Goal: Information Seeking & Learning: Check status

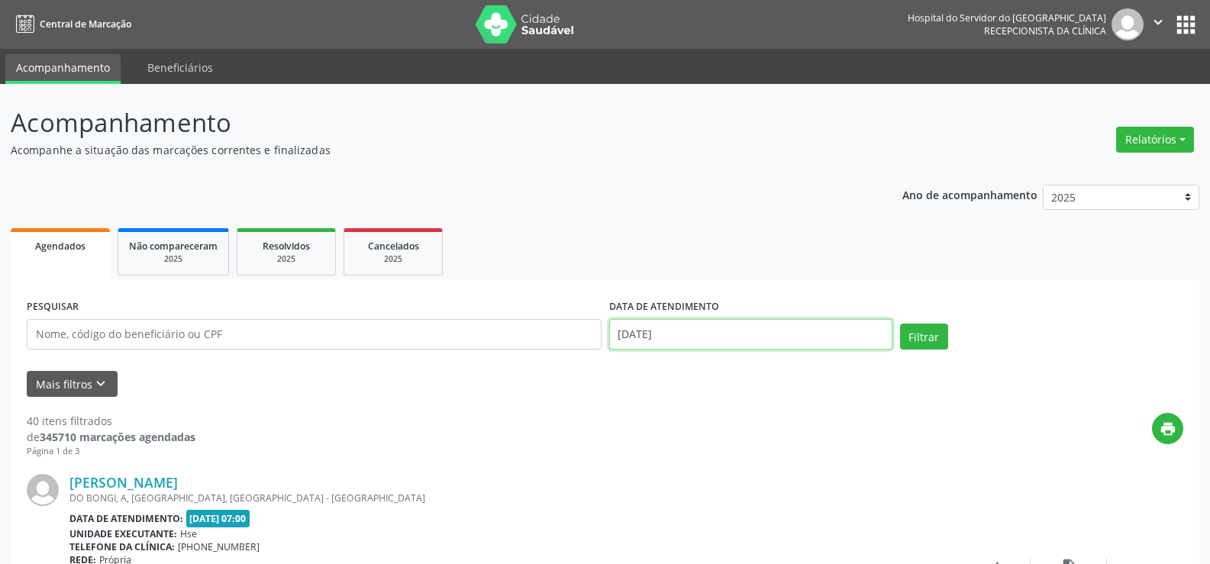
click at [730, 334] on input "[DATE]" at bounding box center [750, 334] width 283 height 31
click at [821, 213] on span "20" at bounding box center [827, 211] width 30 height 30
type input "[DATE]"
click at [1136, 131] on button "Relatórios" at bounding box center [1155, 140] width 78 height 26
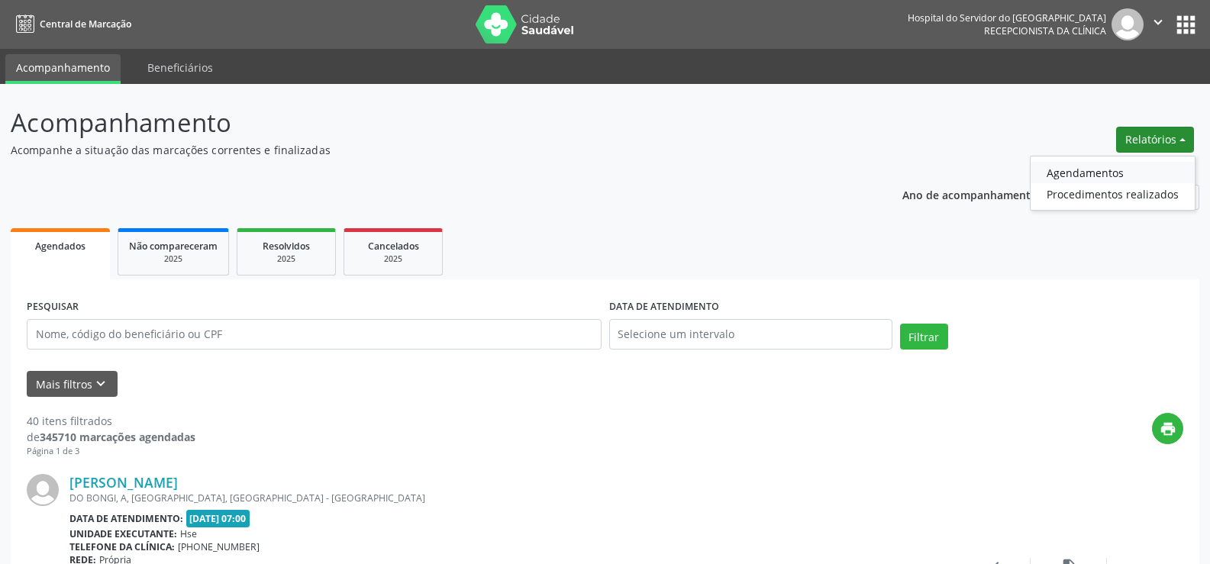
click at [1116, 167] on link "Agendamentos" at bounding box center [1112, 172] width 164 height 21
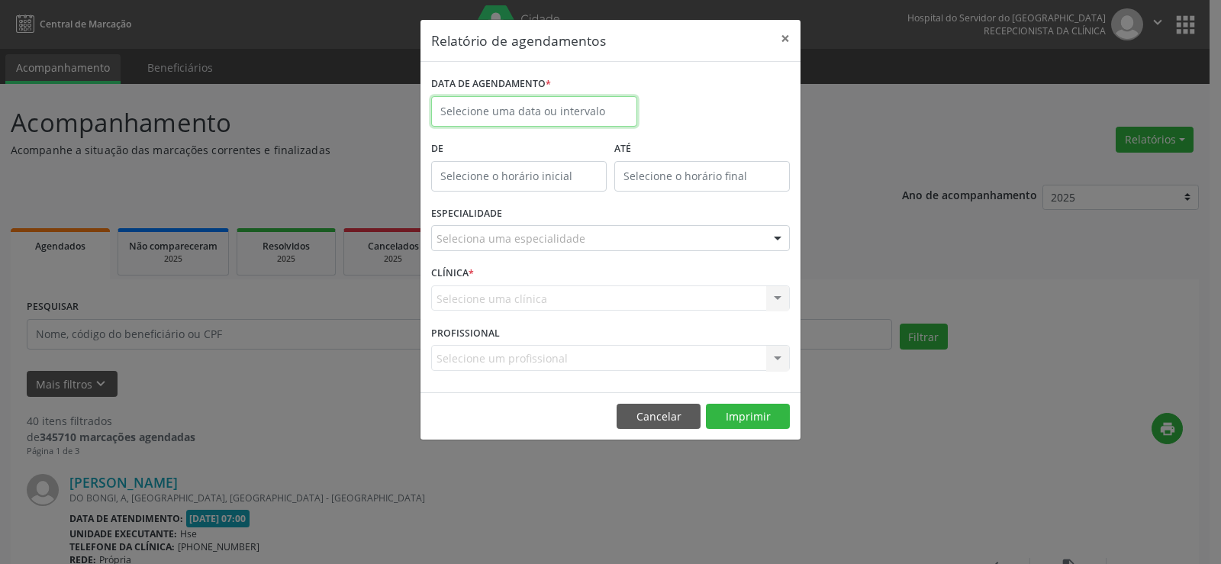
click at [555, 113] on input "text" at bounding box center [534, 111] width 206 height 31
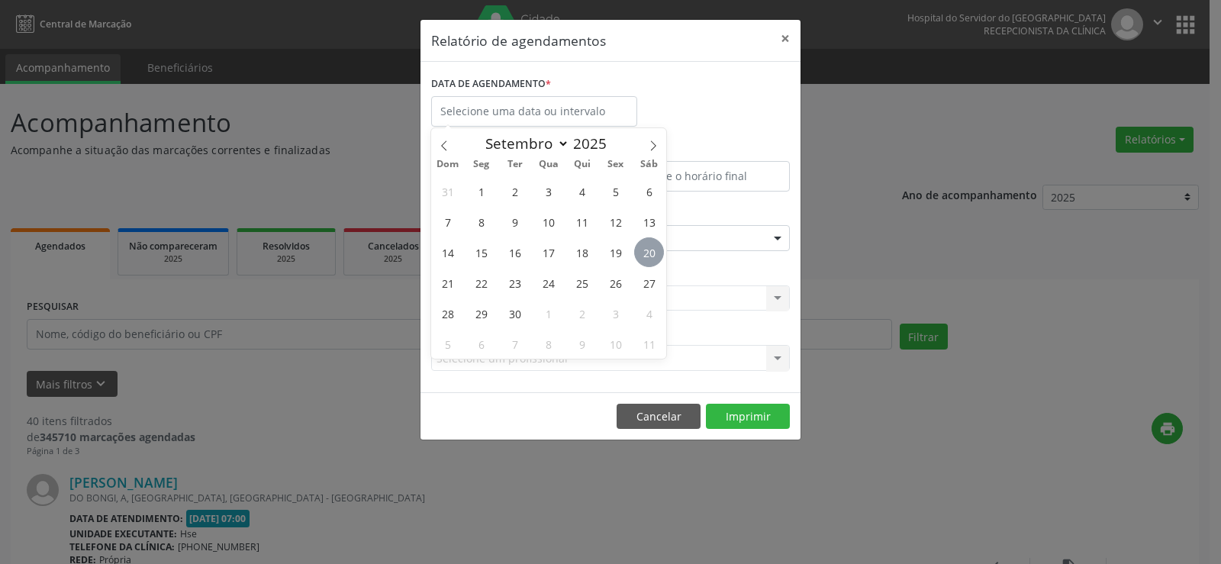
click at [653, 259] on span "20" at bounding box center [649, 252] width 30 height 30
type input "[DATE]"
click at [653, 259] on span "20" at bounding box center [649, 252] width 30 height 30
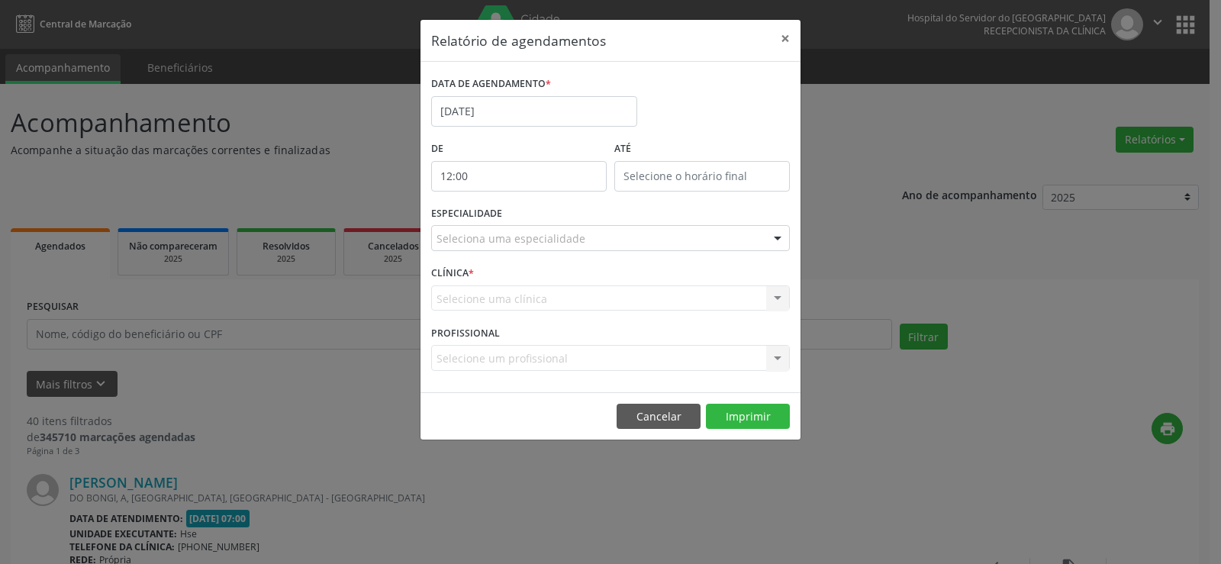
click at [550, 175] on input "12:00" at bounding box center [519, 176] width 176 height 31
click at [570, 180] on input "12:00" at bounding box center [519, 176] width 176 height 31
click at [537, 218] on span at bounding box center [541, 216] width 11 height 15
type input "11:00"
type input "11"
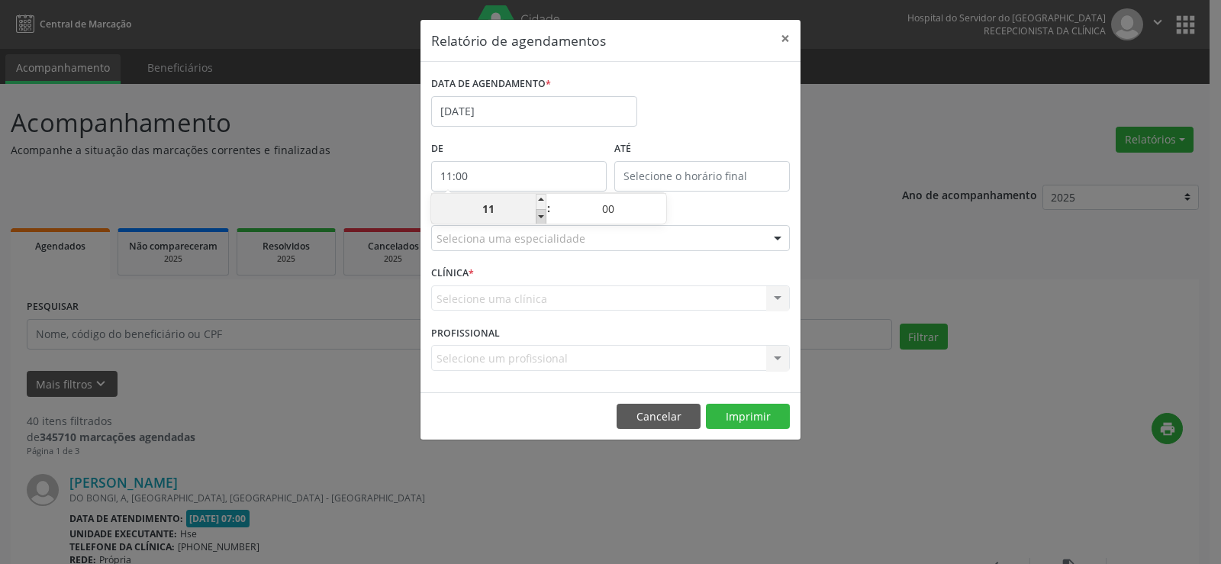
click at [537, 218] on span at bounding box center [541, 216] width 11 height 15
type input "10:00"
type input "10"
click at [537, 218] on span at bounding box center [541, 216] width 11 height 15
type input "09:00"
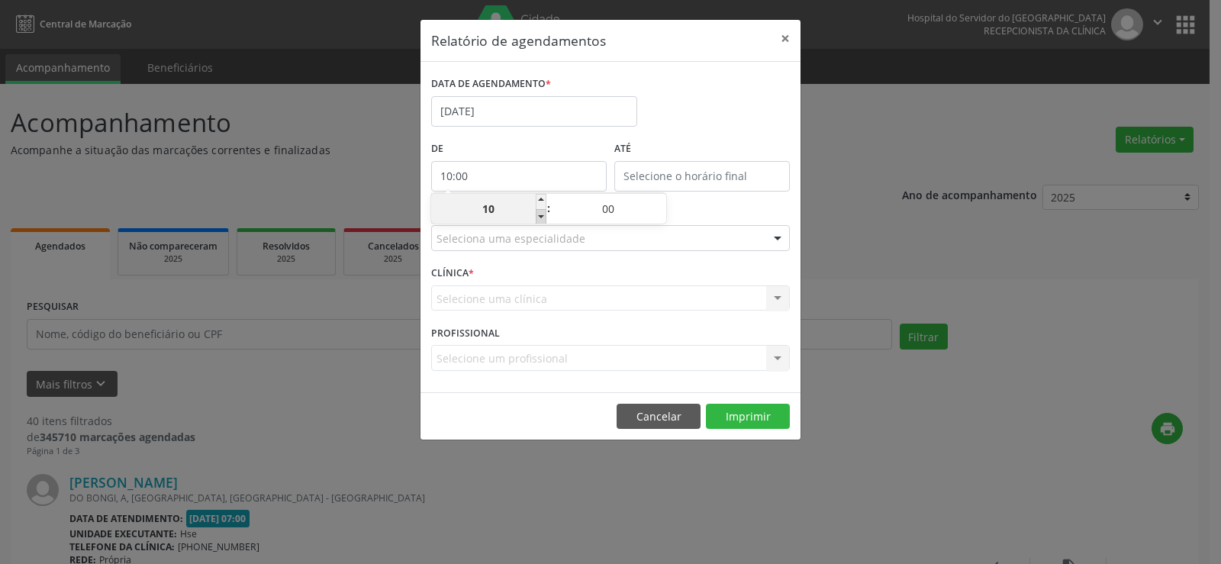
type input "09"
click at [537, 218] on span at bounding box center [541, 216] width 11 height 15
type input "08:00"
type input "08"
click at [537, 218] on span at bounding box center [541, 216] width 11 height 15
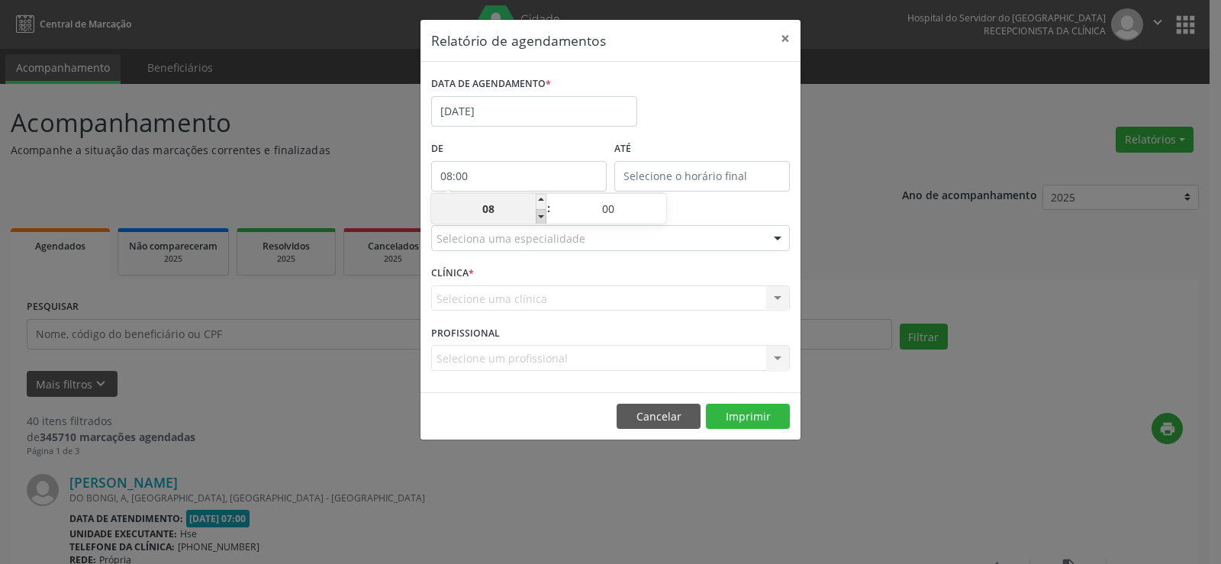
type input "07:00"
type input "07"
click at [537, 218] on span at bounding box center [541, 216] width 11 height 15
type input "06:00"
type input "06"
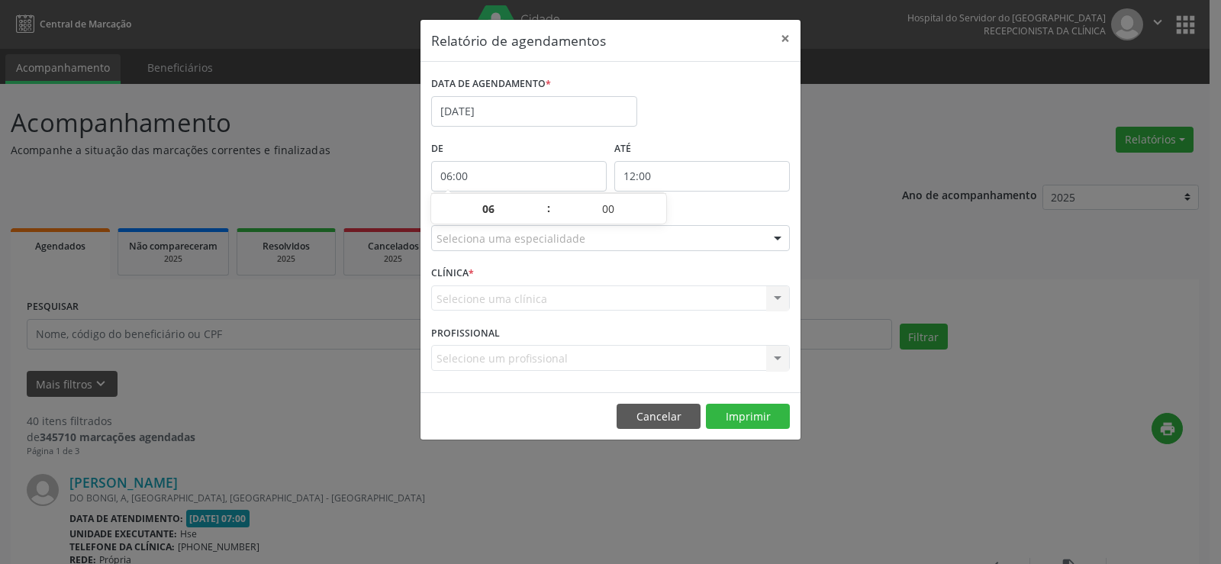
click at [655, 174] on input "12:00" at bounding box center [702, 176] width 176 height 31
click at [726, 217] on span at bounding box center [724, 216] width 11 height 15
type input "11:00"
type input "11"
click at [726, 218] on span at bounding box center [724, 216] width 11 height 15
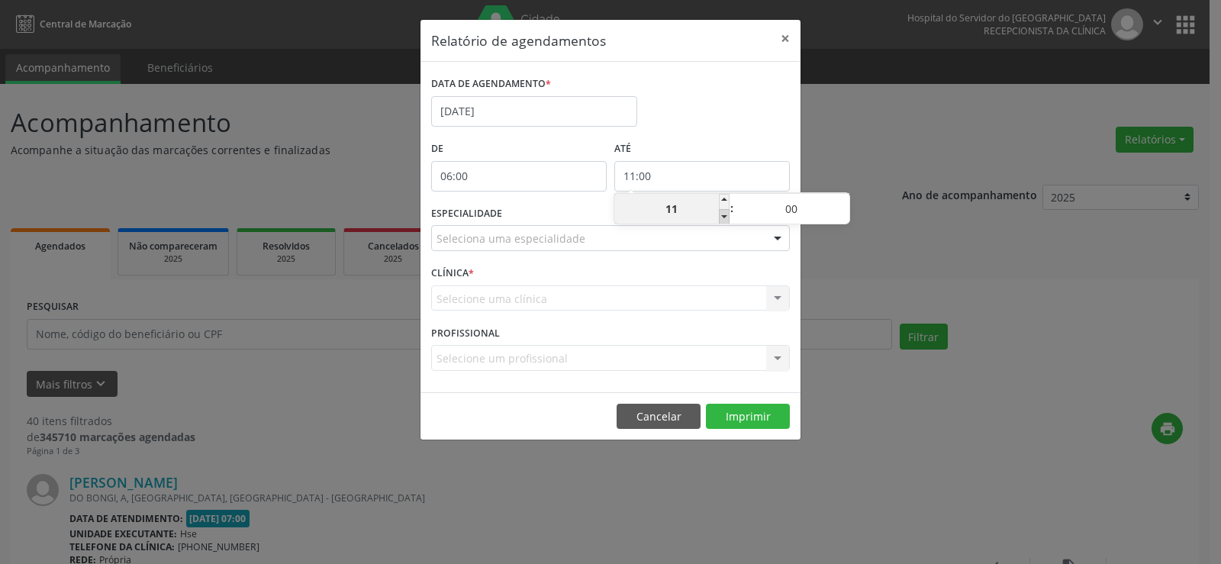
type input "10:00"
type input "10"
click at [846, 210] on span at bounding box center [844, 216] width 11 height 15
type input "09:55"
type input "09"
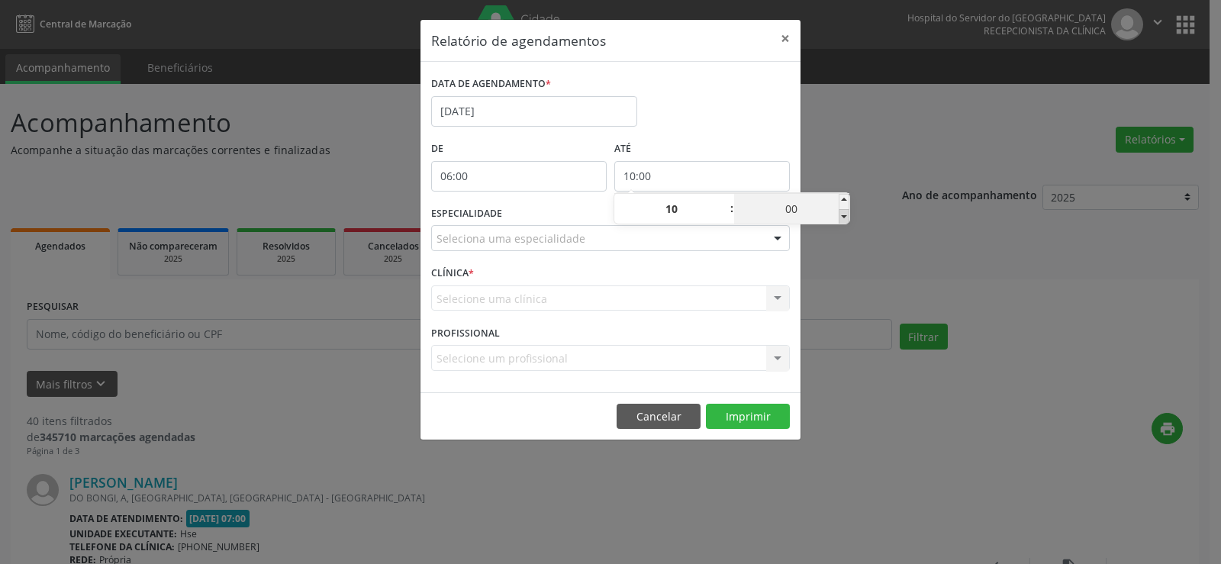
type input "55"
click at [721, 203] on span at bounding box center [724, 201] width 11 height 15
type input "10:55"
type input "10"
click at [721, 203] on span at bounding box center [724, 201] width 11 height 15
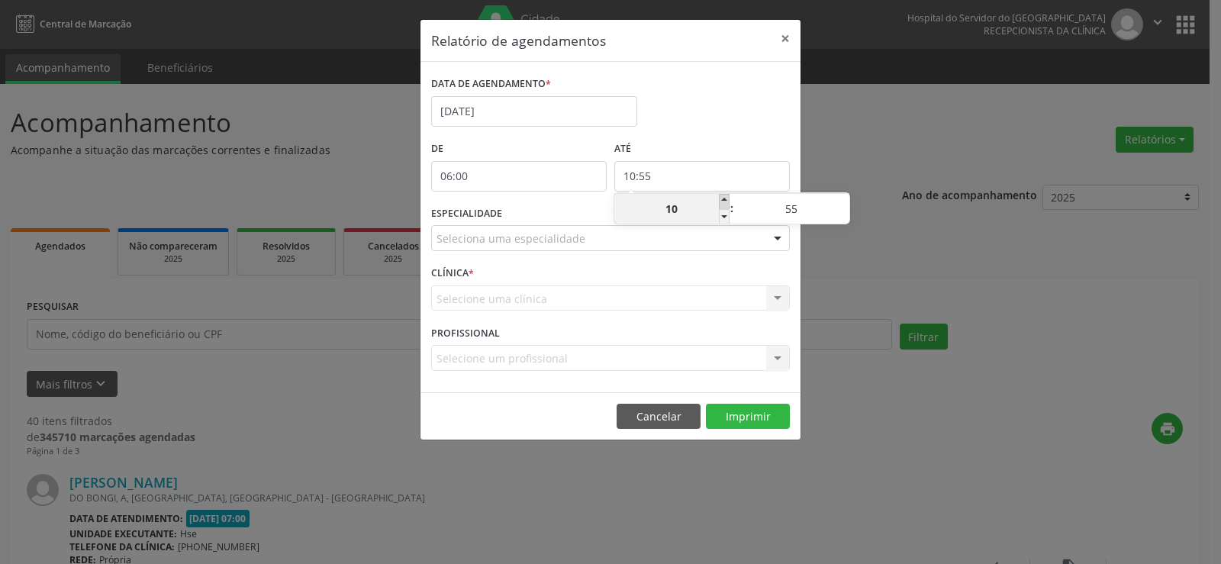
type input "11:55"
type input "11"
click at [725, 214] on span at bounding box center [724, 216] width 11 height 15
type input "10:55"
type input "10"
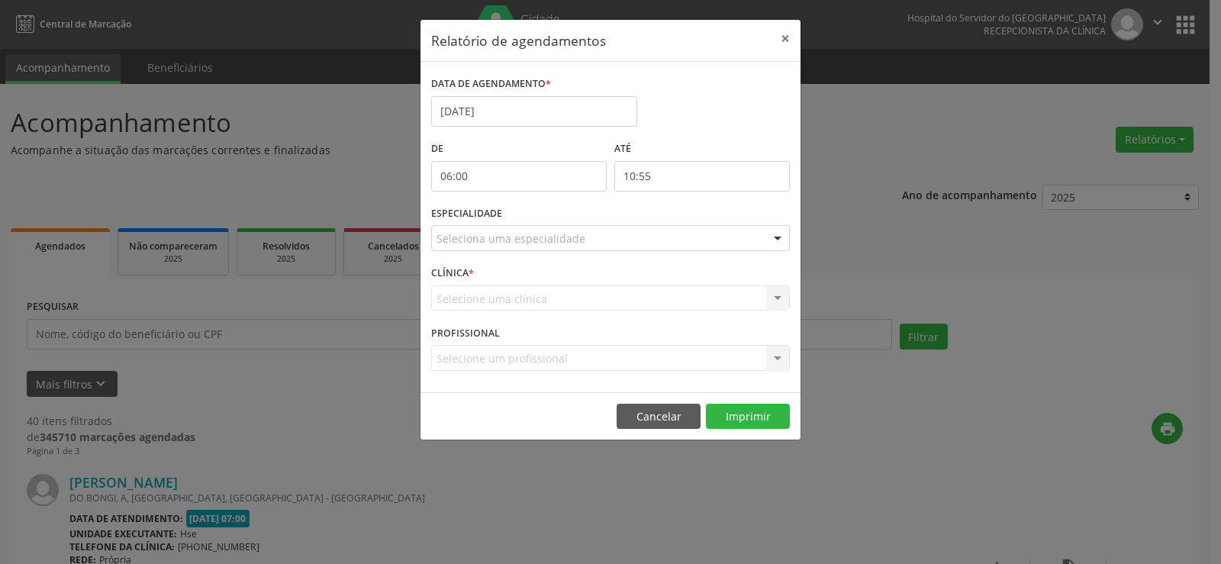
click at [688, 254] on div "ESPECIALIDADE Seleciona uma especialidade Todas as especialidades Alergologia A…" at bounding box center [610, 232] width 366 height 60
click at [678, 250] on div "Seleciona uma especialidade" at bounding box center [610, 238] width 359 height 26
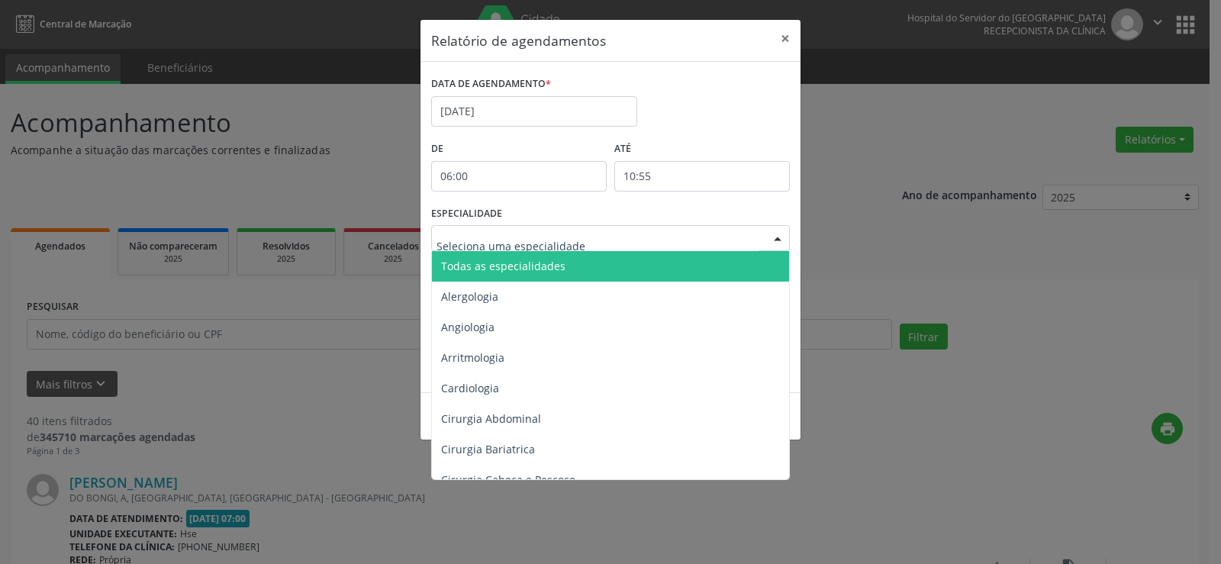
click at [664, 260] on span "Todas as especialidades" at bounding box center [611, 266] width 359 height 31
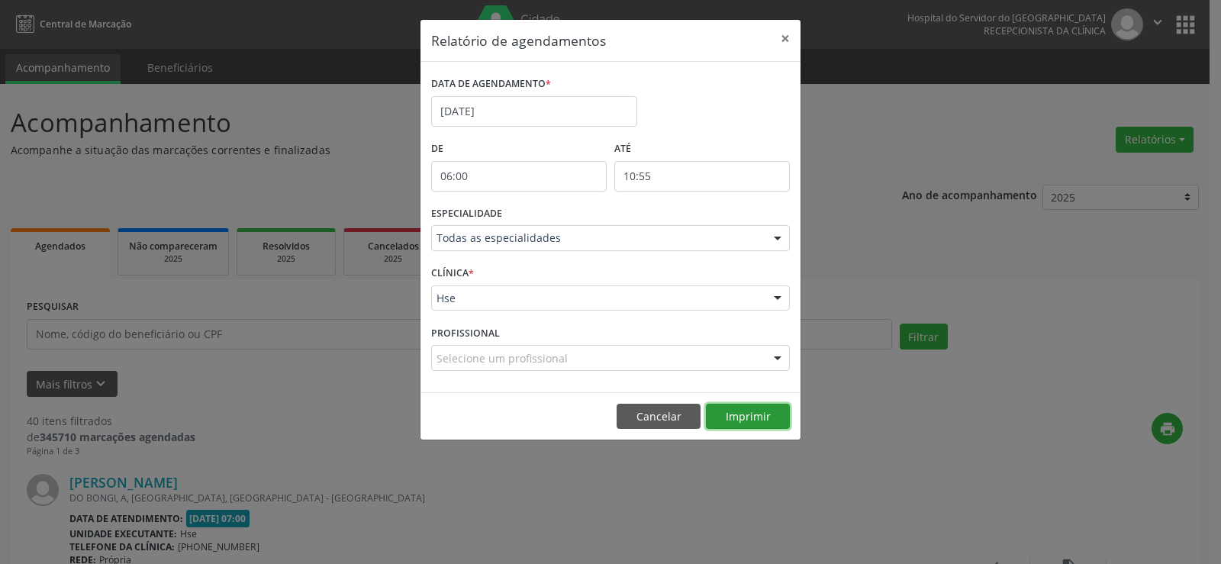
click at [736, 421] on button "Imprimir" at bounding box center [748, 417] width 84 height 26
click at [478, 117] on body "Central de Marcação Hospital do Servidor do [GEOGRAPHIC_DATA] Recepcionista da …" at bounding box center [610, 282] width 1221 height 564
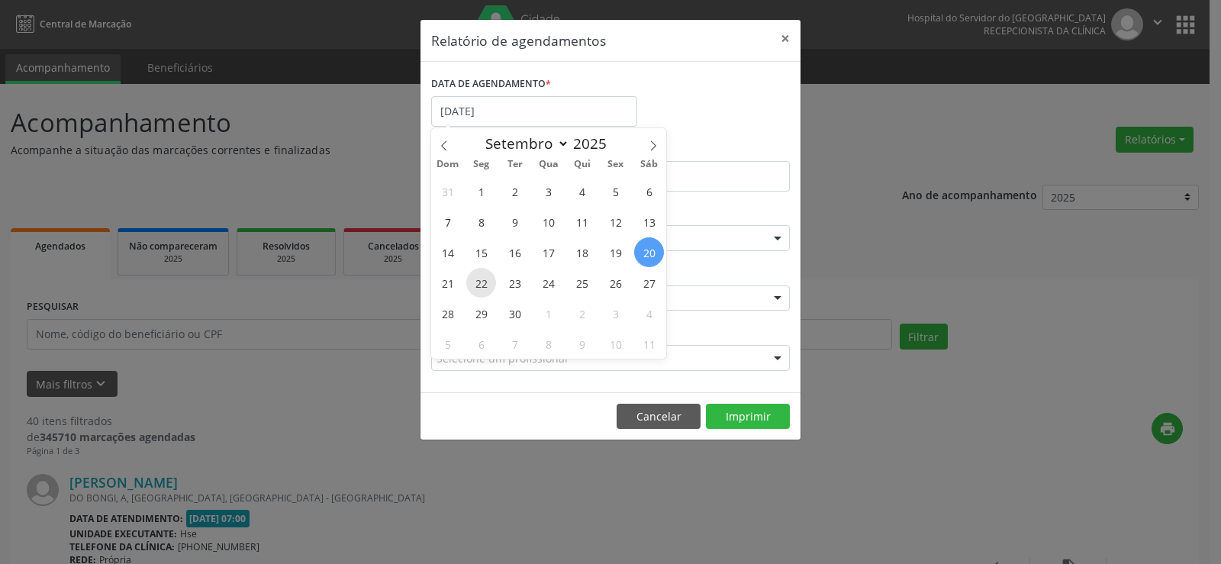
click at [489, 282] on span "22" at bounding box center [481, 283] width 30 height 30
type input "22/09/2025"
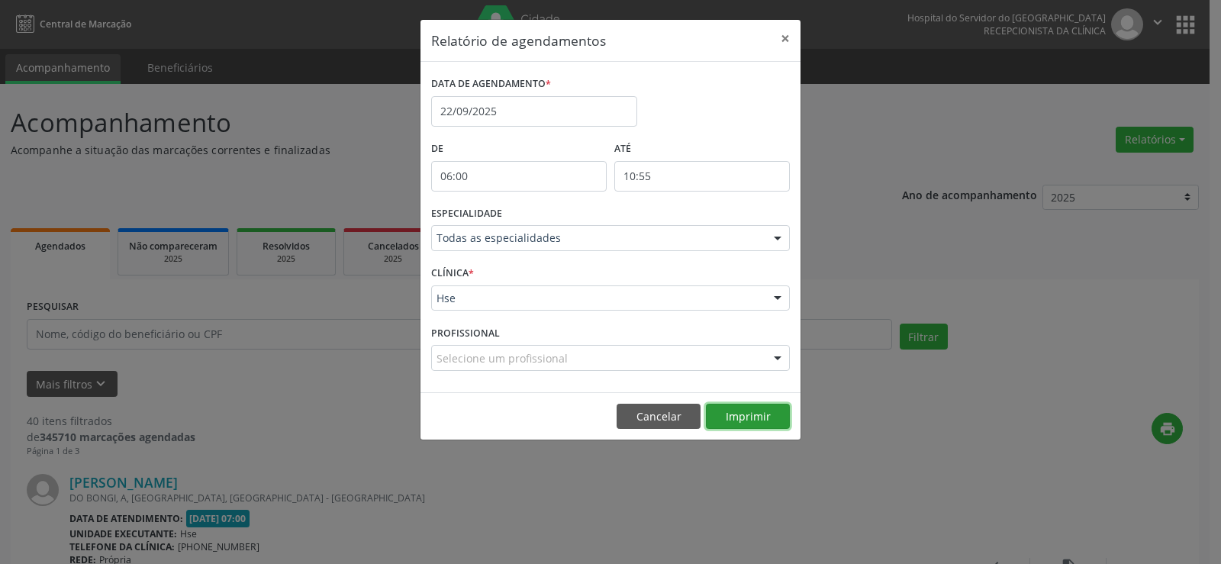
click at [728, 411] on button "Imprimir" at bounding box center [748, 417] width 84 height 26
click at [213, 313] on div "Relatório de agendamentos × DATA DE AGENDAMENTO * [DATE] De 06:00 ATÉ 10:55 ESP…" at bounding box center [610, 282] width 1221 height 564
click at [783, 44] on button "×" at bounding box center [785, 38] width 31 height 37
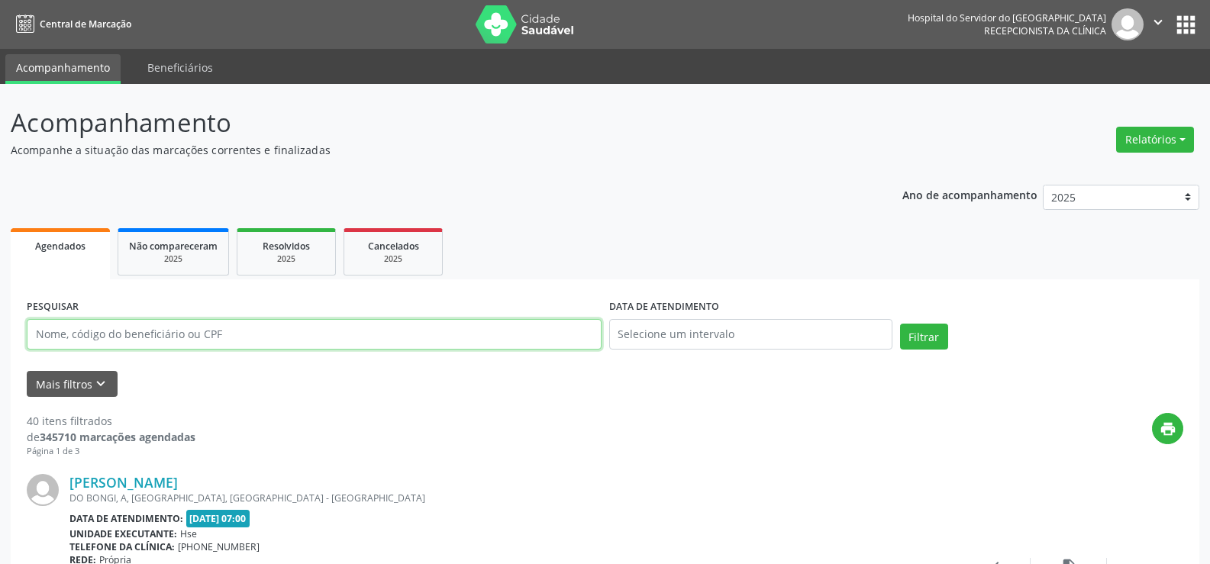
click at [414, 349] on input "text" at bounding box center [314, 334] width 575 height 31
paste input "[PERSON_NAME]"
click at [900, 324] on button "Filtrar" at bounding box center [924, 337] width 48 height 26
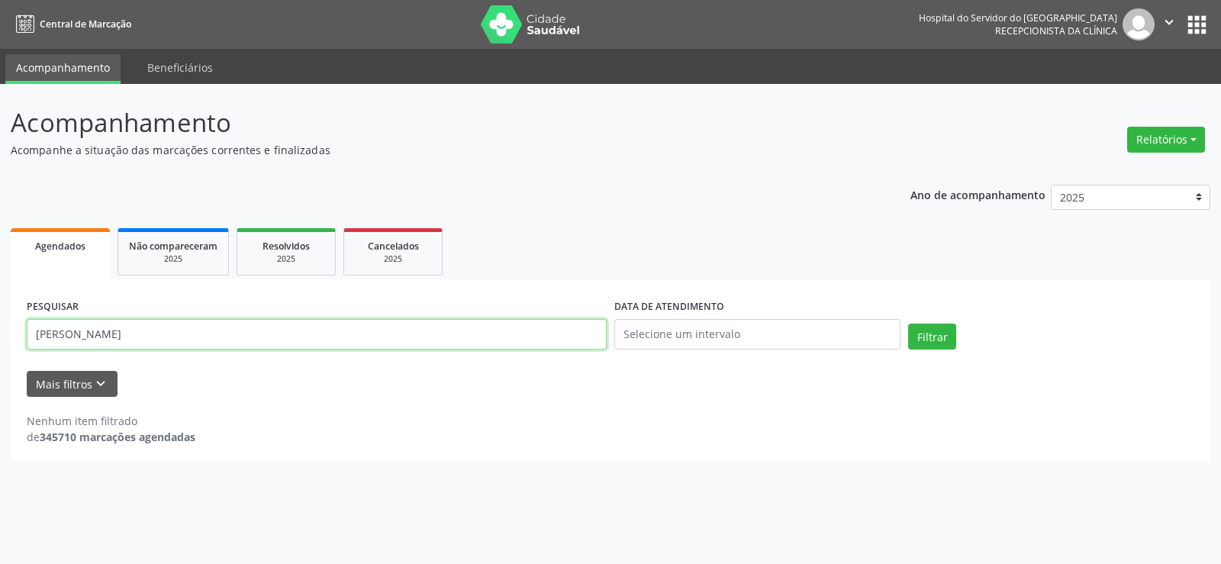
click at [414, 349] on input "[PERSON_NAME]" at bounding box center [317, 334] width 580 height 31
click at [126, 332] on input "[PERSON_NAME]" at bounding box center [317, 334] width 580 height 31
click at [113, 337] on input "[PERSON_NAME]" at bounding box center [317, 334] width 580 height 31
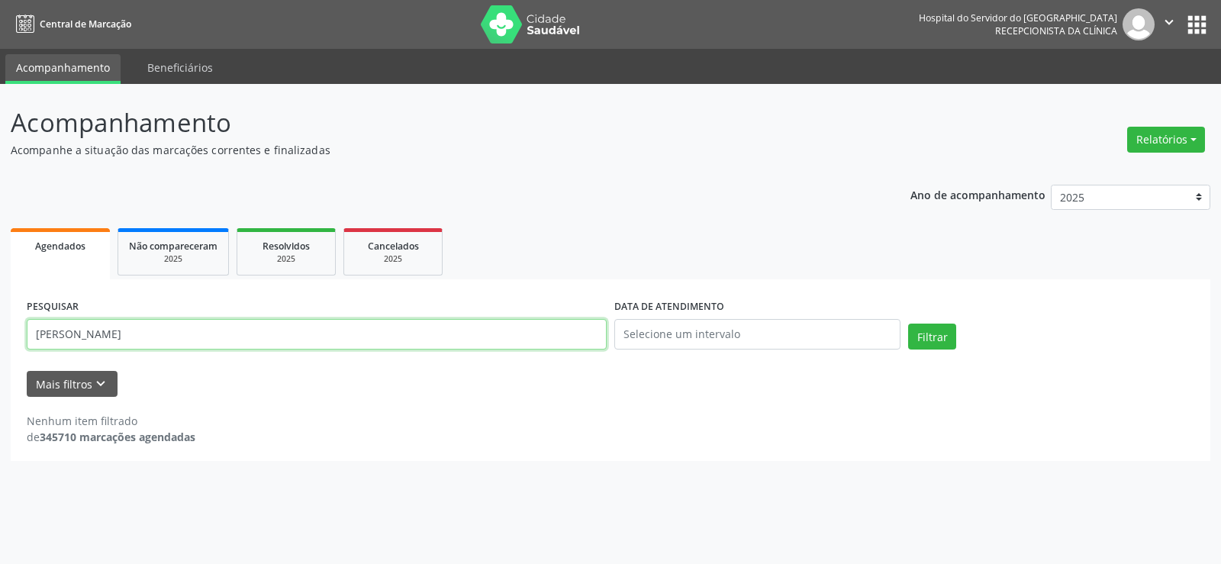
click at [134, 341] on input "[PERSON_NAME]" at bounding box center [317, 334] width 580 height 31
click at [118, 340] on input "[PERSON_NAME]" at bounding box center [317, 334] width 580 height 31
click at [908, 324] on button "Filtrar" at bounding box center [932, 337] width 48 height 26
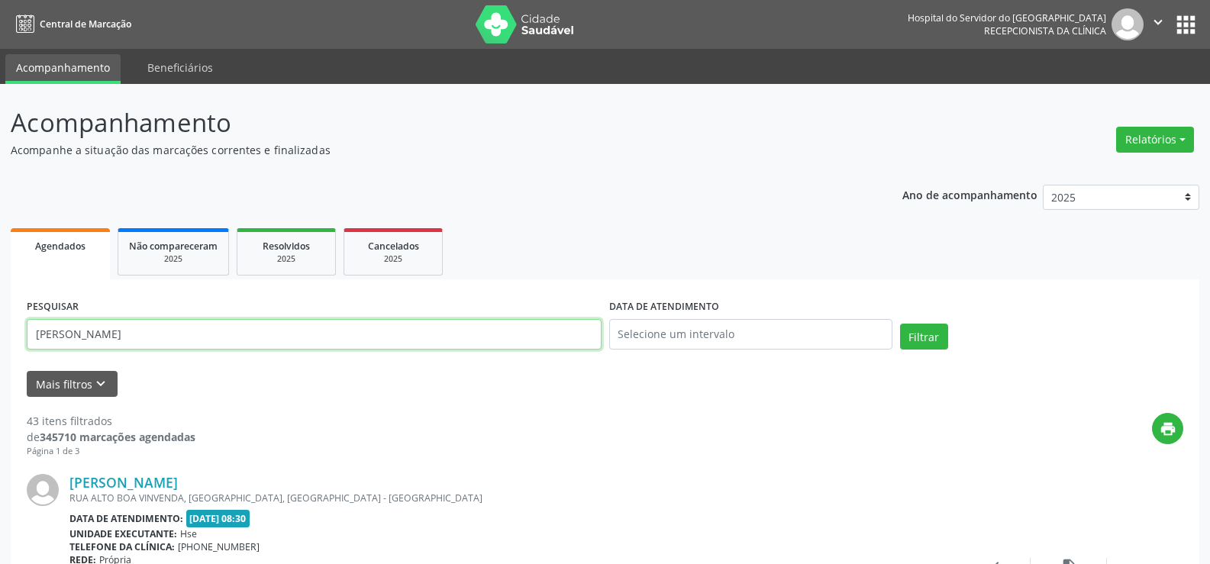
click at [327, 329] on input "[PERSON_NAME]" at bounding box center [314, 334] width 575 height 31
type input "[DATE][PERSON_NAME]"
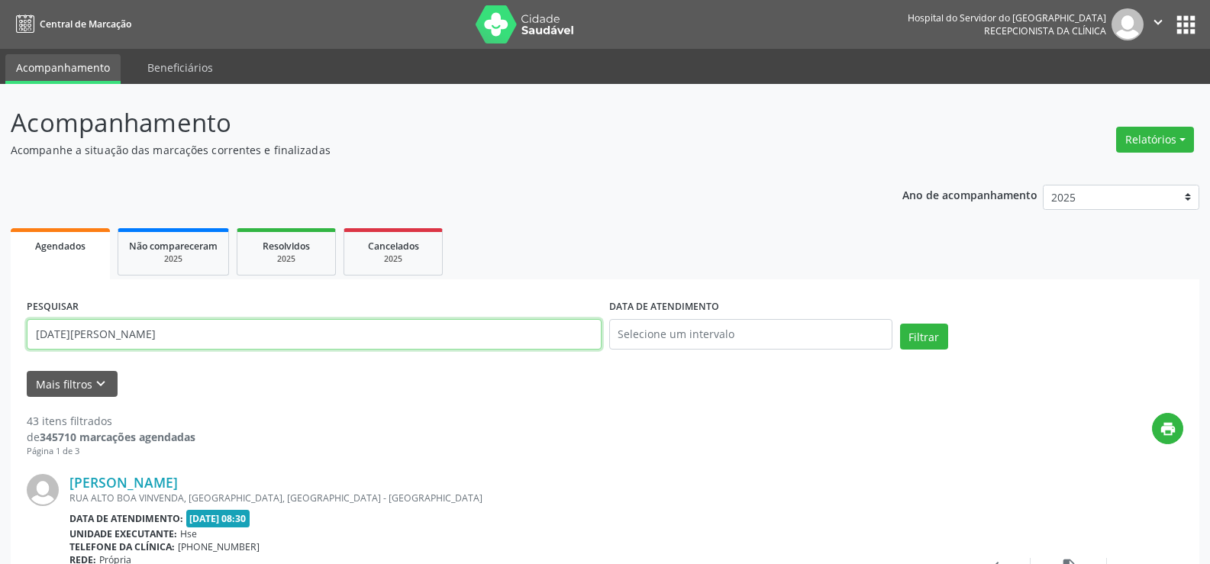
click at [900, 324] on button "Filtrar" at bounding box center [924, 337] width 48 height 26
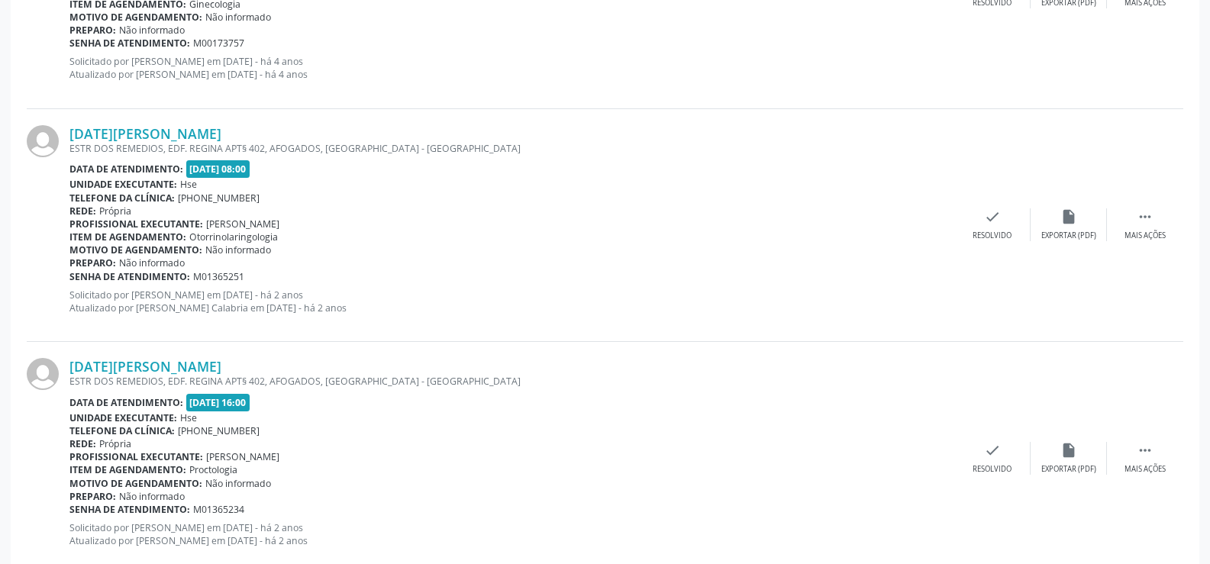
scroll to position [619, 0]
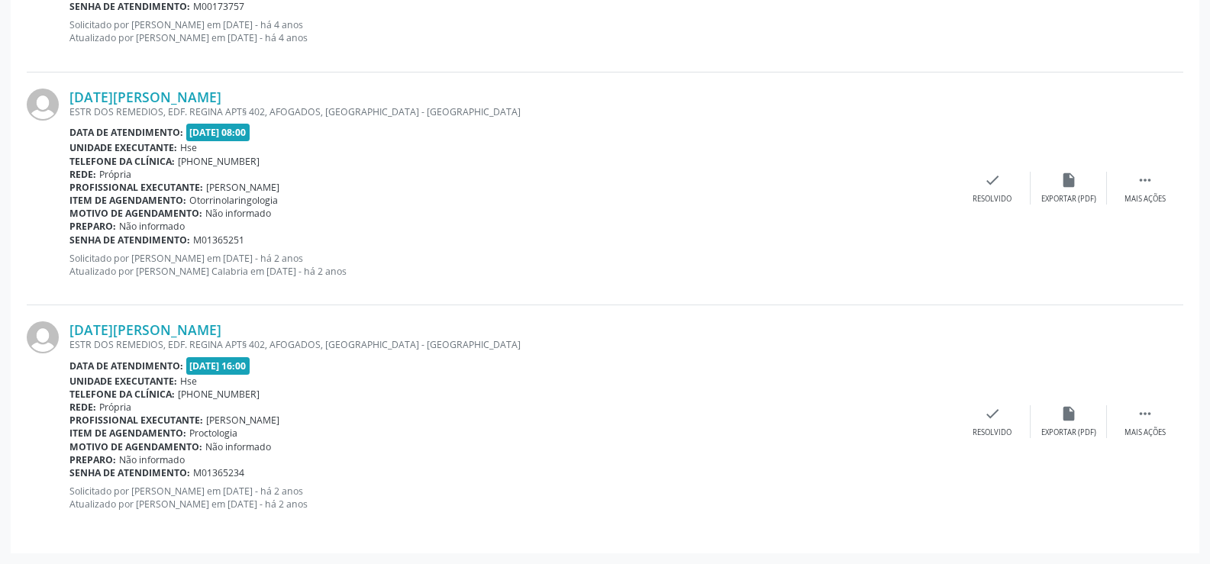
drag, startPoint x: 516, startPoint y: 430, endPoint x: 481, endPoint y: 254, distance: 179.0
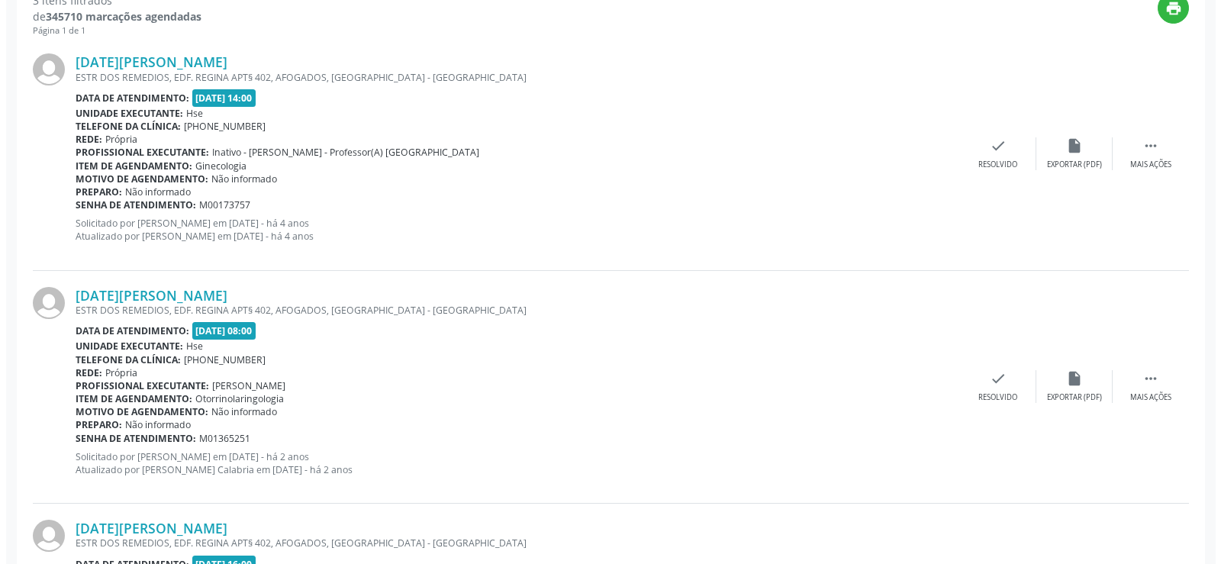
scroll to position [0, 0]
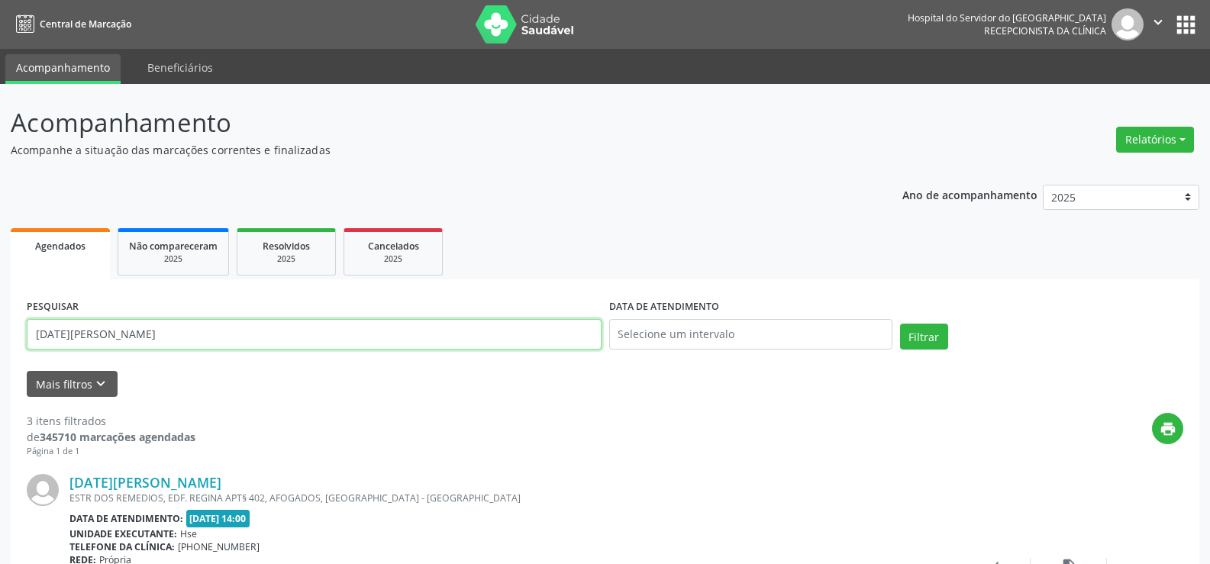
click at [482, 341] on input "[DATE][PERSON_NAME]" at bounding box center [314, 334] width 575 height 31
click at [189, 491] on div "ESTR DOS REMEDIOS, EDF. REGINA APT§ 402, AFOGADOS, [GEOGRAPHIC_DATA] - [GEOGRAP…" at bounding box center [511, 497] width 885 height 13
click at [191, 491] on div "ESTR DOS REMEDIOS, EDF. REGINA APT§ 402, AFOGADOS, [GEOGRAPHIC_DATA] - [GEOGRAP…" at bounding box center [511, 497] width 885 height 13
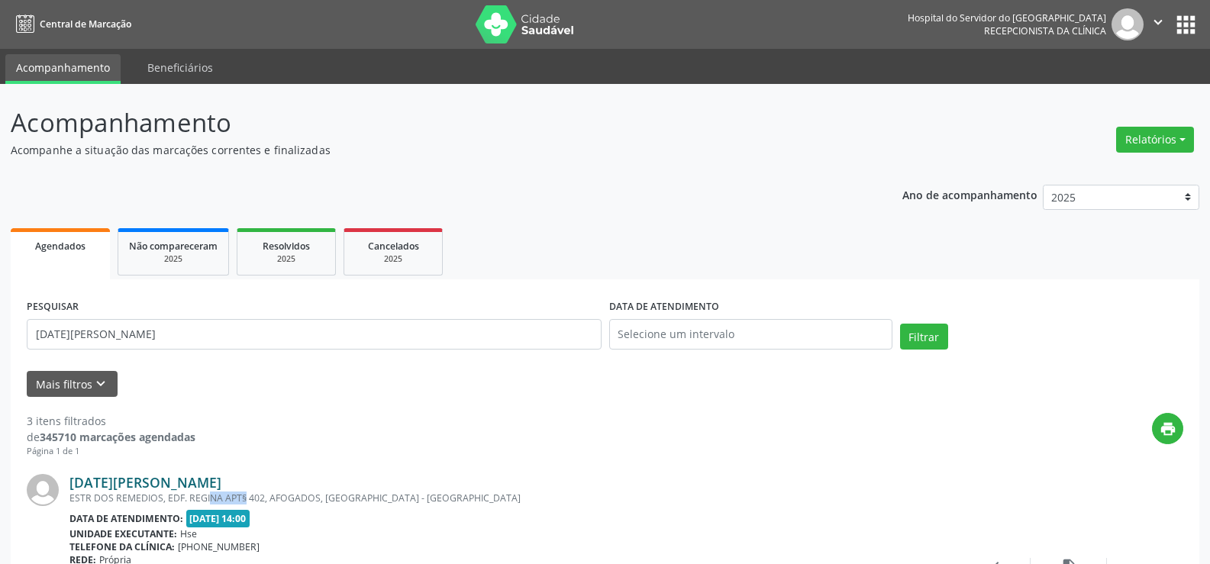
click at [194, 475] on link "[DATE][PERSON_NAME]" at bounding box center [145, 482] width 152 height 17
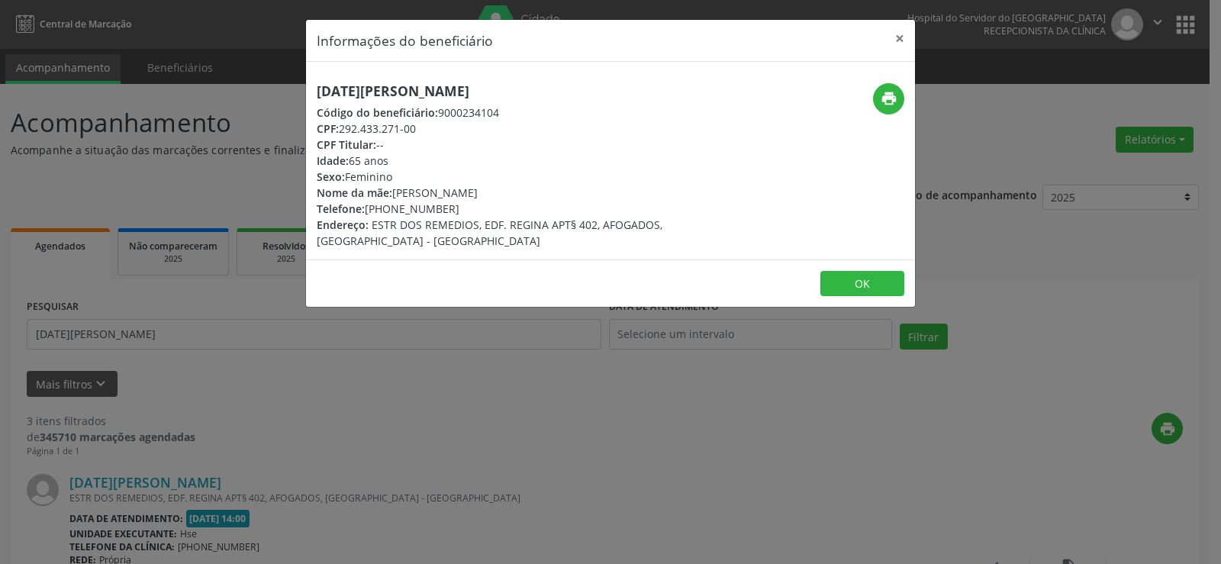
click at [297, 431] on div "Informações do beneficiário × [DATE][PERSON_NAME] Código do beneficiário: 90002…" at bounding box center [610, 282] width 1221 height 564
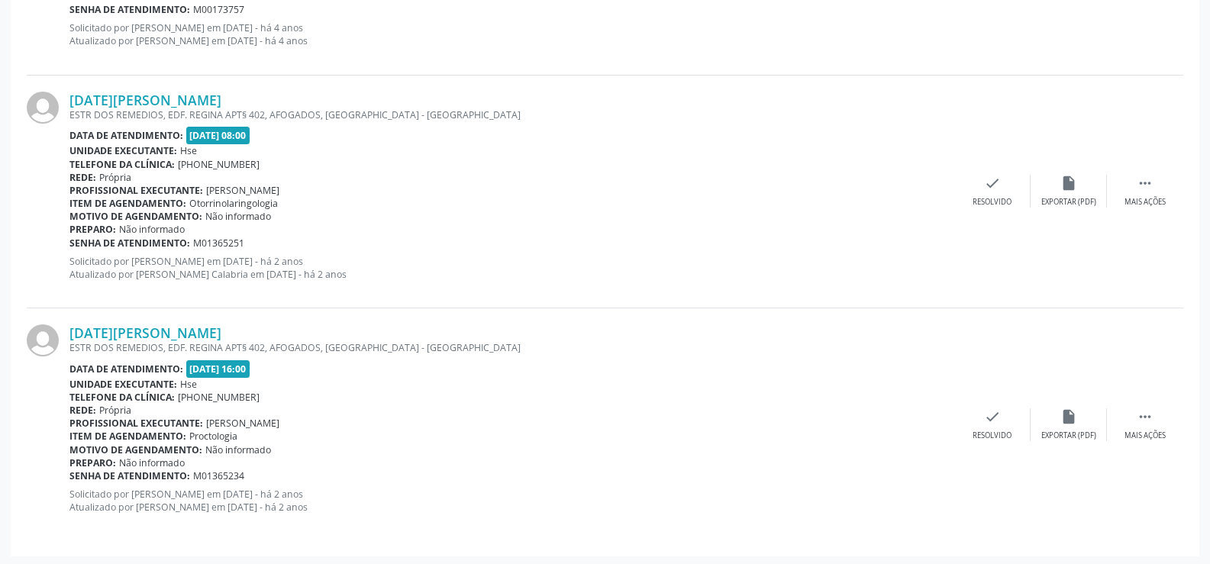
scroll to position [619, 0]
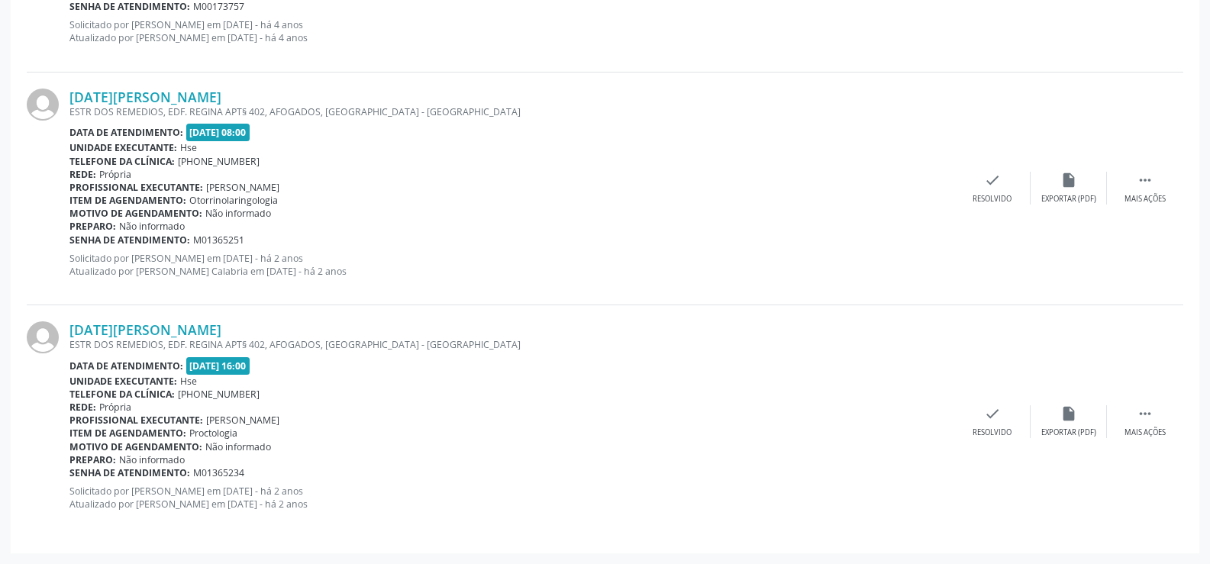
click at [262, 311] on div "[DATE][PERSON_NAME] ESTR DOS REMEDIOS, EDF. REGINA APT§ 402, AFOGADOS, [GEOGRAP…" at bounding box center [605, 421] width 1156 height 232
click at [261, 319] on div "[DATE][PERSON_NAME] ESTR DOS REMEDIOS, EDF. REGINA APT§ 402, AFOGADOS, [GEOGRAP…" at bounding box center [605, 421] width 1156 height 232
click at [221, 336] on link "[DATE][PERSON_NAME]" at bounding box center [145, 329] width 152 height 17
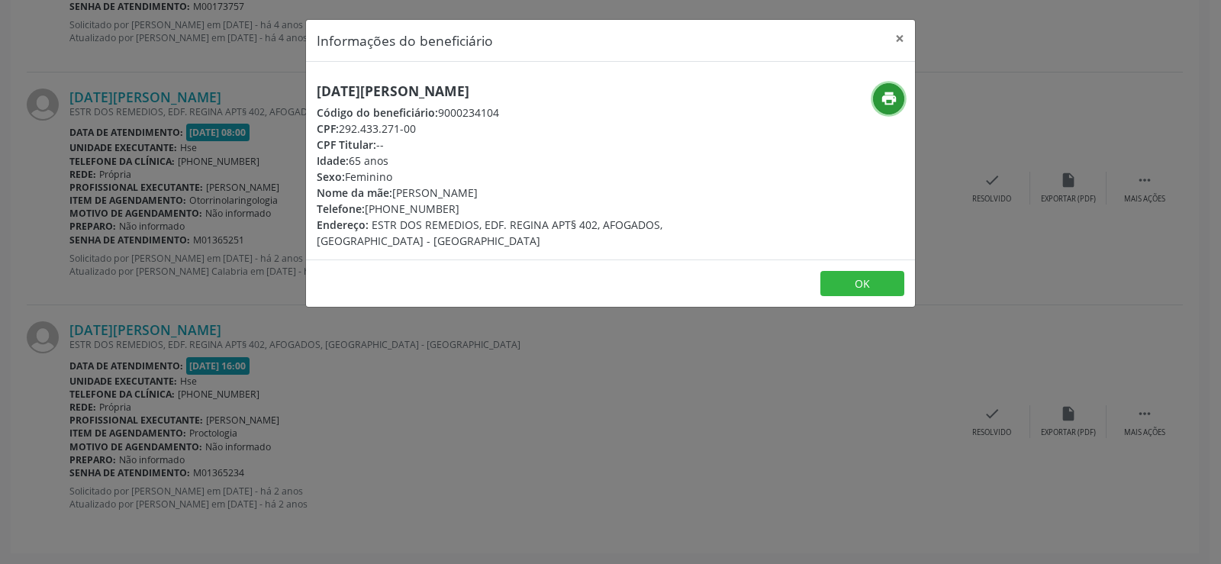
click at [884, 98] on icon "print" at bounding box center [889, 98] width 17 height 17
click at [241, 92] on div "Informações do beneficiário × [DATE][PERSON_NAME] Código do beneficiário: 90002…" at bounding box center [610, 282] width 1221 height 564
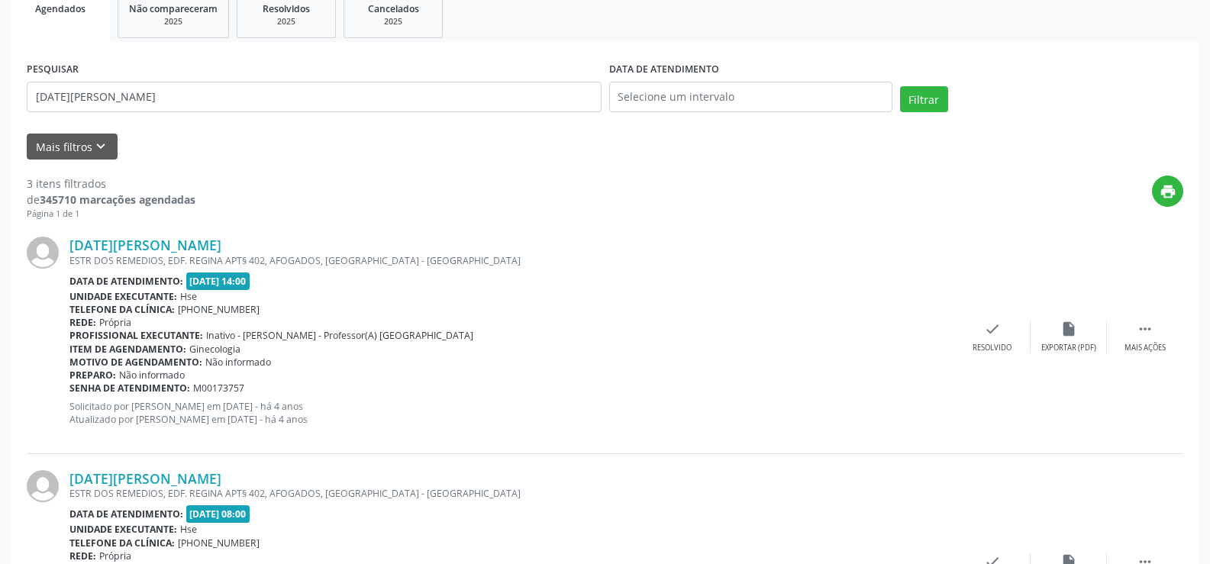
scroll to position [0, 0]
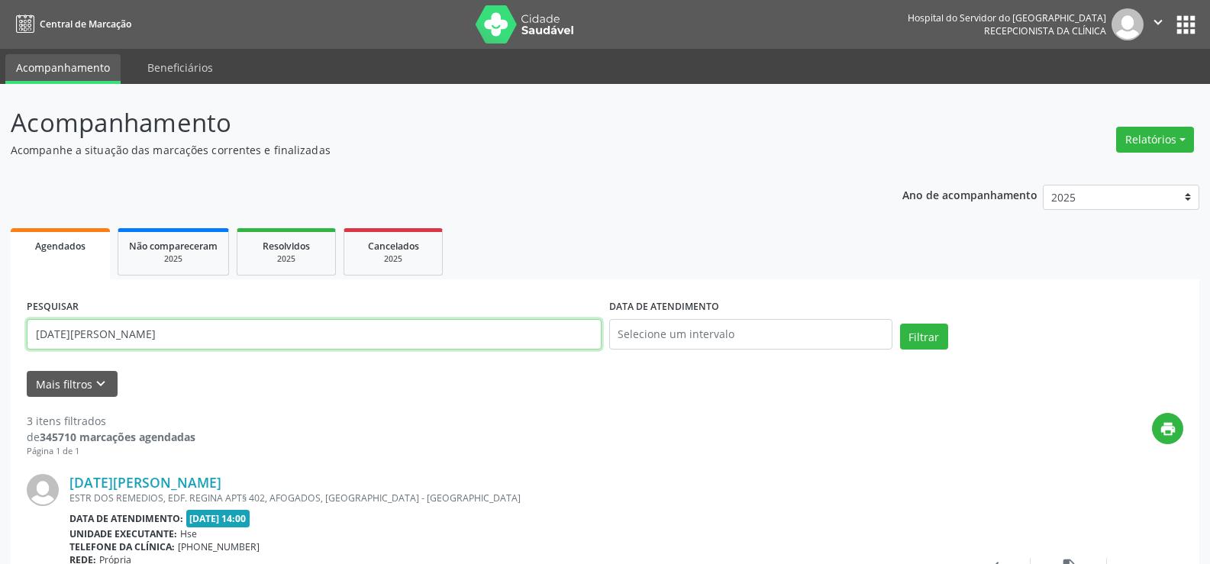
click at [276, 340] on input "[DATE][PERSON_NAME]" at bounding box center [314, 334] width 575 height 31
type input "[PERSON_NAME]"
click at [900, 324] on button "Filtrar" at bounding box center [924, 337] width 48 height 26
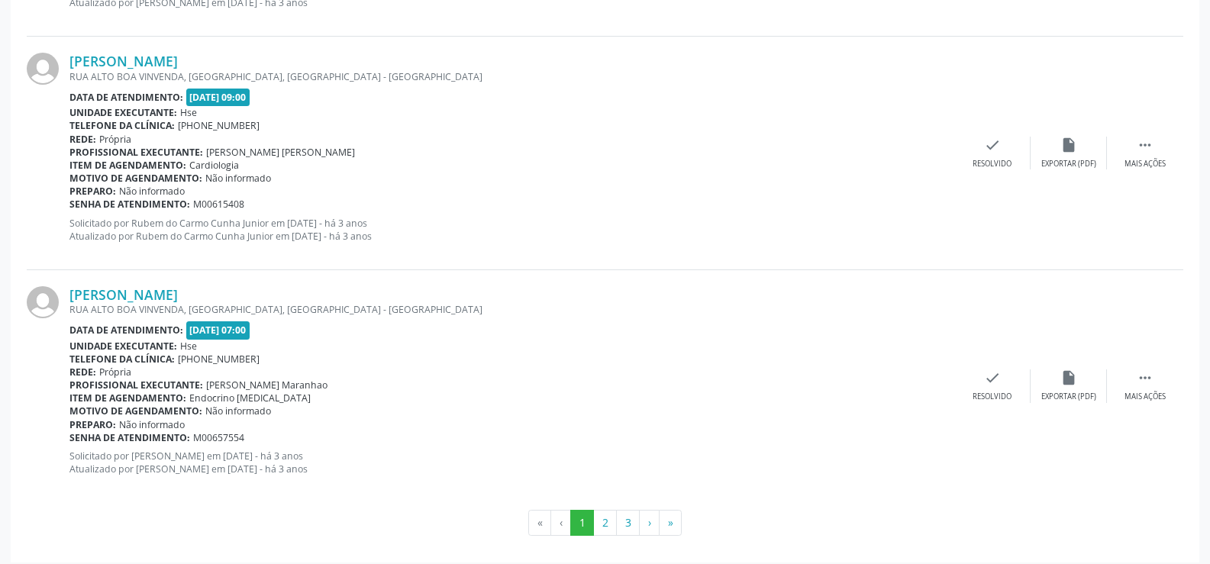
scroll to position [3460, 0]
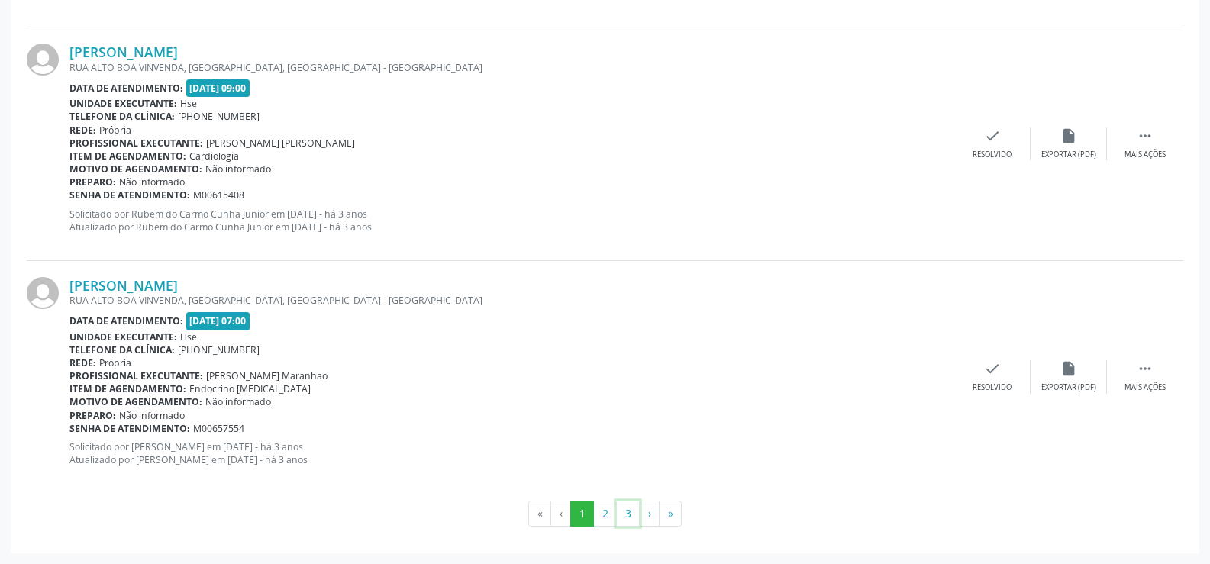
click at [620, 502] on button "3" at bounding box center [628, 514] width 24 height 26
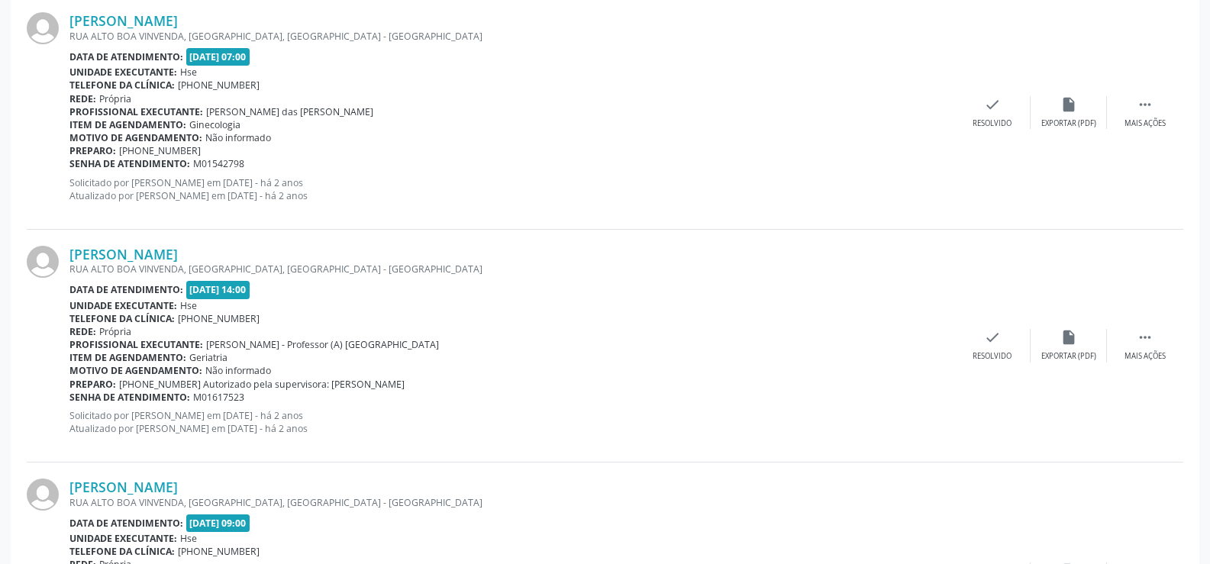
scroll to position [2307, 0]
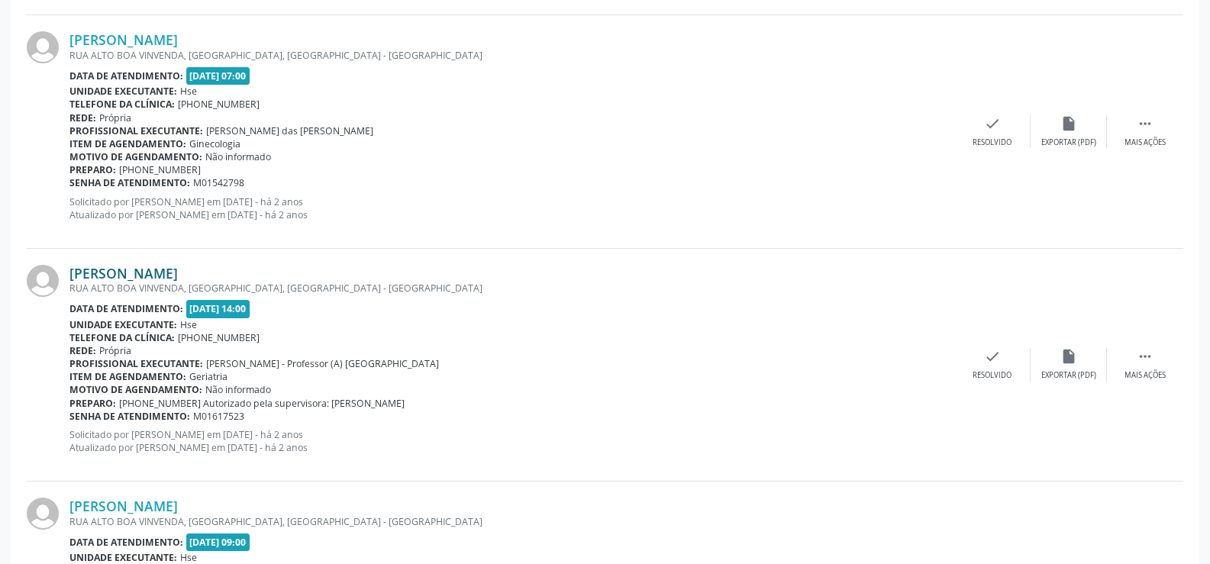
click at [149, 269] on link "[PERSON_NAME]" at bounding box center [123, 273] width 108 height 17
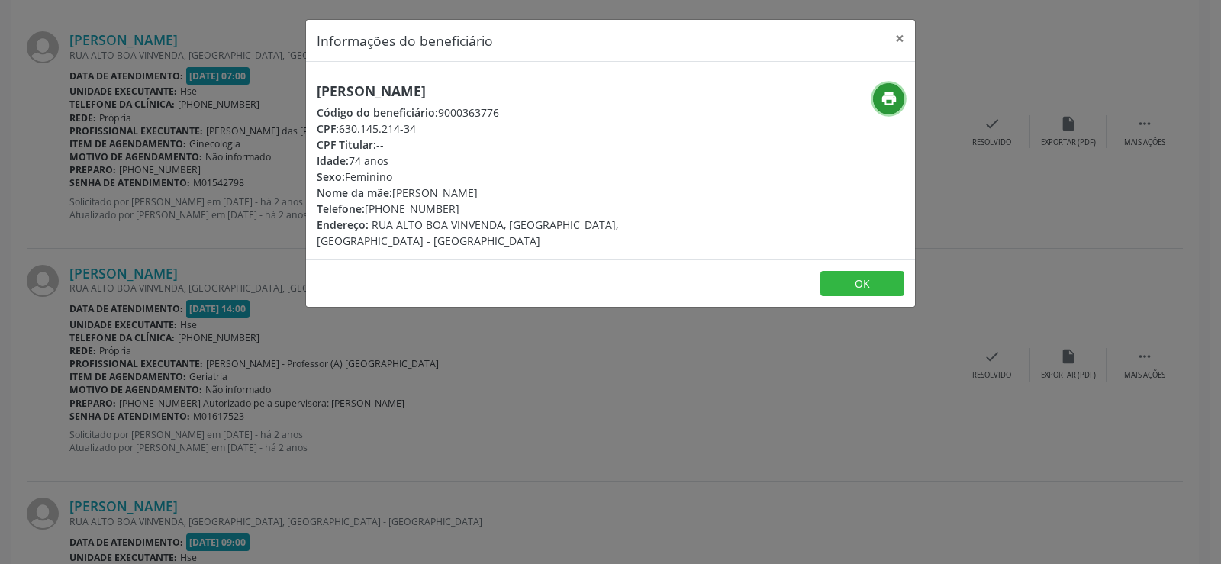
click at [886, 94] on icon "print" at bounding box center [889, 98] width 17 height 17
click at [144, 19] on div "Informações do beneficiário × [PERSON_NAME] Código do beneficiário: 9000363776 …" at bounding box center [610, 282] width 1221 height 564
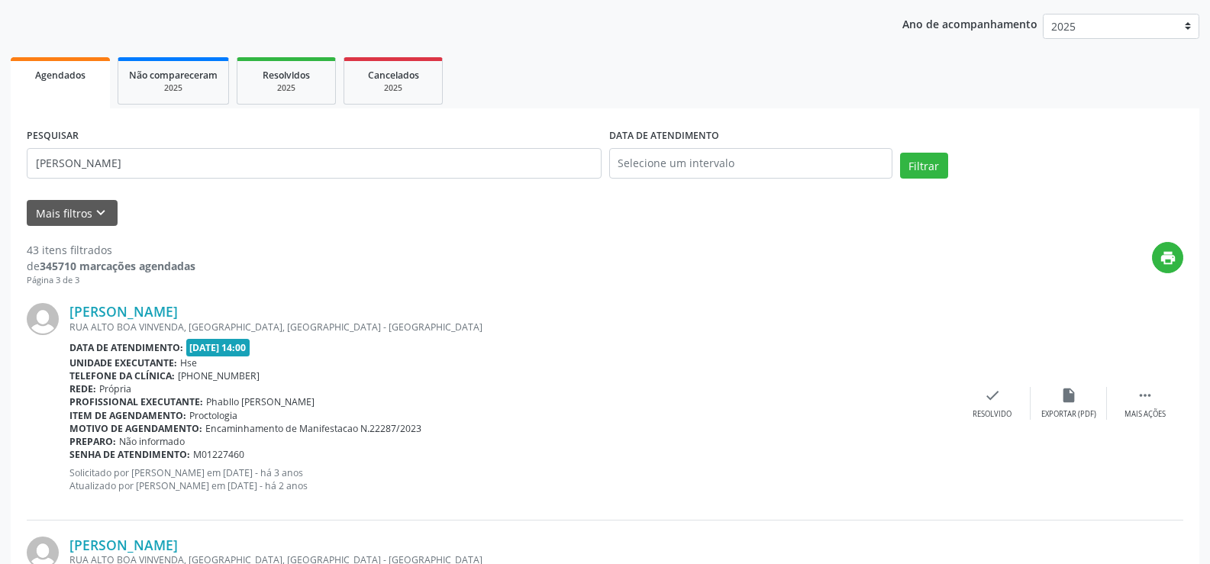
scroll to position [170, 0]
click at [292, 177] on input "[PERSON_NAME]" at bounding box center [314, 164] width 575 height 31
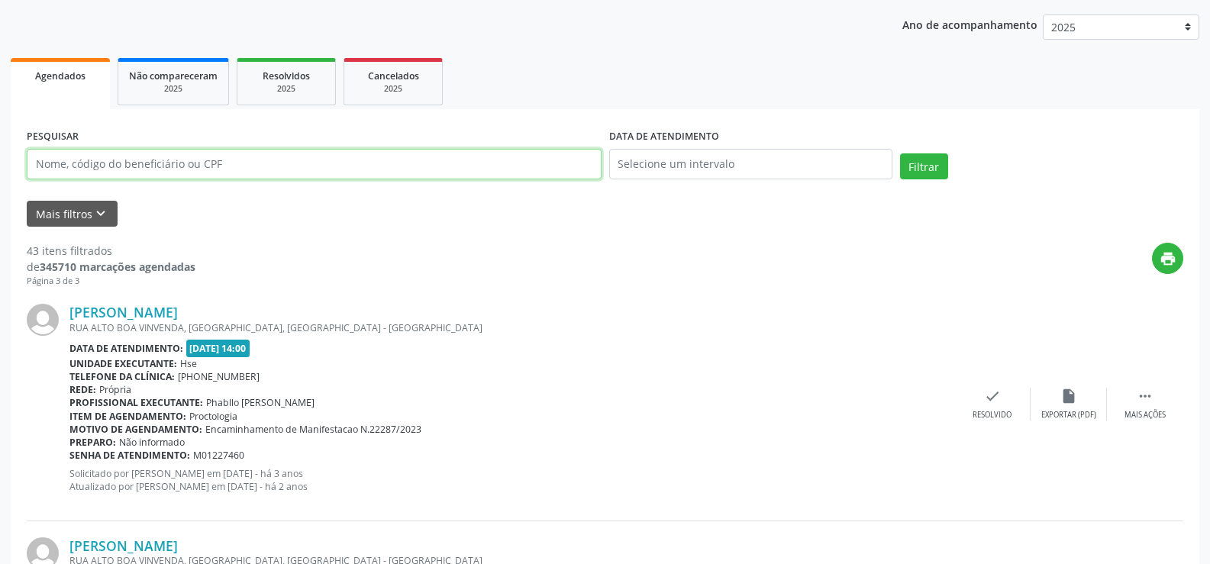
type input ","
type input "m"
click at [233, 158] on input "text" at bounding box center [314, 164] width 575 height 31
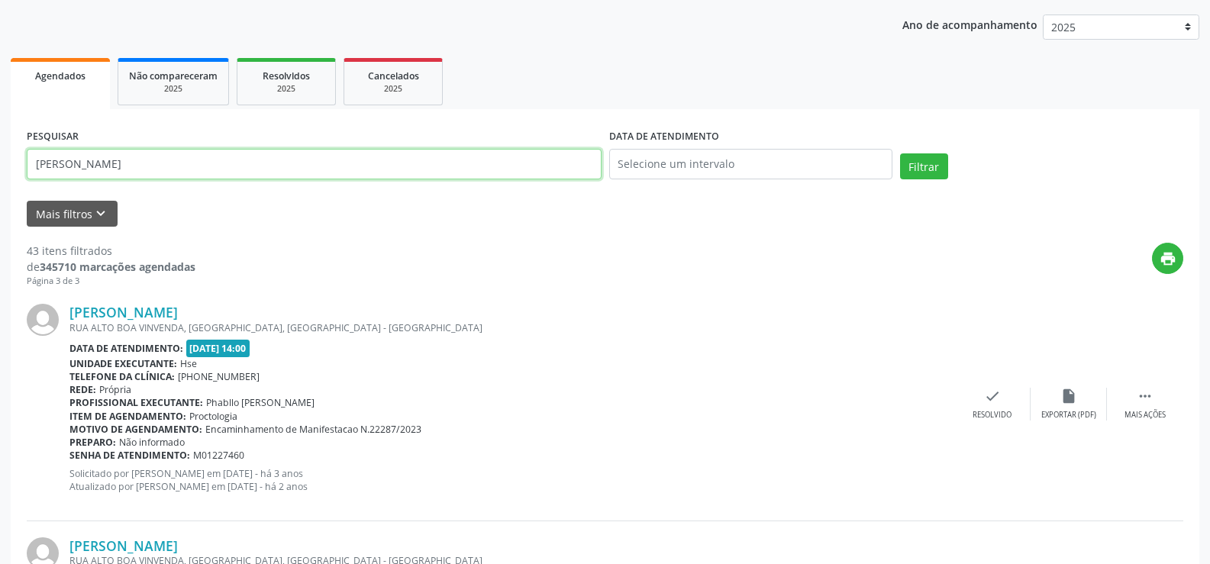
type input "[PERSON_NAME]"
click at [900, 153] on button "Filtrar" at bounding box center [924, 166] width 48 height 26
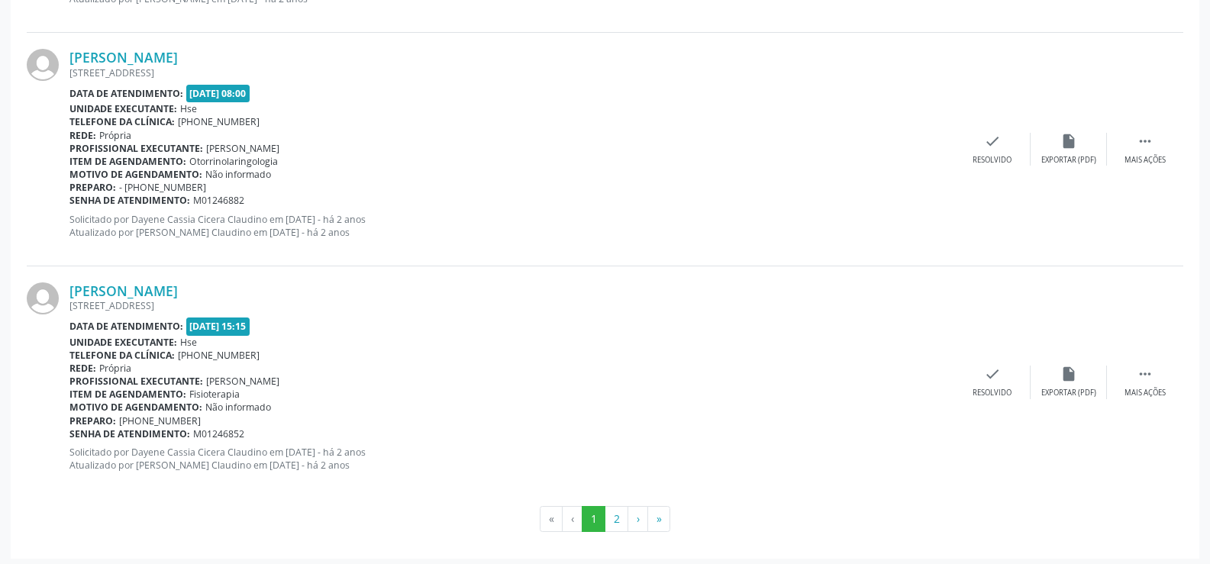
scroll to position [3460, 0]
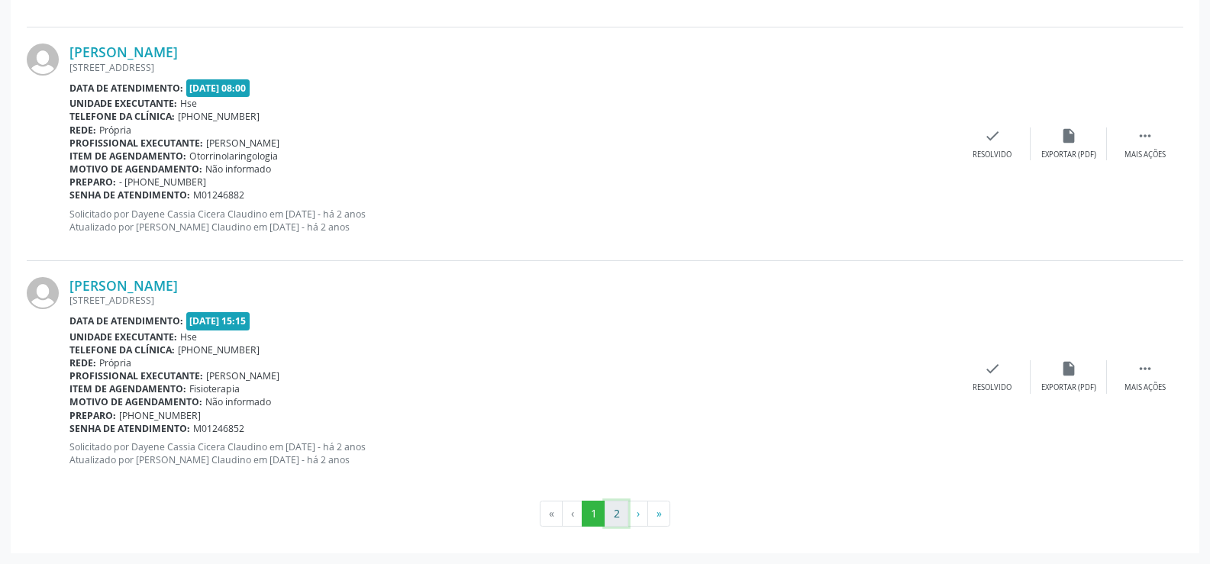
click at [624, 511] on button "2" at bounding box center [616, 514] width 24 height 26
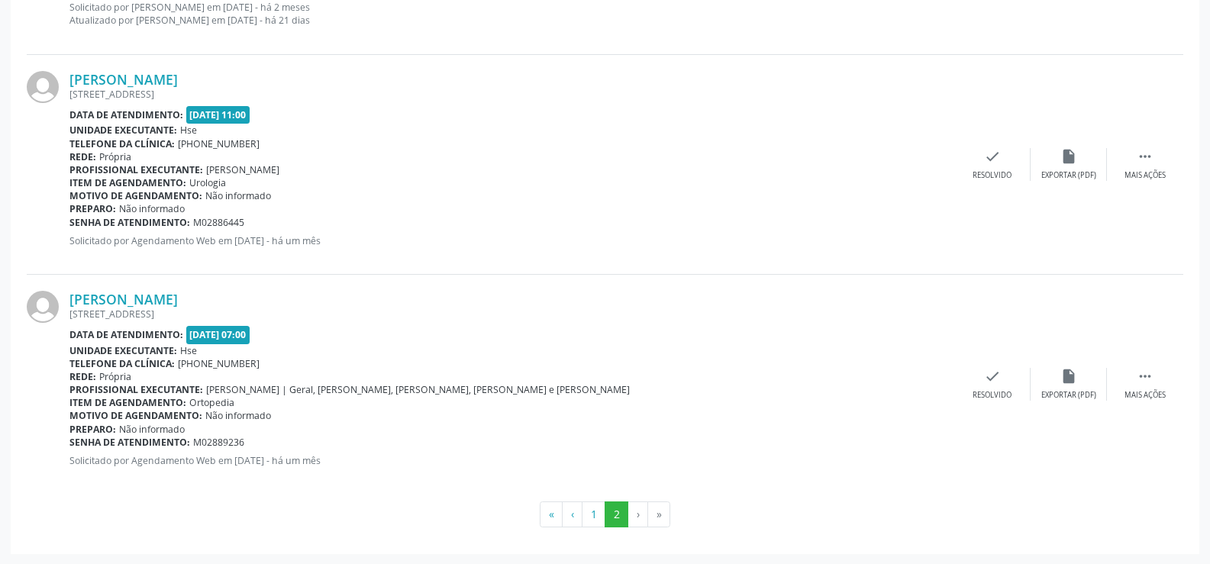
scroll to position [1803, 0]
click at [174, 290] on link "[PERSON_NAME]" at bounding box center [123, 298] width 108 height 17
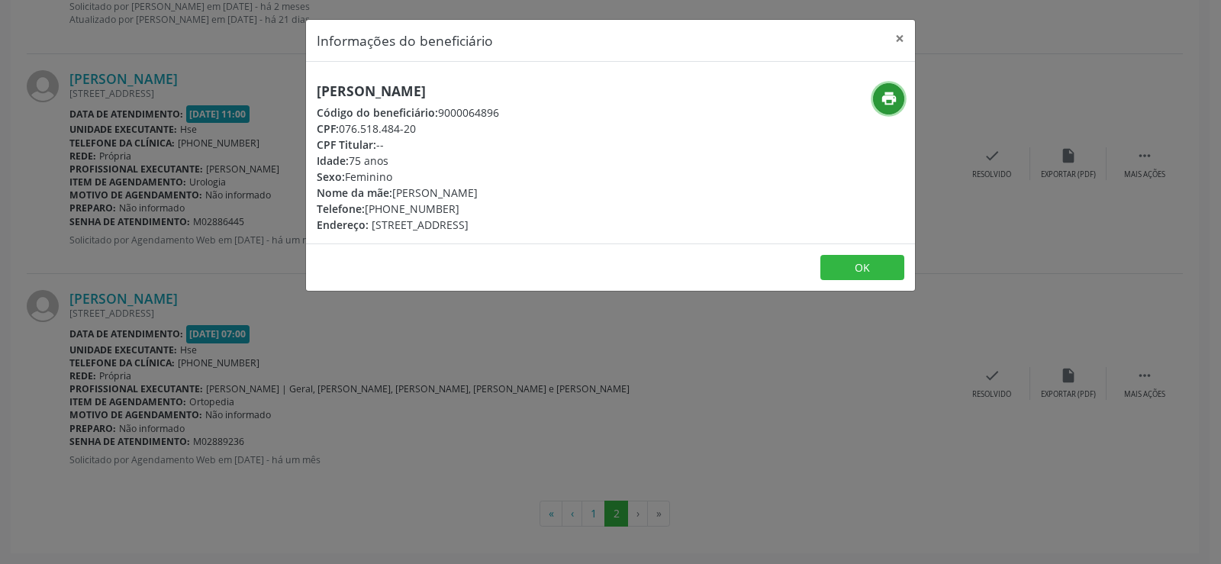
click at [878, 102] on button "print" at bounding box center [888, 98] width 31 height 31
click at [290, 161] on div "Informações do beneficiário × [PERSON_NAME] Código do beneficiário: 9000064896 …" at bounding box center [610, 282] width 1221 height 564
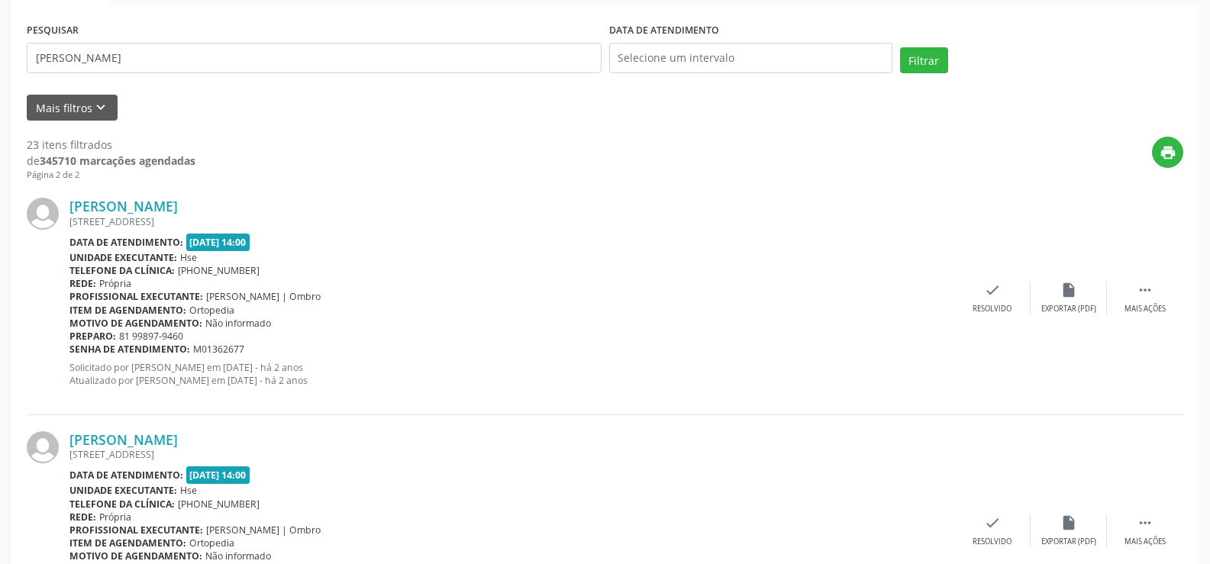
scroll to position [0, 0]
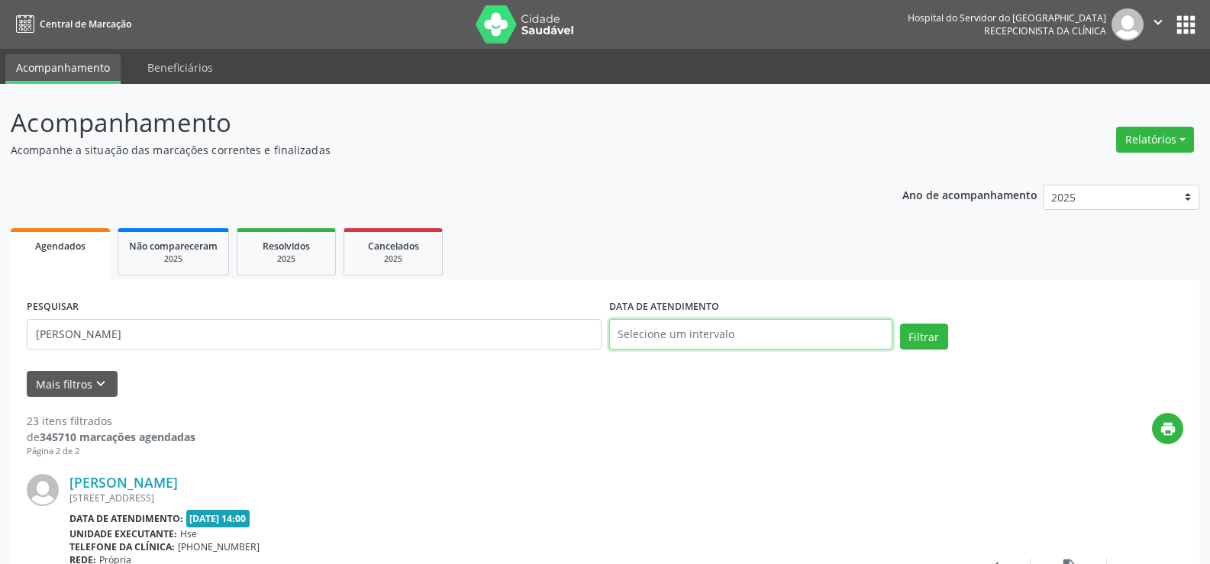
click at [635, 326] on input "text" at bounding box center [750, 334] width 283 height 31
click at [1125, 131] on button "Relatórios" at bounding box center [1155, 140] width 78 height 26
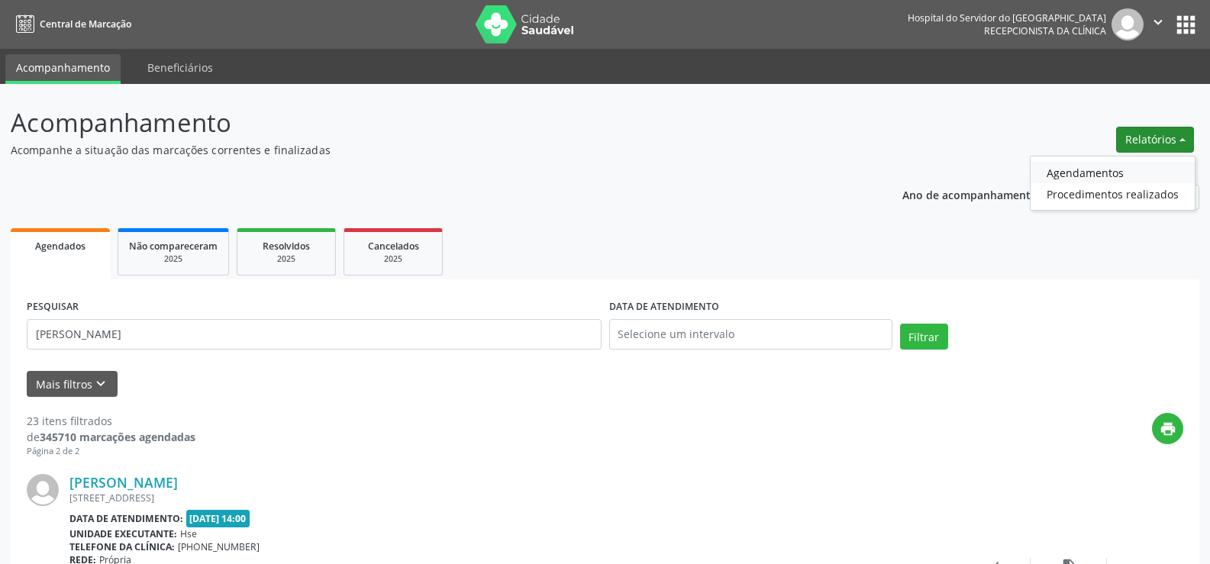
click at [1089, 179] on link "Agendamentos" at bounding box center [1112, 172] width 164 height 21
select select "8"
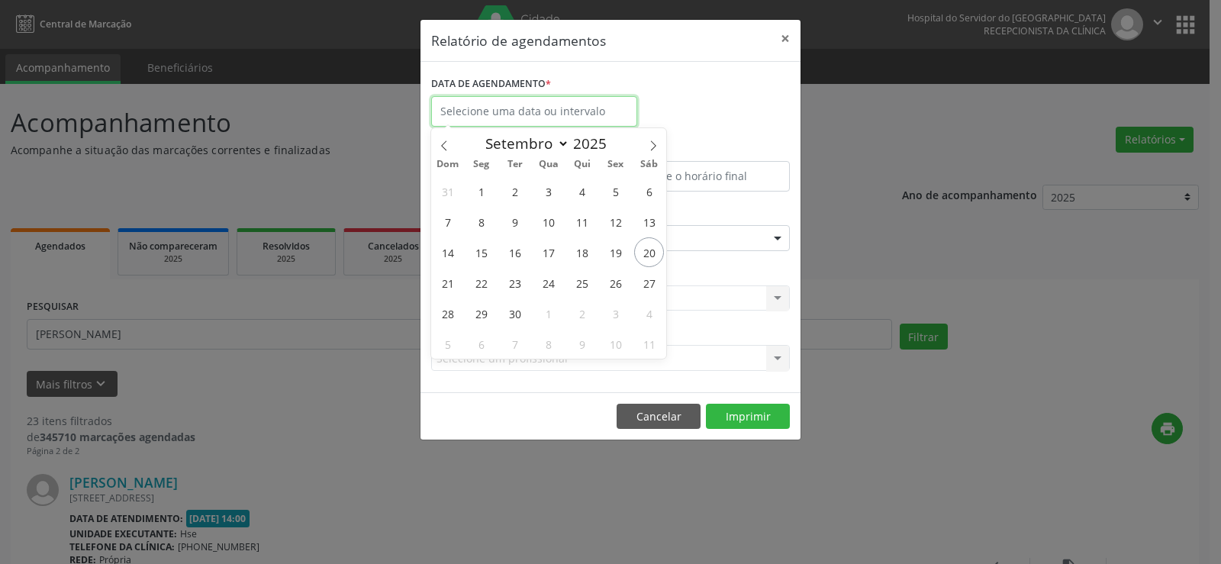
click at [554, 99] on input "text" at bounding box center [534, 111] width 206 height 31
click at [488, 279] on span "22" at bounding box center [481, 283] width 30 height 30
type input "22/09/2025"
click at [488, 279] on span "22" at bounding box center [481, 283] width 30 height 30
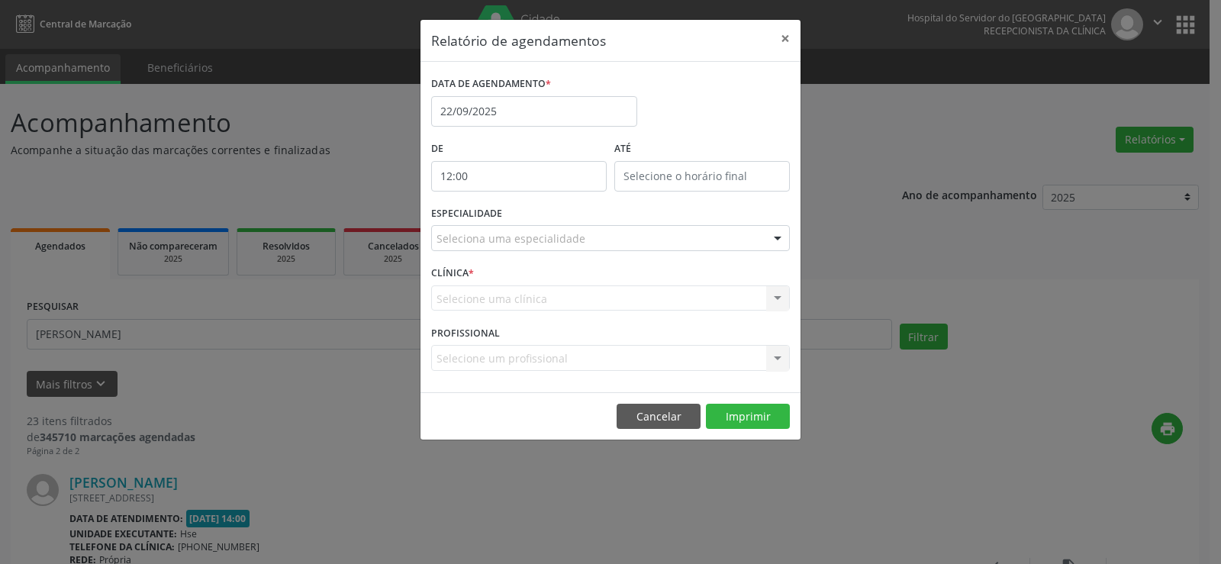
click at [515, 180] on input "12:00" at bounding box center [519, 176] width 176 height 31
click at [541, 211] on span at bounding box center [541, 216] width 11 height 15
type input "11:00"
type input "11"
click at [670, 164] on input "12:00" at bounding box center [702, 176] width 176 height 31
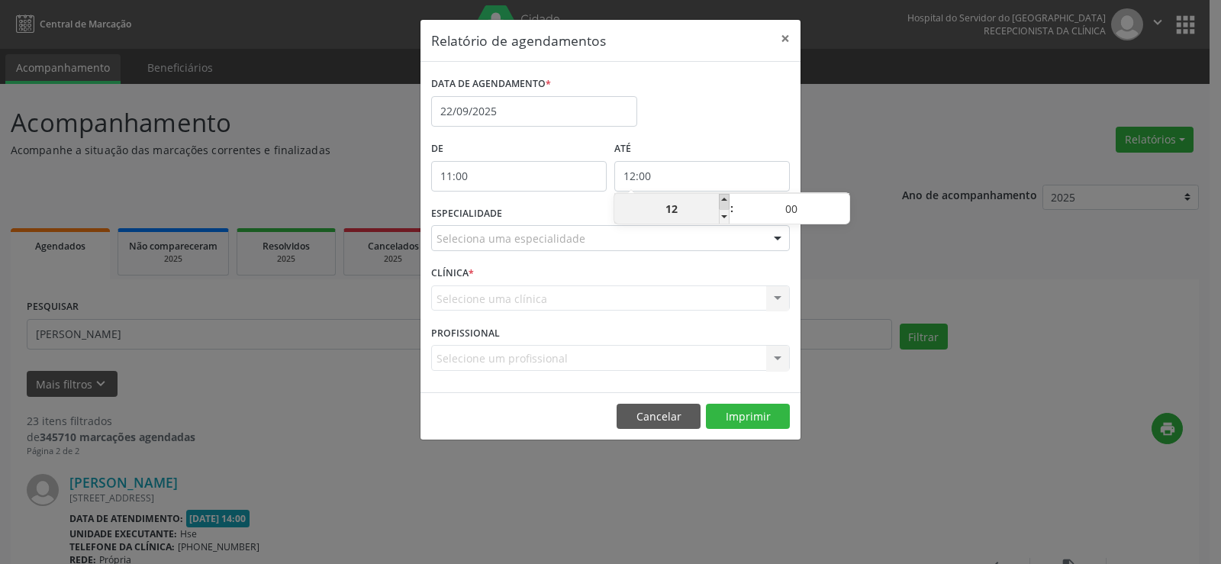
click at [727, 197] on span at bounding box center [724, 201] width 11 height 15
type input "13:00"
type input "13"
click at [727, 197] on span at bounding box center [724, 201] width 11 height 15
type input "14:00"
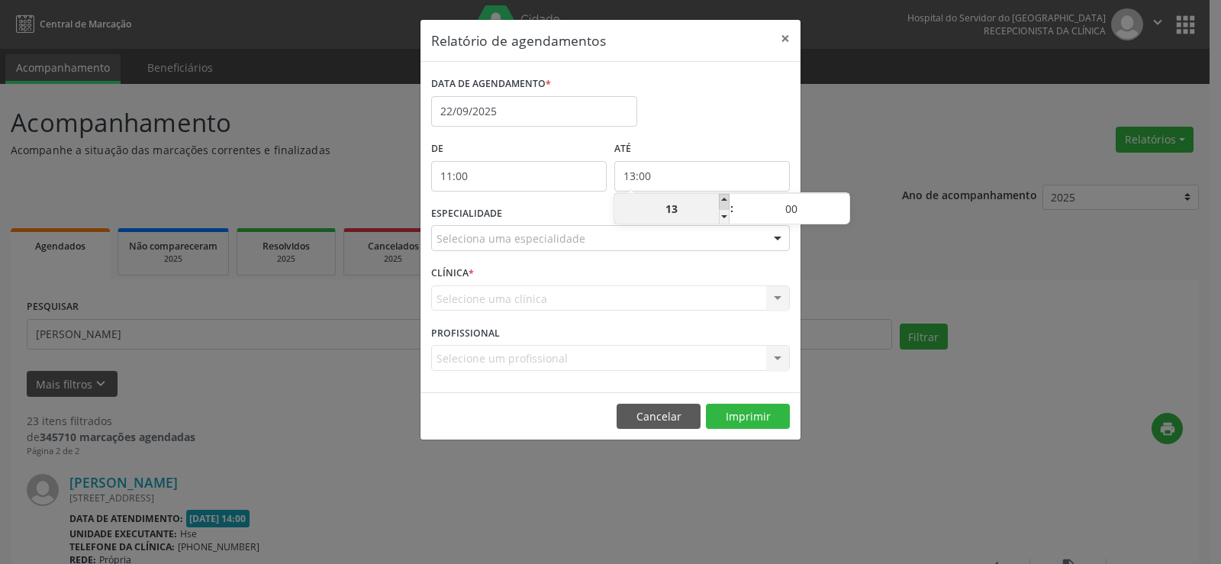
type input "14"
click at [844, 212] on span at bounding box center [844, 216] width 11 height 15
type input "13:55"
type input "13"
type input "55"
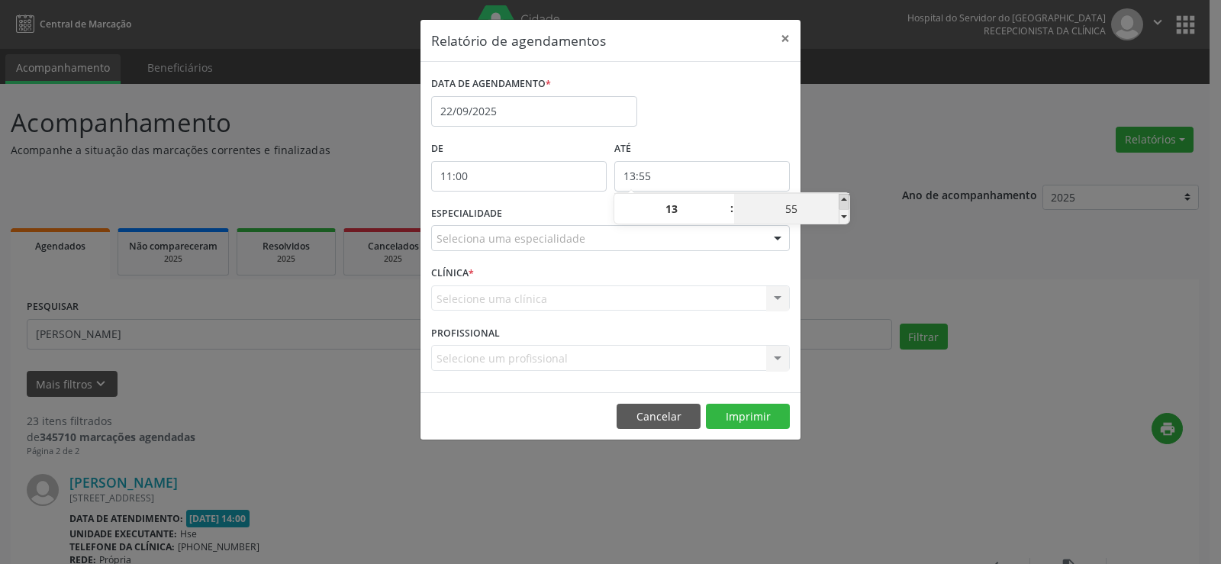
click at [846, 205] on span at bounding box center [844, 201] width 11 height 15
type input "14:00"
type input "14"
type input "00"
click at [846, 205] on span at bounding box center [844, 201] width 11 height 15
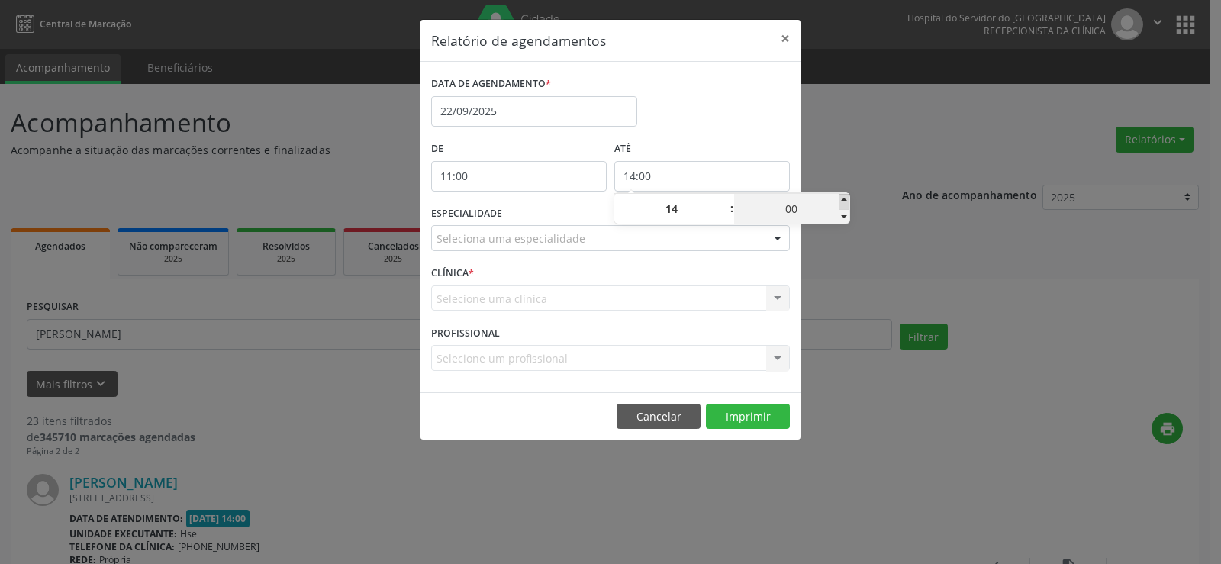
type input "14:05"
type input "05"
click at [846, 205] on span at bounding box center [844, 201] width 11 height 15
type input "14:10"
type input "10"
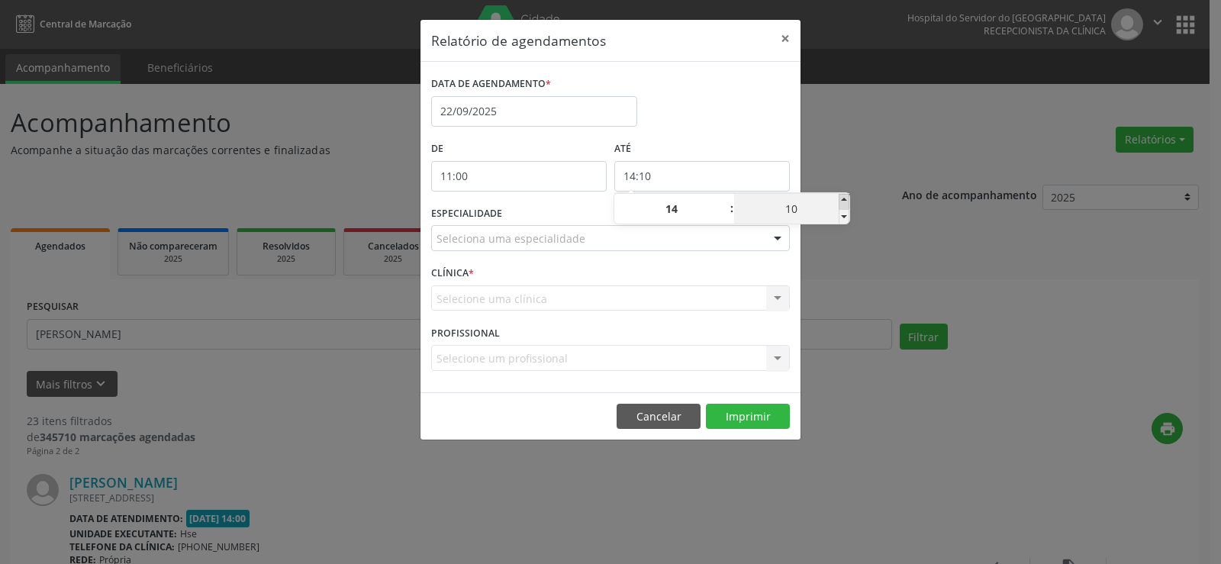
click at [846, 205] on span at bounding box center [844, 201] width 11 height 15
type input "14:15"
type input "15"
click at [846, 205] on span at bounding box center [844, 201] width 11 height 15
type input "14:20"
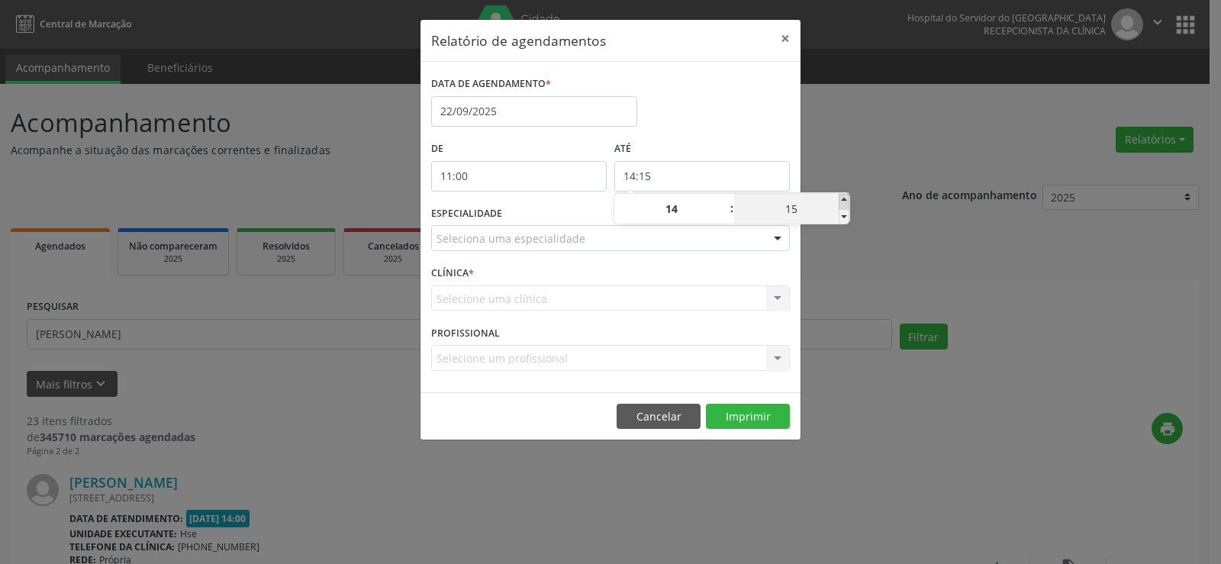
type input "20"
click at [846, 205] on span at bounding box center [844, 201] width 11 height 15
type input "14:25"
type input "25"
click at [846, 205] on span at bounding box center [844, 201] width 11 height 15
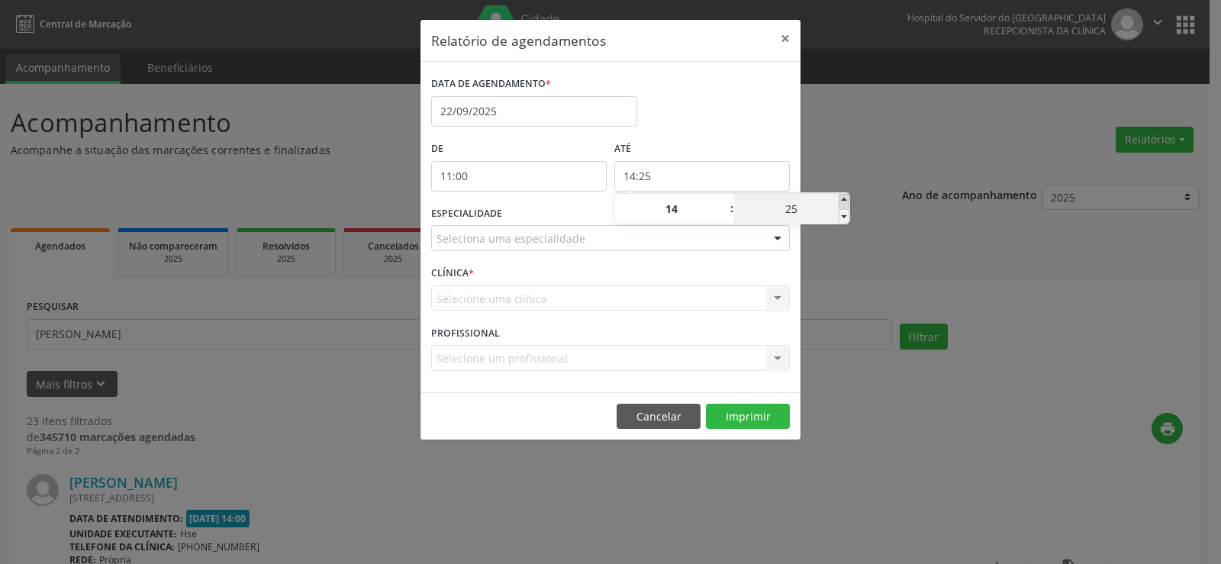
type input "14:30"
type input "30"
click at [846, 205] on span at bounding box center [844, 201] width 11 height 15
type input "14:35"
type input "35"
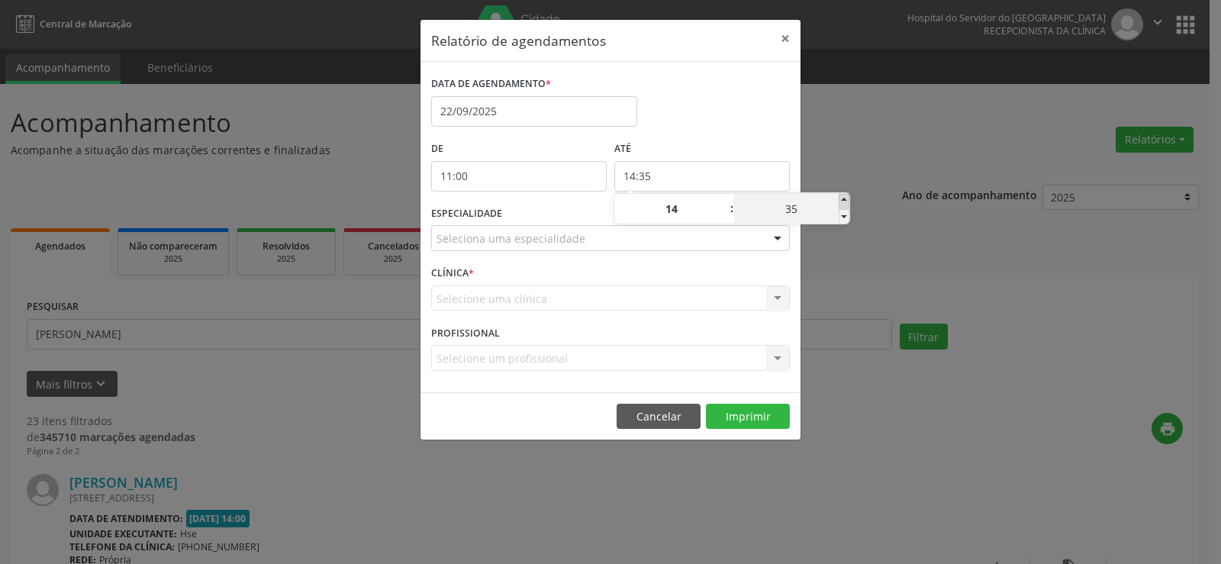
click at [846, 205] on span at bounding box center [844, 201] width 11 height 15
type input "14:40"
type input "40"
click at [846, 205] on span at bounding box center [844, 201] width 11 height 15
type input "14:45"
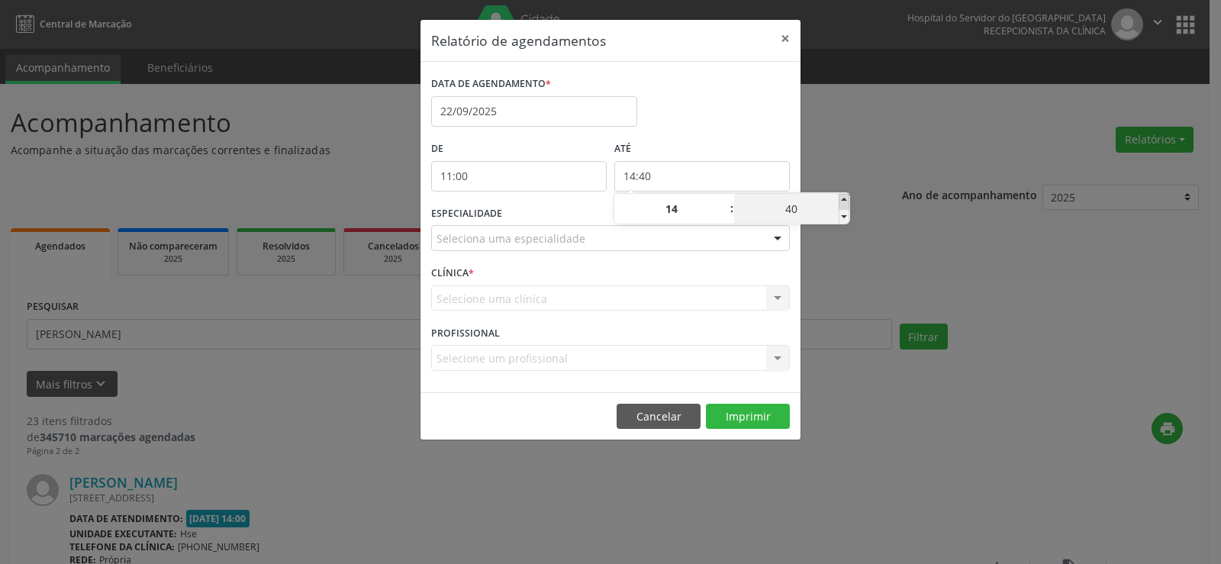
type input "45"
click at [846, 205] on span at bounding box center [844, 201] width 11 height 15
type input "14:50"
type input "50"
click at [846, 205] on span at bounding box center [844, 201] width 11 height 15
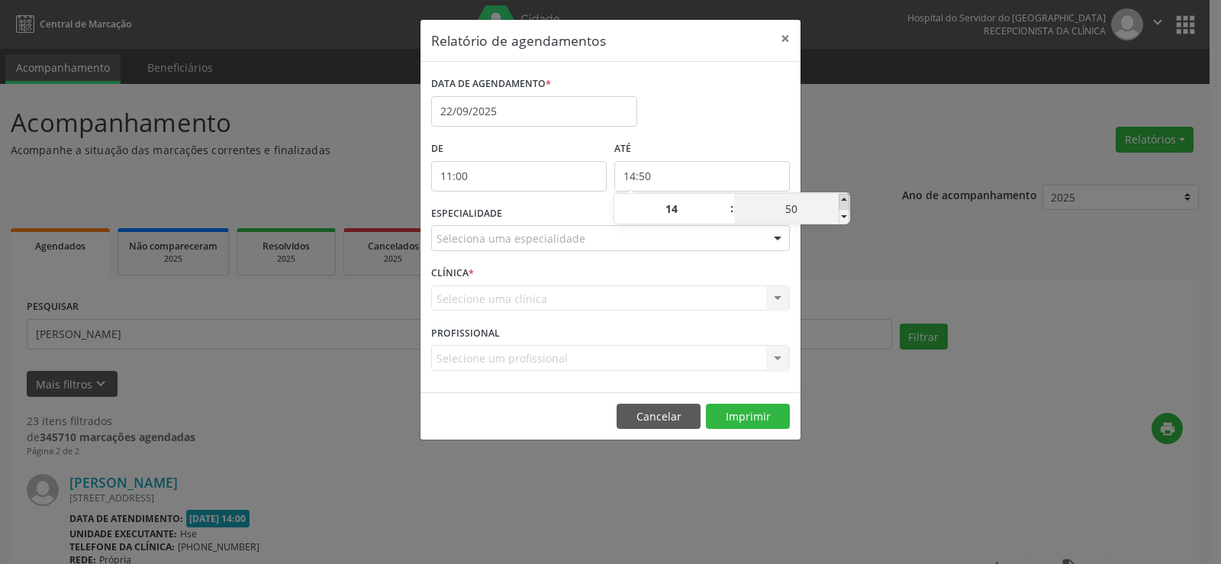
type input "14:55"
type input "55"
click at [846, 205] on span at bounding box center [844, 201] width 11 height 15
type input "15:00"
type input "15"
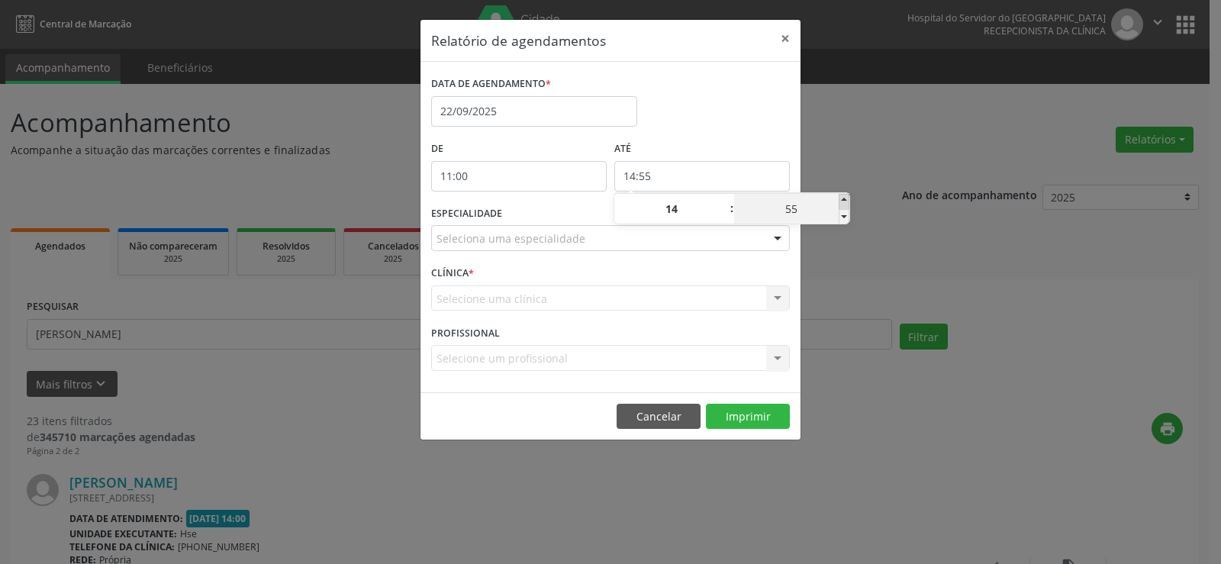
type input "00"
click at [843, 215] on span at bounding box center [844, 216] width 11 height 15
type input "14:55"
type input "14"
type input "55"
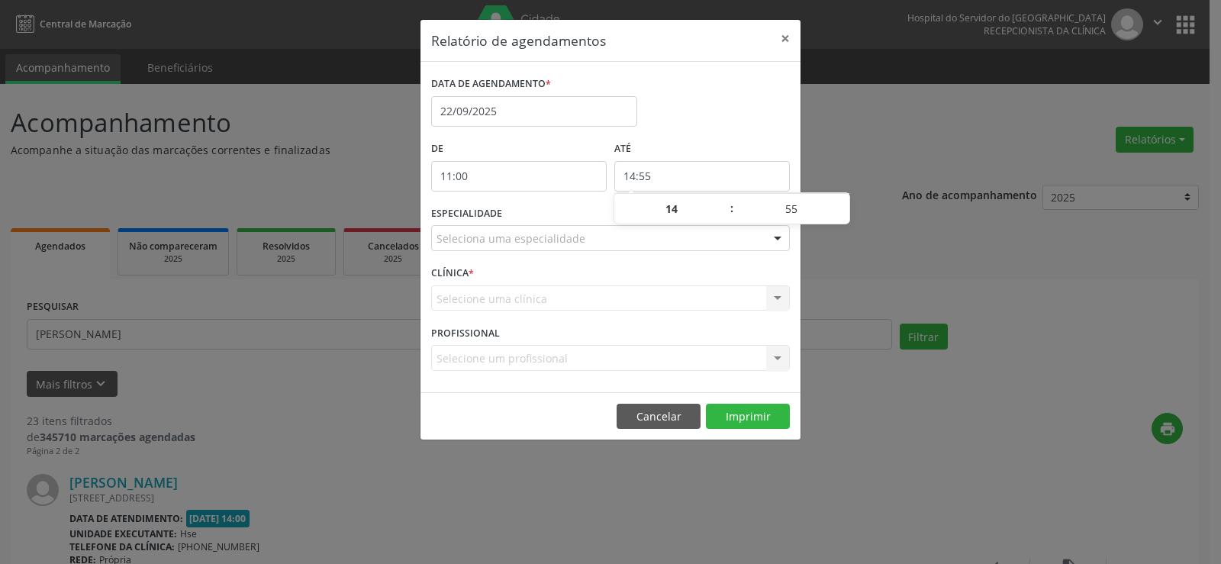
click at [727, 153] on label "ATÉ" at bounding box center [702, 149] width 176 height 24
click at [636, 241] on div "Seleciona uma especialidade" at bounding box center [610, 238] width 359 height 26
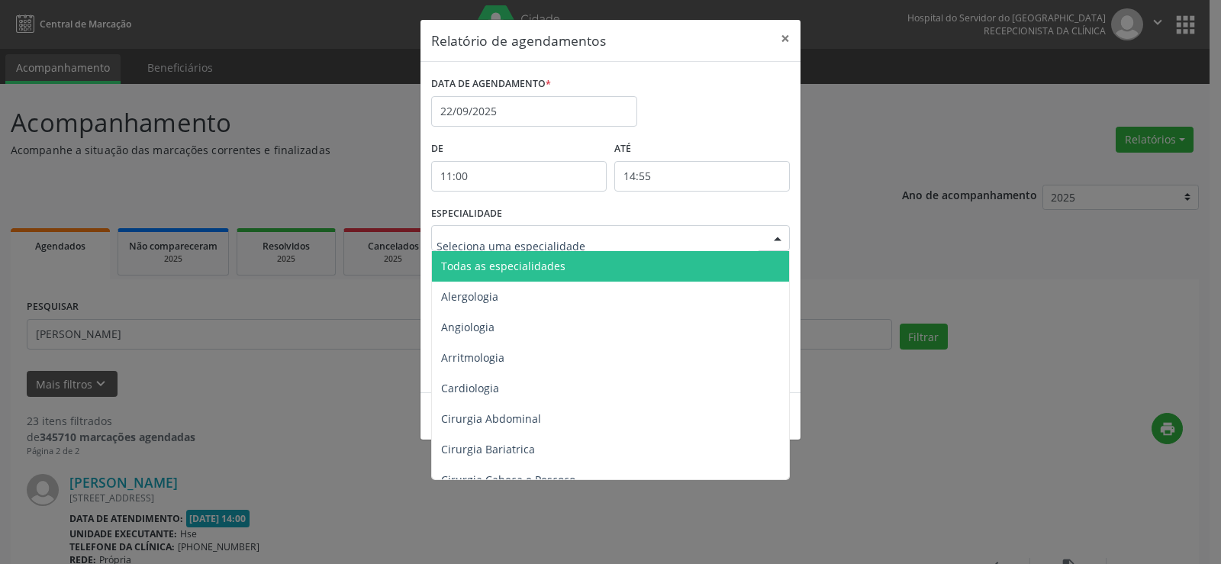
click at [627, 271] on span "Todas as especialidades" at bounding box center [611, 266] width 359 height 31
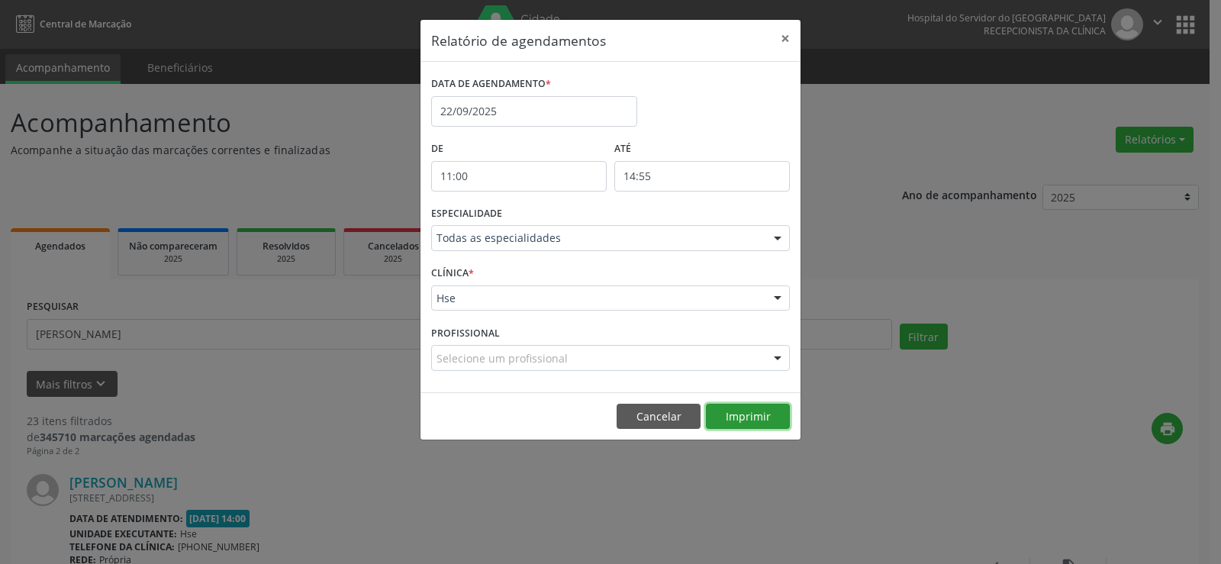
click at [751, 417] on button "Imprimir" at bounding box center [748, 417] width 84 height 26
click at [204, 289] on div "Relatório de agendamentos × DATA DE AGENDAMENTO * [DATE] De 11:00 ATÉ 14:55 ESP…" at bounding box center [610, 282] width 1221 height 564
click at [794, 30] on button "×" at bounding box center [785, 38] width 31 height 37
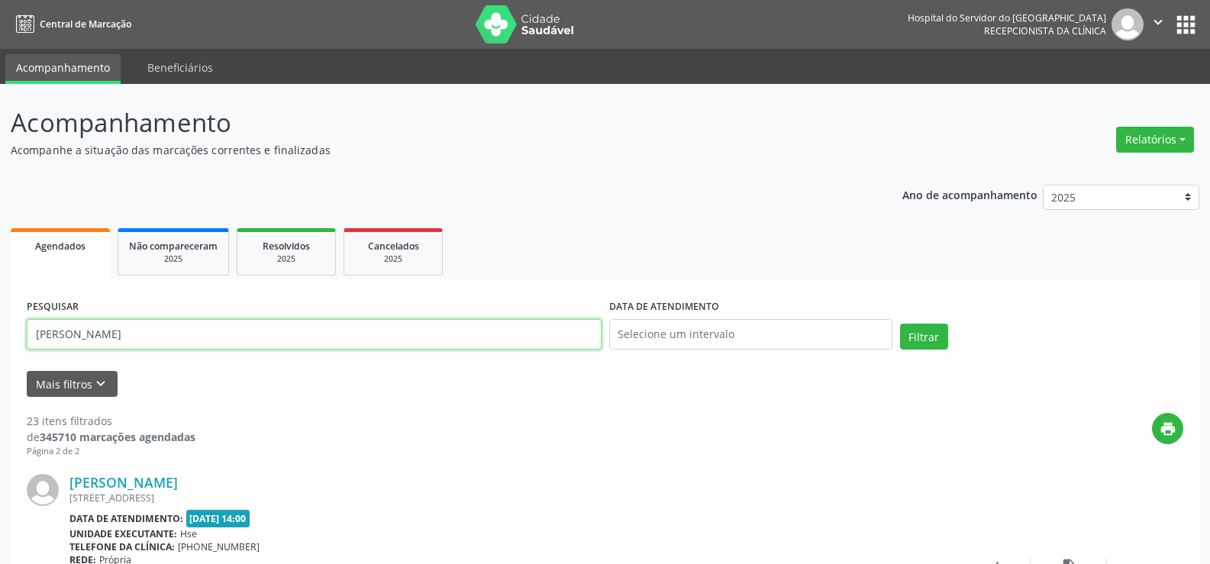
click at [472, 325] on input "[PERSON_NAME]" at bounding box center [314, 334] width 575 height 31
click at [477, 337] on input "[PERSON_NAME]" at bounding box center [314, 334] width 575 height 31
click at [900, 324] on button "Filtrar" at bounding box center [924, 337] width 48 height 26
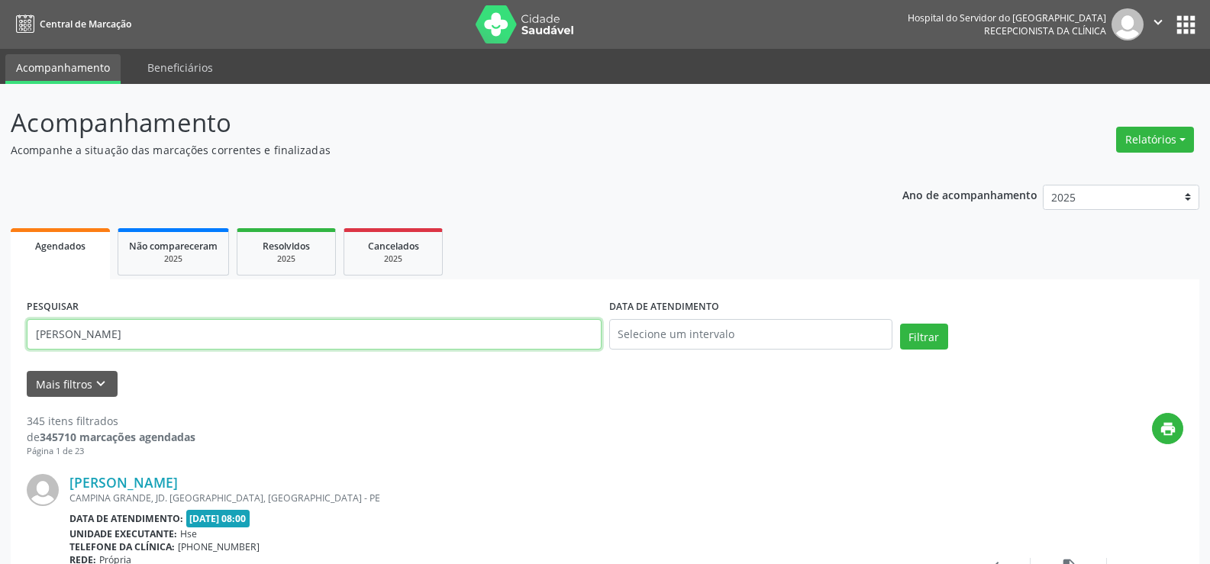
click at [316, 327] on input "[PERSON_NAME]" at bounding box center [314, 334] width 575 height 31
paste input "[PERSON_NAME]"
click at [900, 324] on button "Filtrar" at bounding box center [924, 337] width 48 height 26
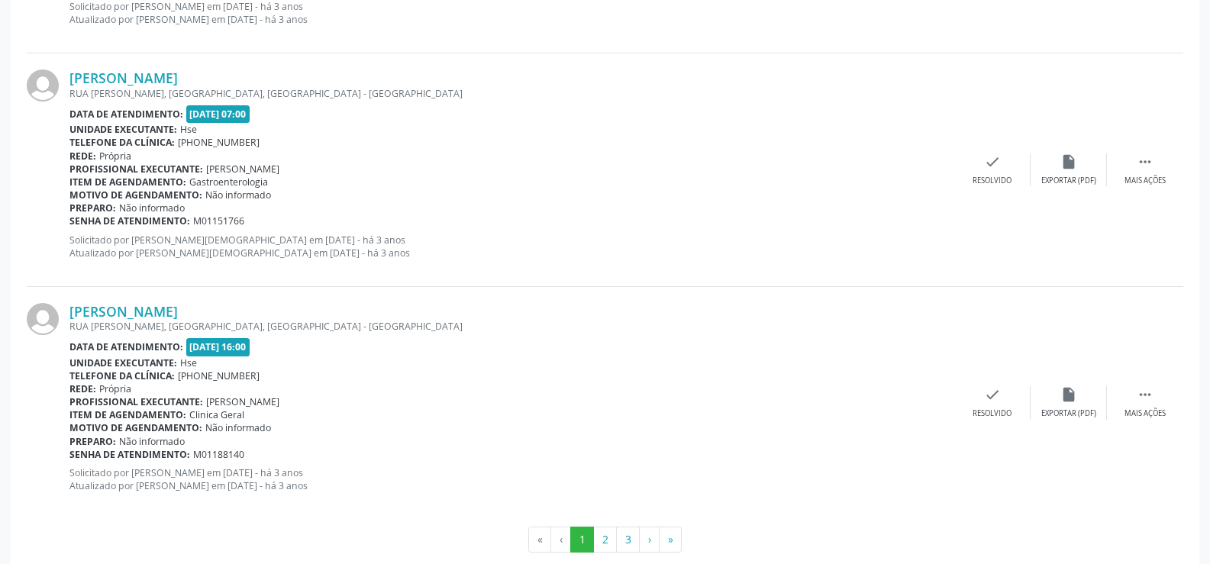
scroll to position [3460, 0]
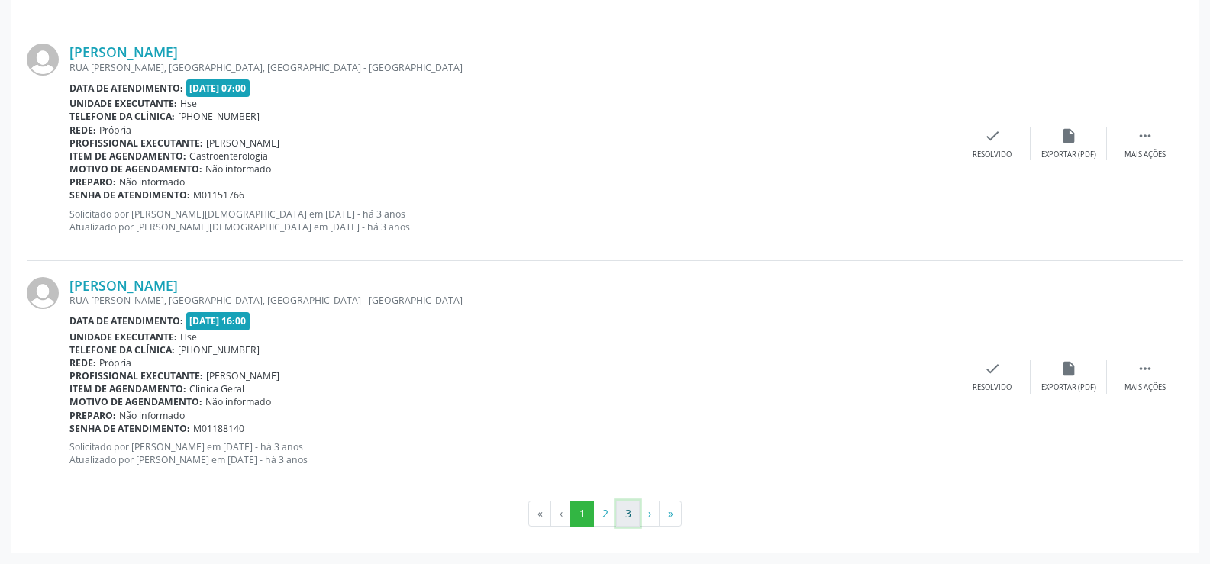
click at [634, 509] on button "3" at bounding box center [628, 514] width 24 height 26
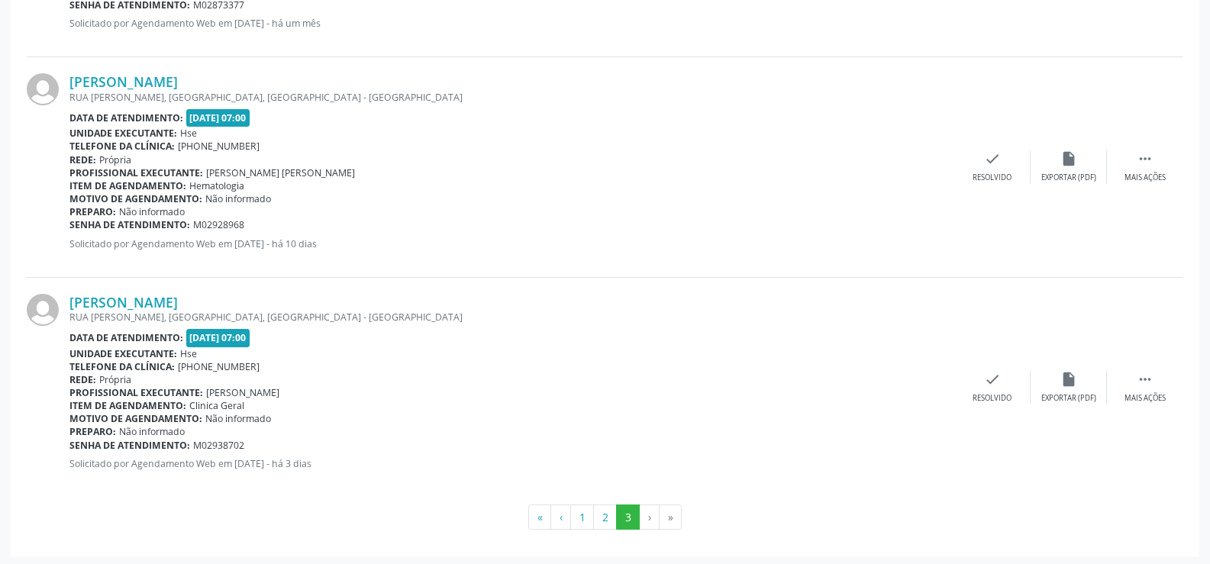
scroll to position [624, 0]
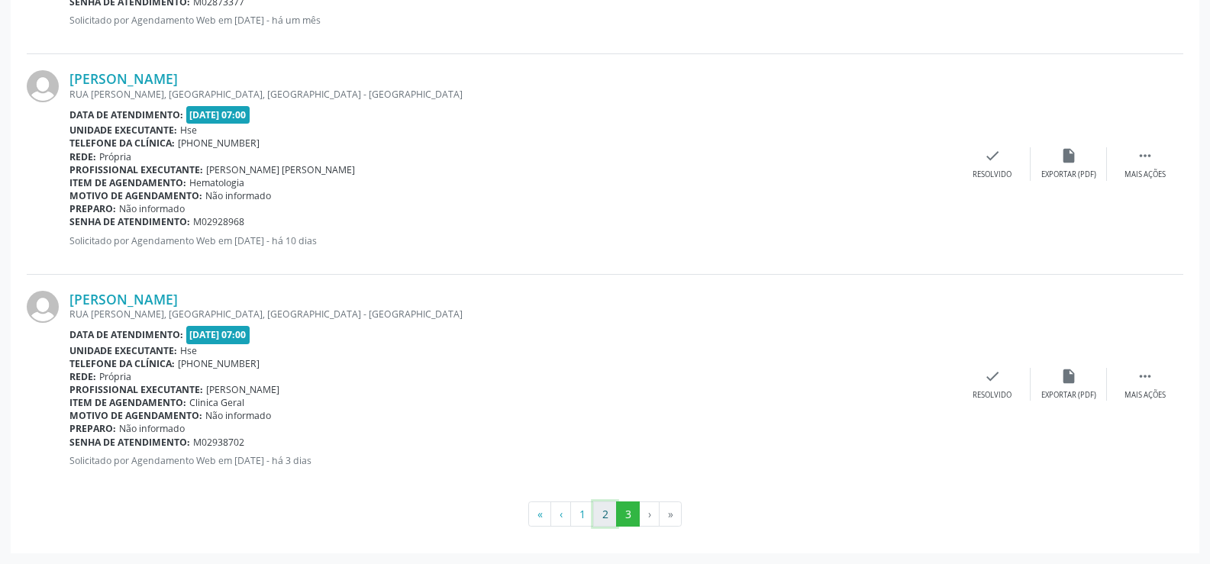
click at [598, 515] on button "2" at bounding box center [605, 514] width 24 height 26
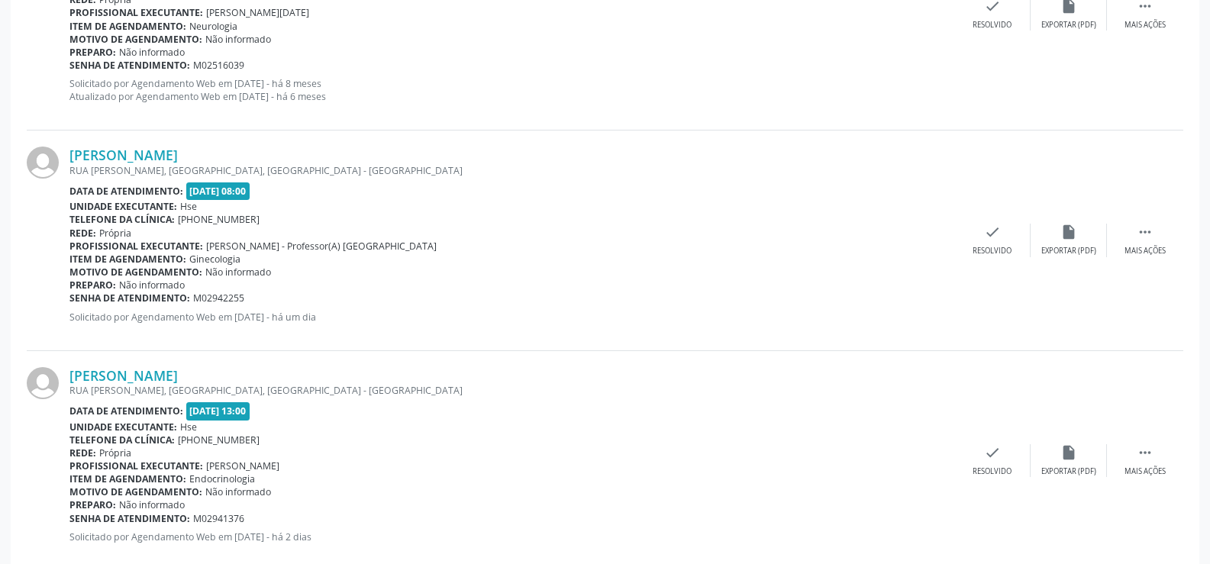
scroll to position [3281, 0]
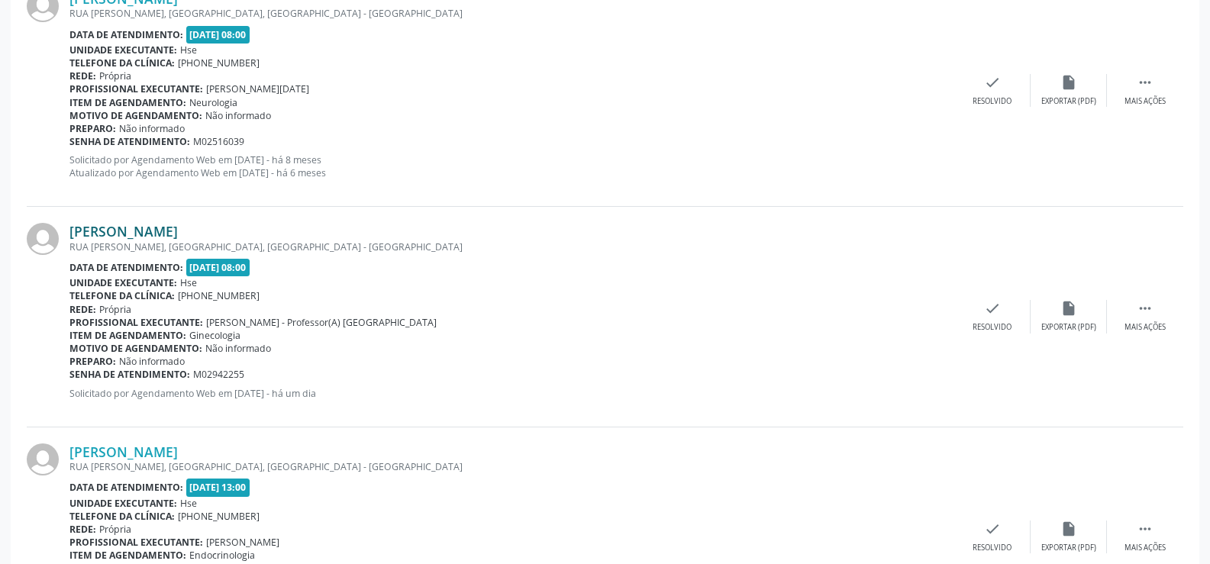
click at [178, 226] on link "[PERSON_NAME]" at bounding box center [123, 231] width 108 height 17
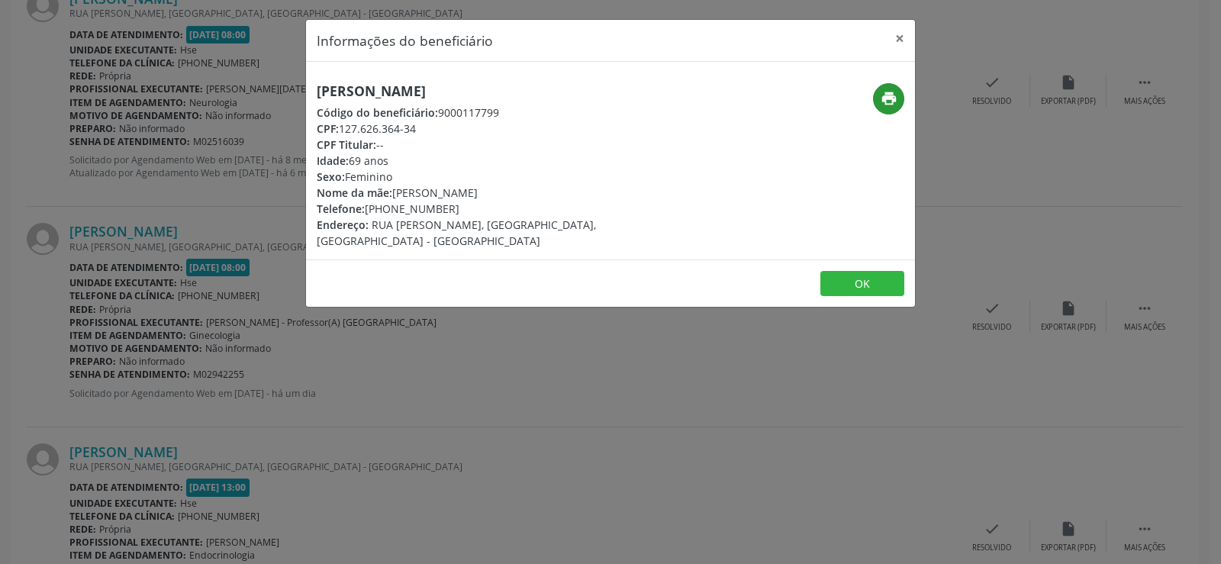
drag, startPoint x: 869, startPoint y: 109, endPoint x: 883, endPoint y: 103, distance: 15.7
click at [875, 106] on div "print" at bounding box center [814, 98] width 182 height 31
click at [883, 103] on icon "print" at bounding box center [889, 98] width 17 height 17
click at [215, 193] on div "Informações do beneficiário × [PERSON_NAME] Código do beneficiário: 9000117799 …" at bounding box center [610, 282] width 1221 height 564
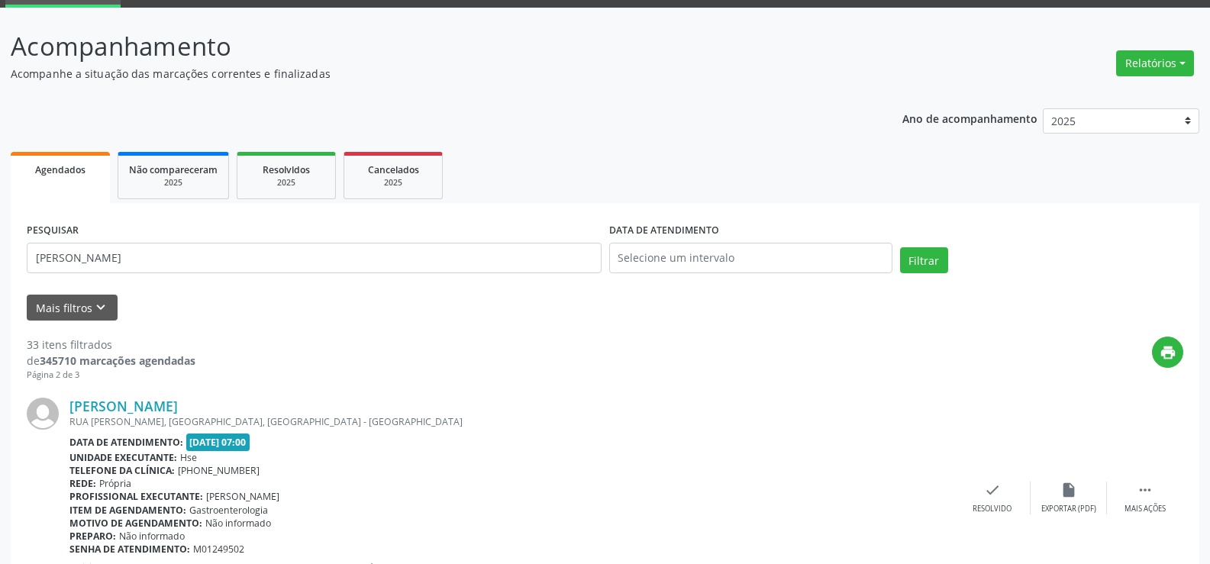
scroll to position [76, 0]
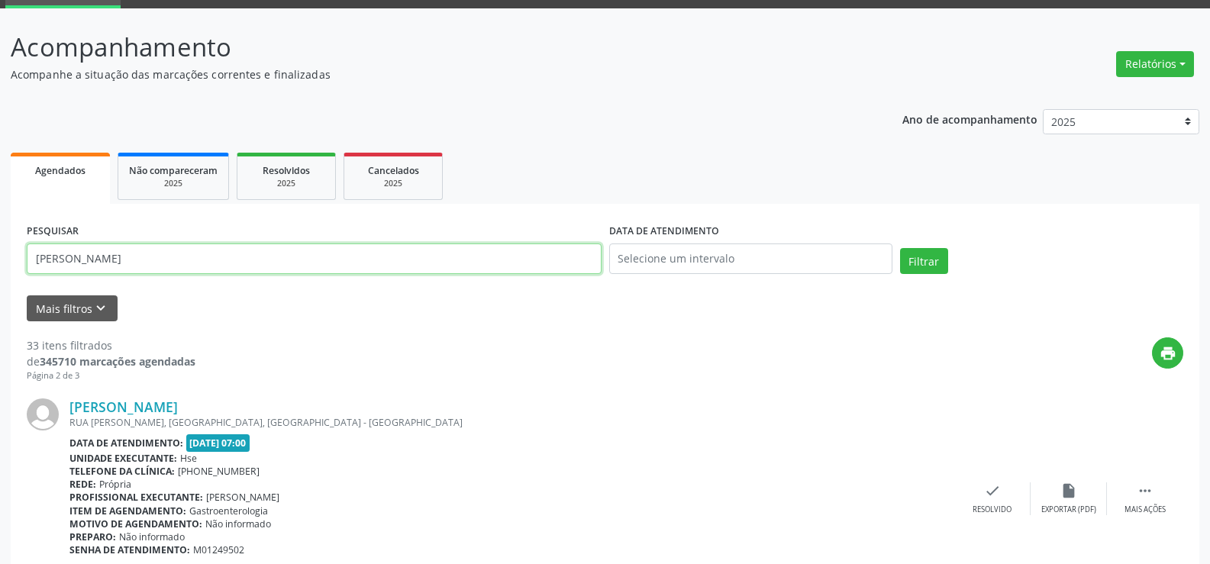
click at [430, 266] on input "[PERSON_NAME]" at bounding box center [314, 258] width 575 height 31
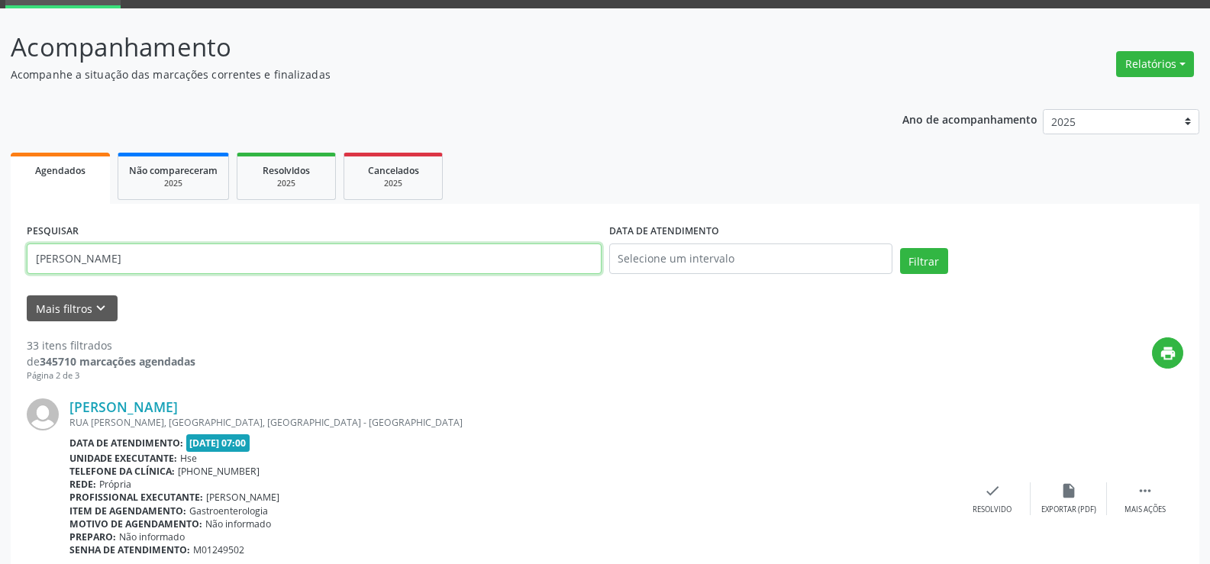
click at [430, 266] on input "[PERSON_NAME]" at bounding box center [314, 258] width 575 height 31
click at [900, 248] on button "Filtrar" at bounding box center [924, 261] width 48 height 26
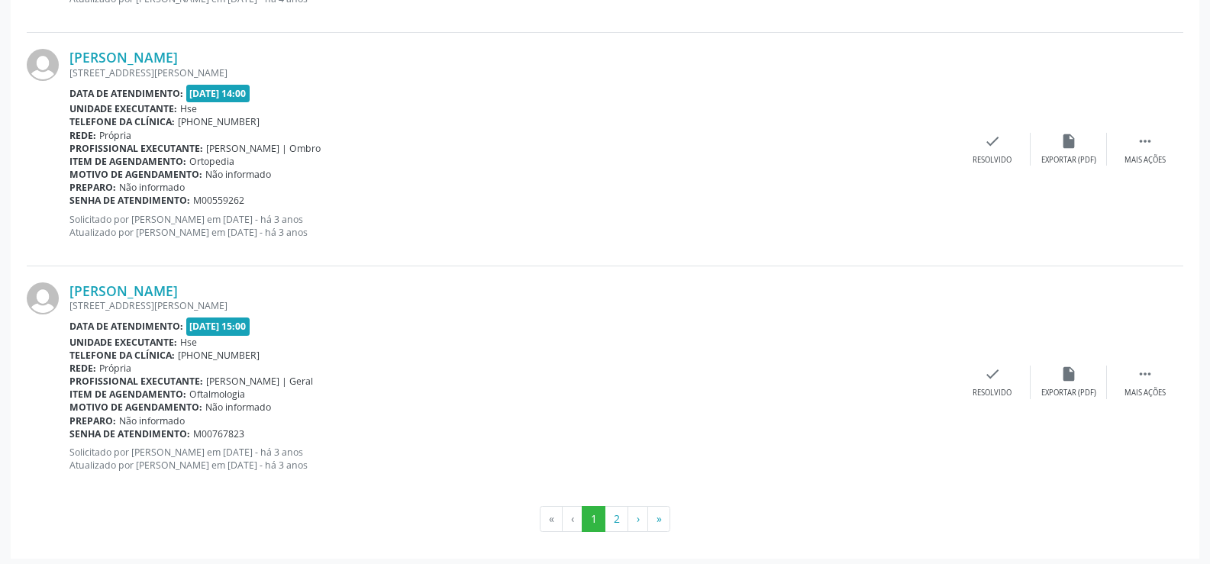
scroll to position [3460, 0]
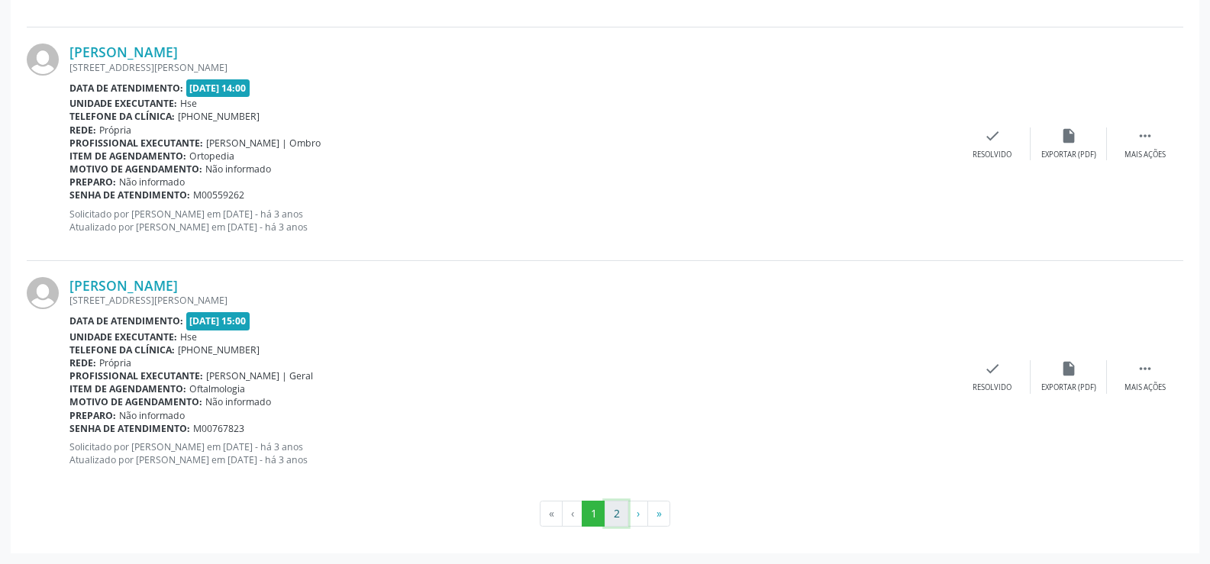
click at [605, 505] on button "2" at bounding box center [616, 514] width 24 height 26
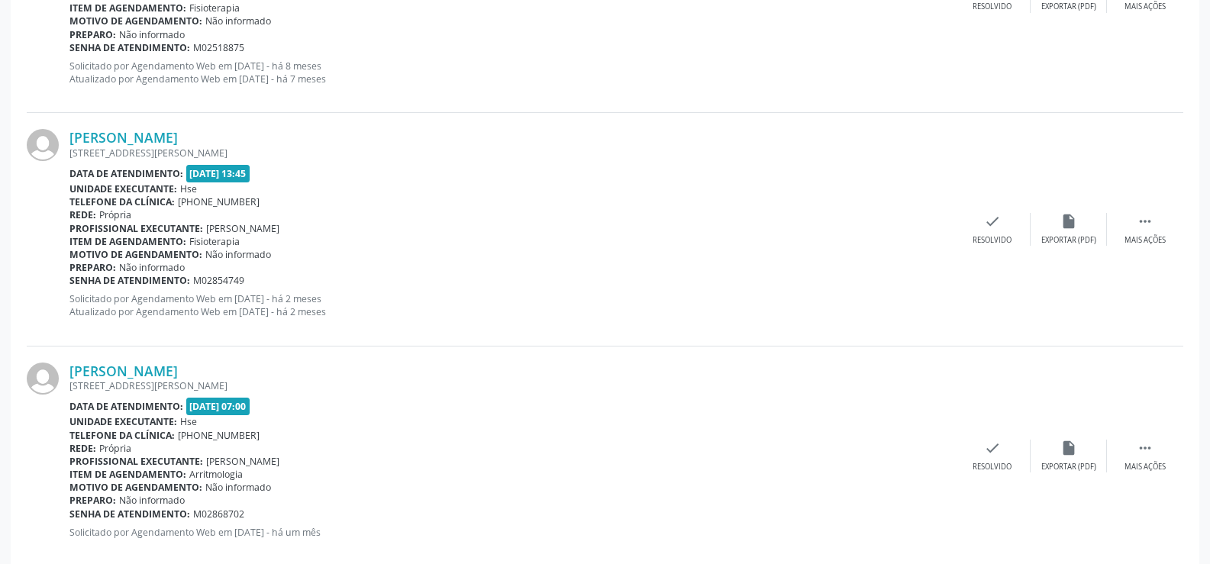
scroll to position [2747, 0]
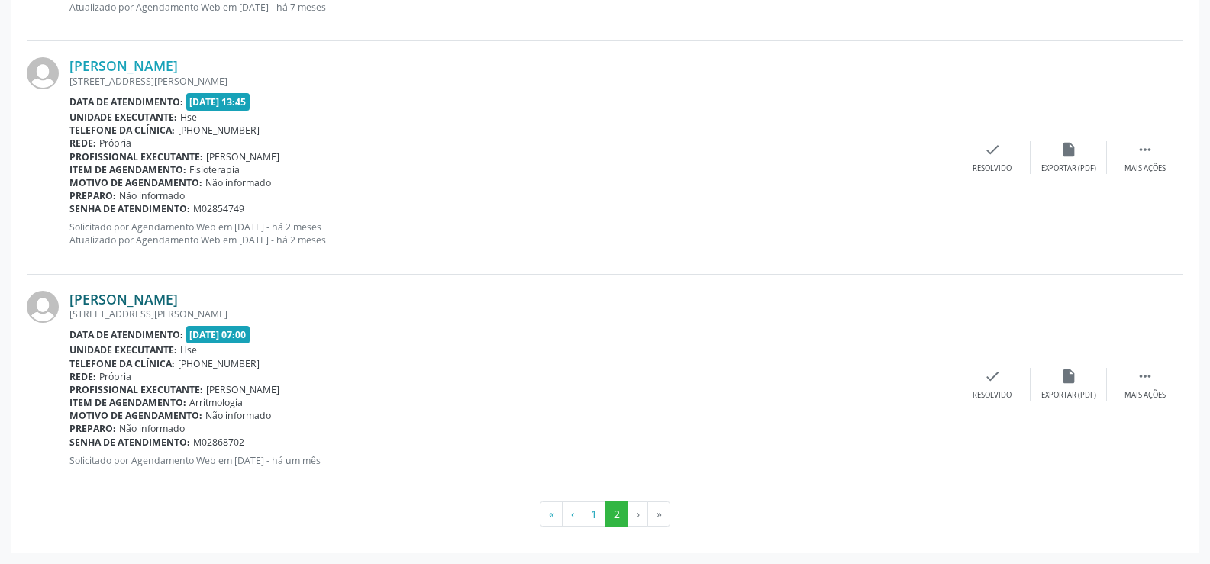
click at [178, 300] on link "[PERSON_NAME]" at bounding box center [123, 299] width 108 height 17
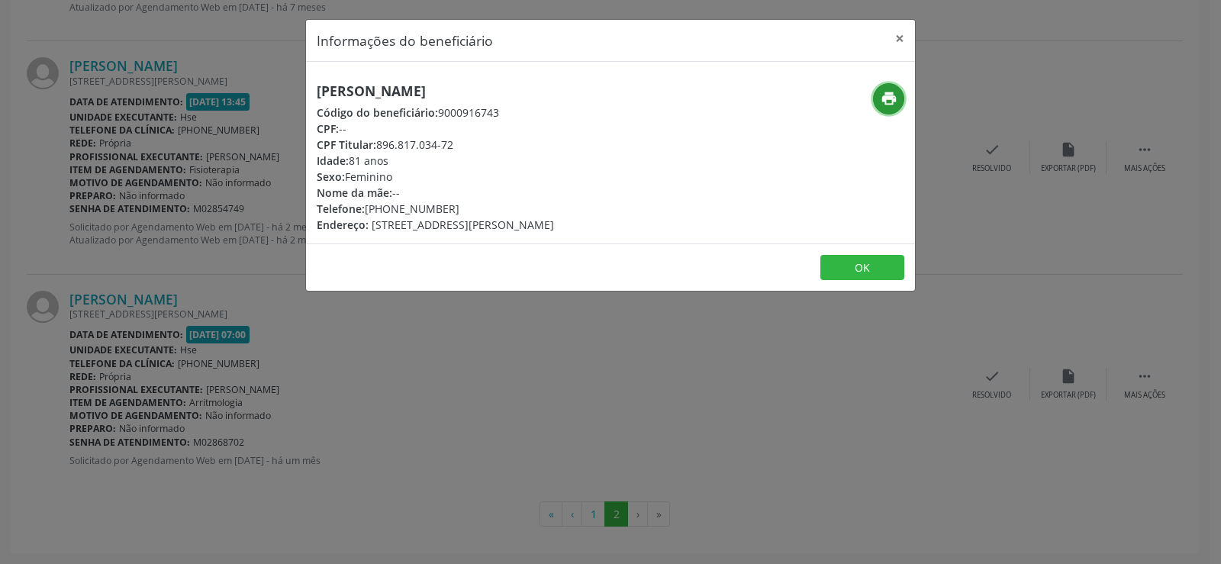
click at [883, 105] on icon "print" at bounding box center [889, 98] width 17 height 17
click at [330, 98] on h5 "[PERSON_NAME]" at bounding box center [435, 91] width 237 height 16
copy div "[PERSON_NAME]"
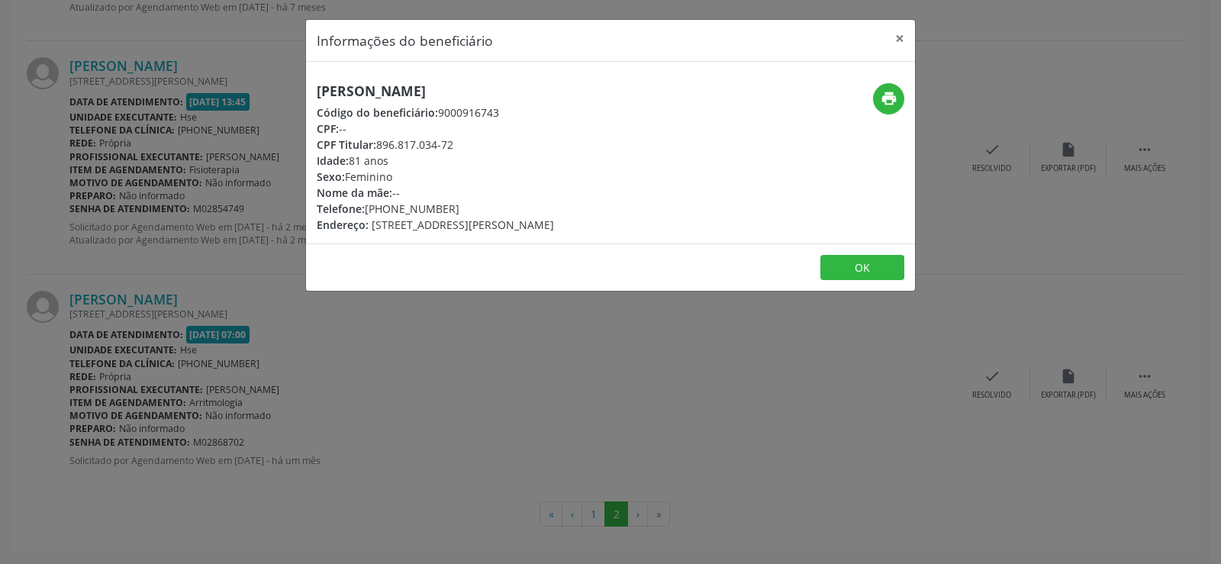
click at [269, 279] on div "Informações do beneficiário × [PERSON_NAME] Código do beneficiário: 9000916743 …" at bounding box center [610, 282] width 1221 height 564
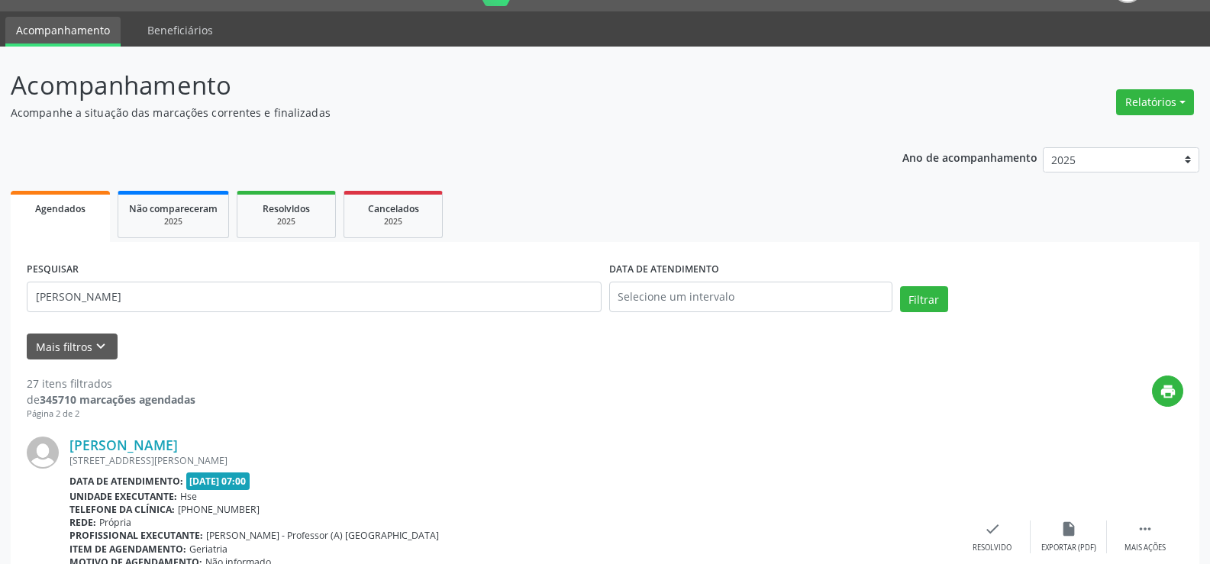
scroll to position [0, 0]
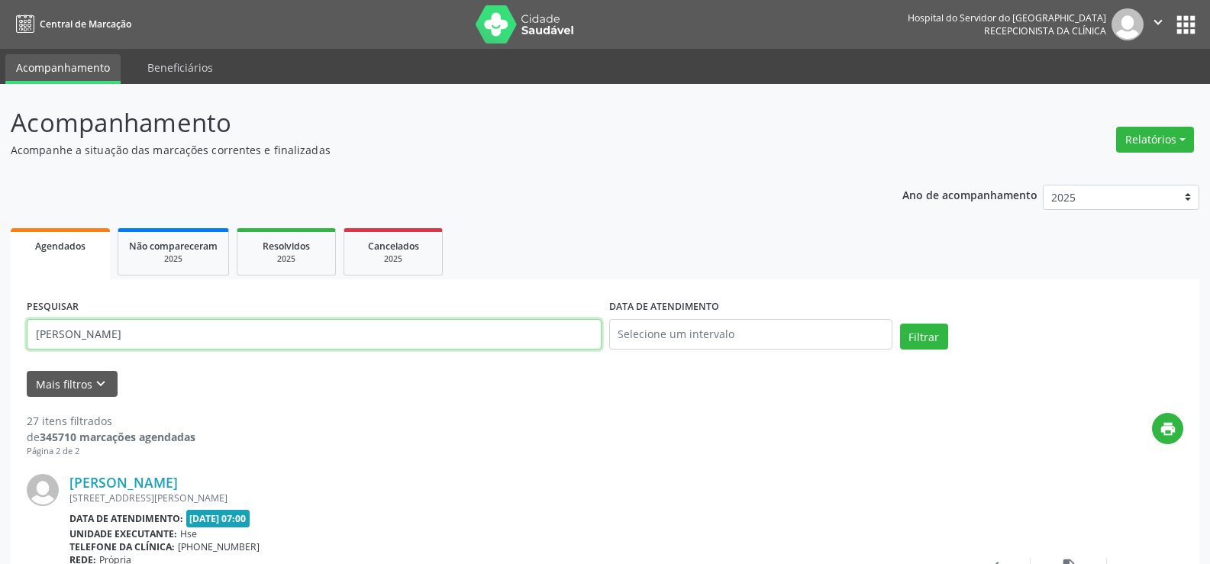
click at [462, 323] on input "[PERSON_NAME]" at bounding box center [314, 334] width 575 height 31
paste input "[PERSON_NAME] 1 VOL."
click at [900, 324] on button "Filtrar" at bounding box center [924, 337] width 48 height 26
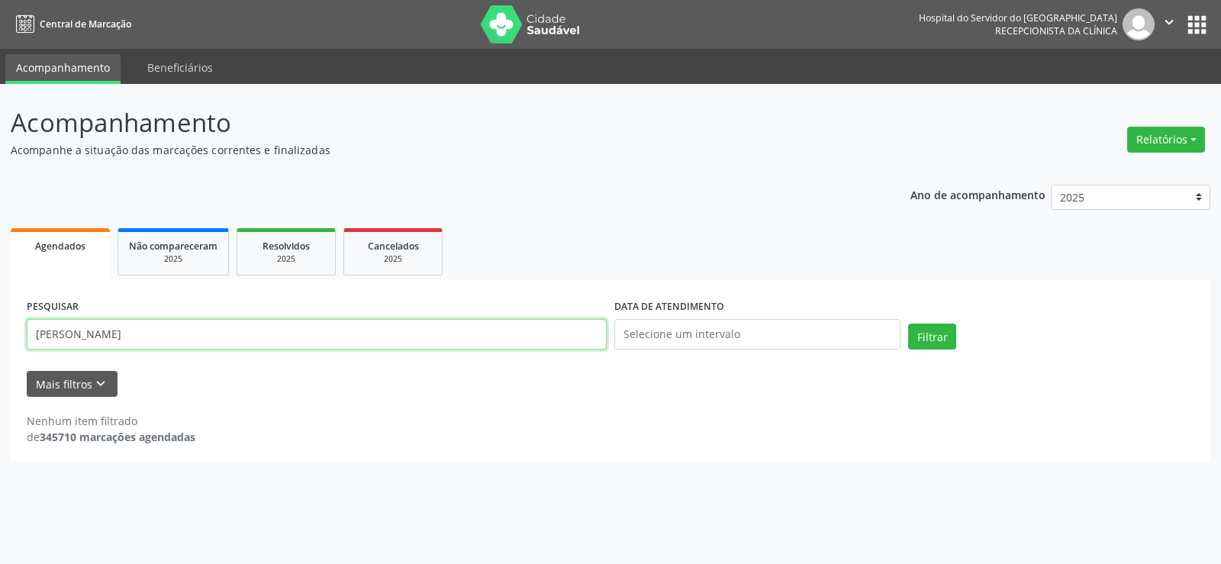
click at [462, 323] on input "[PERSON_NAME]" at bounding box center [317, 334] width 580 height 31
click at [908, 324] on button "Filtrar" at bounding box center [932, 337] width 48 height 26
click at [462, 323] on input "[PERSON_NAME]" at bounding box center [317, 334] width 580 height 31
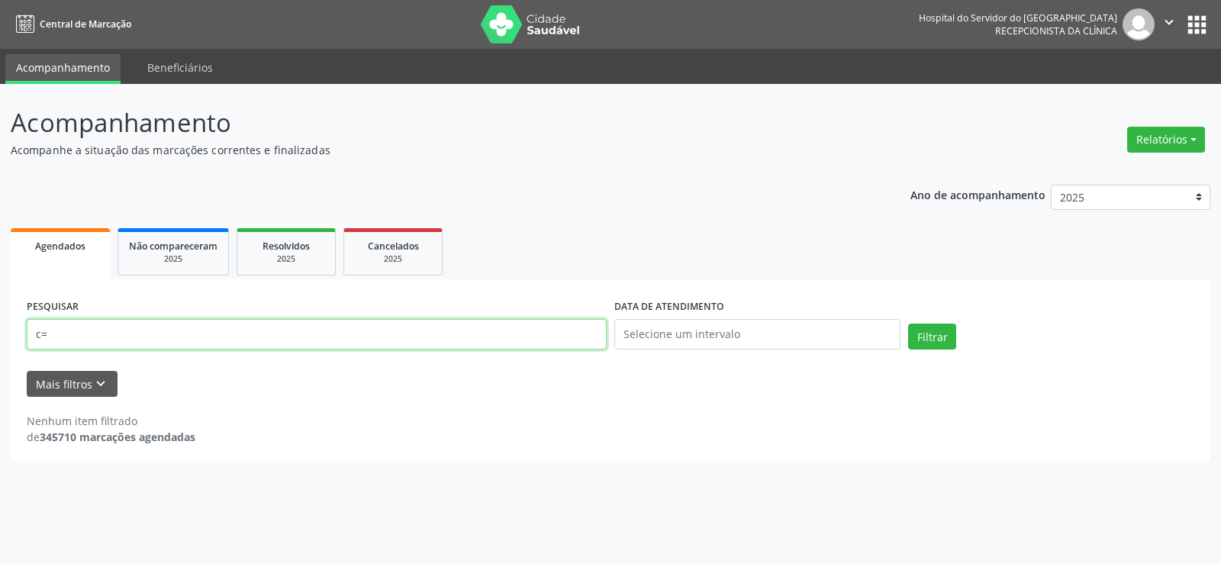
type input "c"
type input "[PERSON_NAME]"
click at [908, 324] on button "Filtrar" at bounding box center [932, 337] width 48 height 26
click at [462, 323] on input "[PERSON_NAME]" at bounding box center [317, 334] width 580 height 31
click at [384, 347] on input "[PERSON_NAME]" at bounding box center [317, 334] width 580 height 31
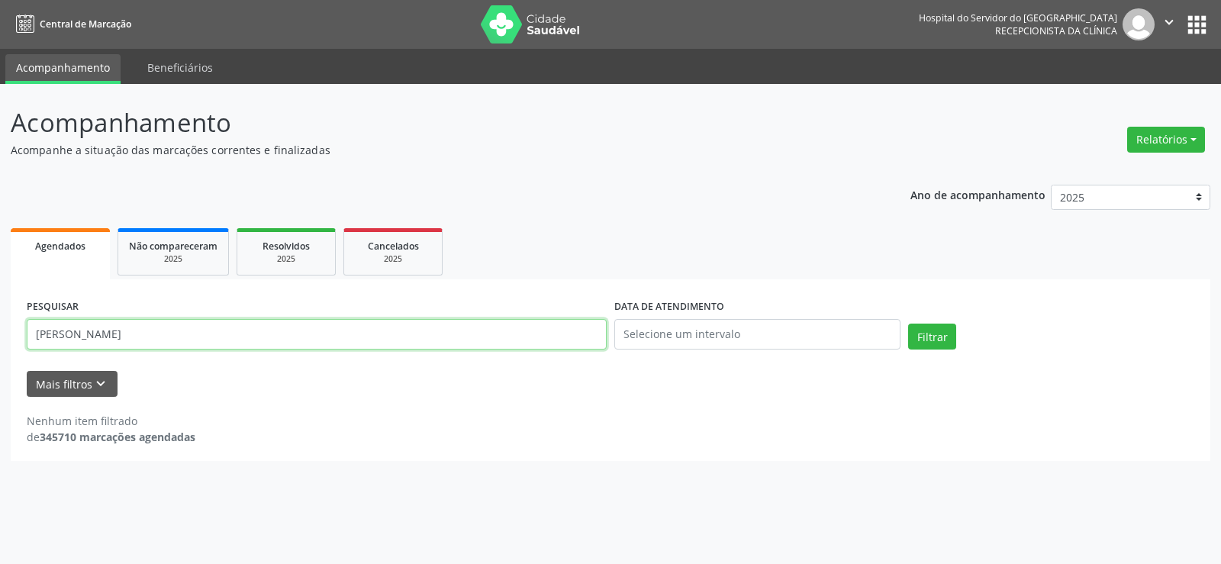
click at [384, 347] on input "[PERSON_NAME]" at bounding box center [317, 334] width 580 height 31
click at [416, 295] on div "PESQUISAR [PERSON_NAME]" at bounding box center [317, 327] width 588 height 65
click at [424, 334] on input "[PERSON_NAME]" at bounding box center [317, 334] width 580 height 31
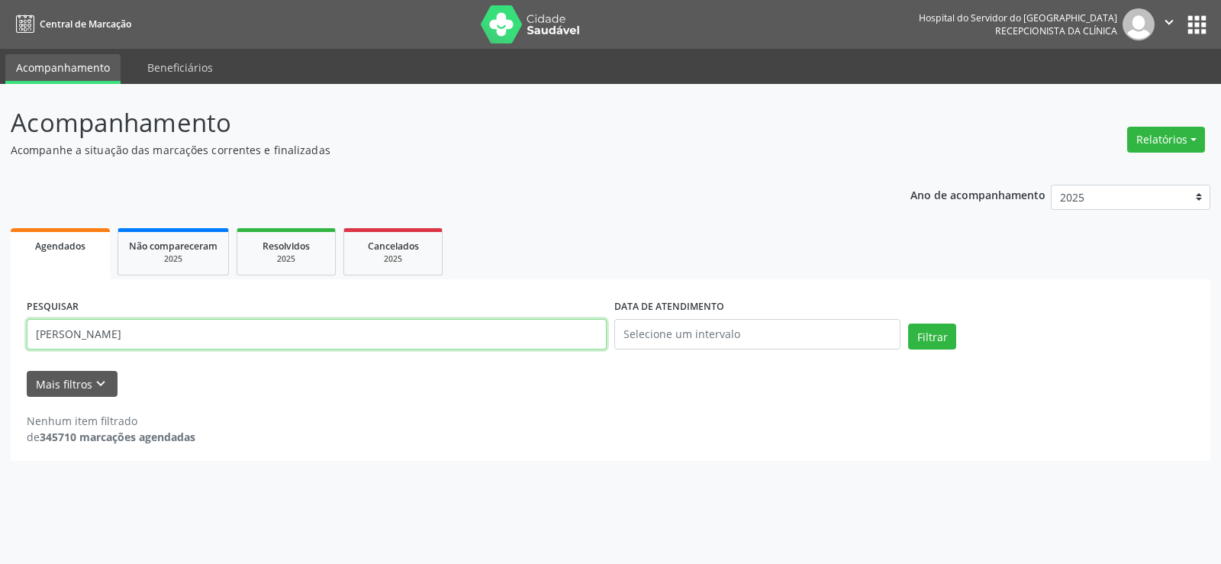
click at [424, 334] on input "[PERSON_NAME]" at bounding box center [317, 334] width 580 height 31
click at [430, 289] on div "PESQUISAR [PERSON_NAME] DATA DE ATENDIMENTO Filtrar UNIDADE EXECUTANTE Selecion…" at bounding box center [611, 370] width 1200 height 182
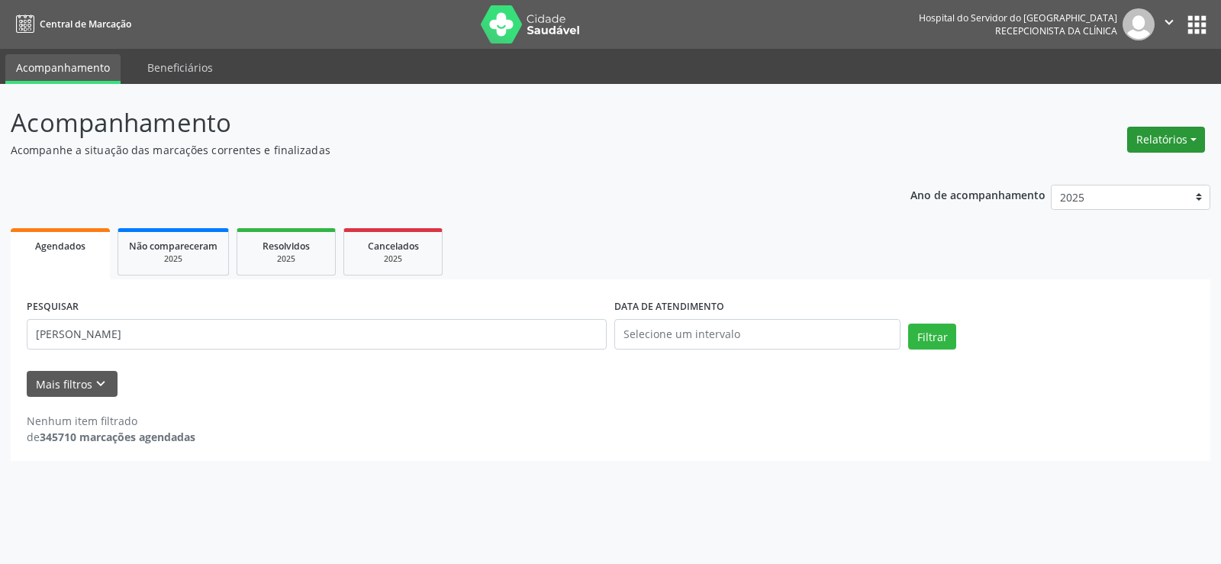
click at [1160, 139] on button "Relatórios" at bounding box center [1166, 140] width 78 height 26
click at [1139, 166] on link "Agendamentos" at bounding box center [1124, 172] width 164 height 21
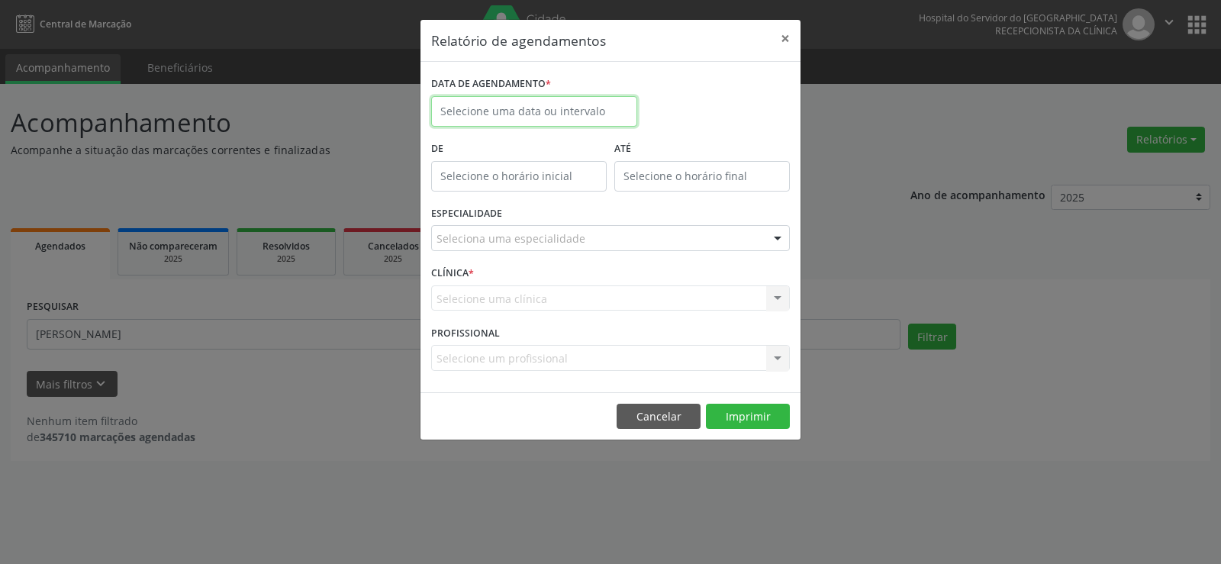
drag, startPoint x: 508, startPoint y: 99, endPoint x: 520, endPoint y: 115, distance: 20.1
click at [508, 99] on input "text" at bounding box center [534, 111] width 206 height 31
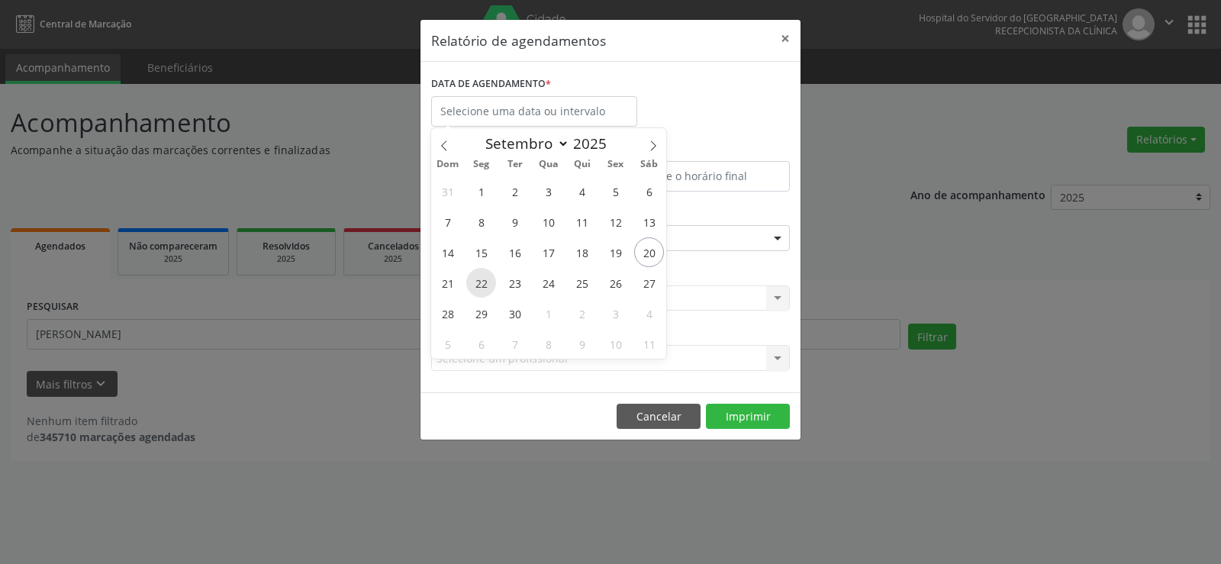
click at [478, 296] on span "22" at bounding box center [481, 283] width 30 height 30
type input "22/09/2025"
click at [478, 296] on span "22" at bounding box center [481, 283] width 30 height 30
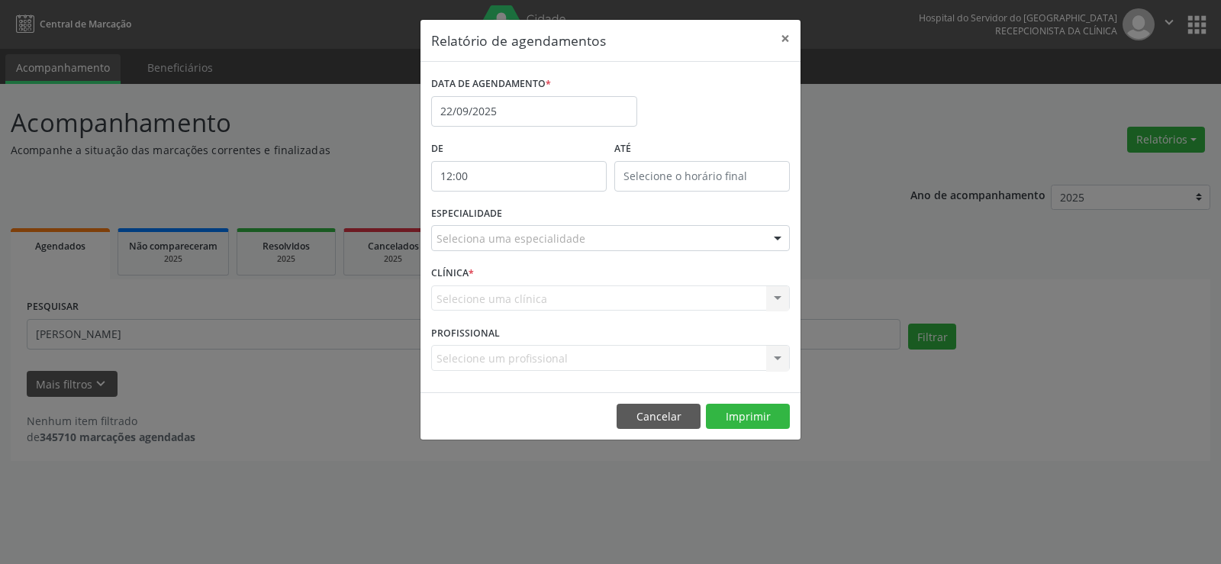
click at [485, 176] on input "12:00" at bounding box center [519, 176] width 176 height 31
click at [545, 202] on span at bounding box center [541, 201] width 11 height 15
type input "13:00"
type input "13"
click at [545, 202] on span at bounding box center [541, 201] width 11 height 15
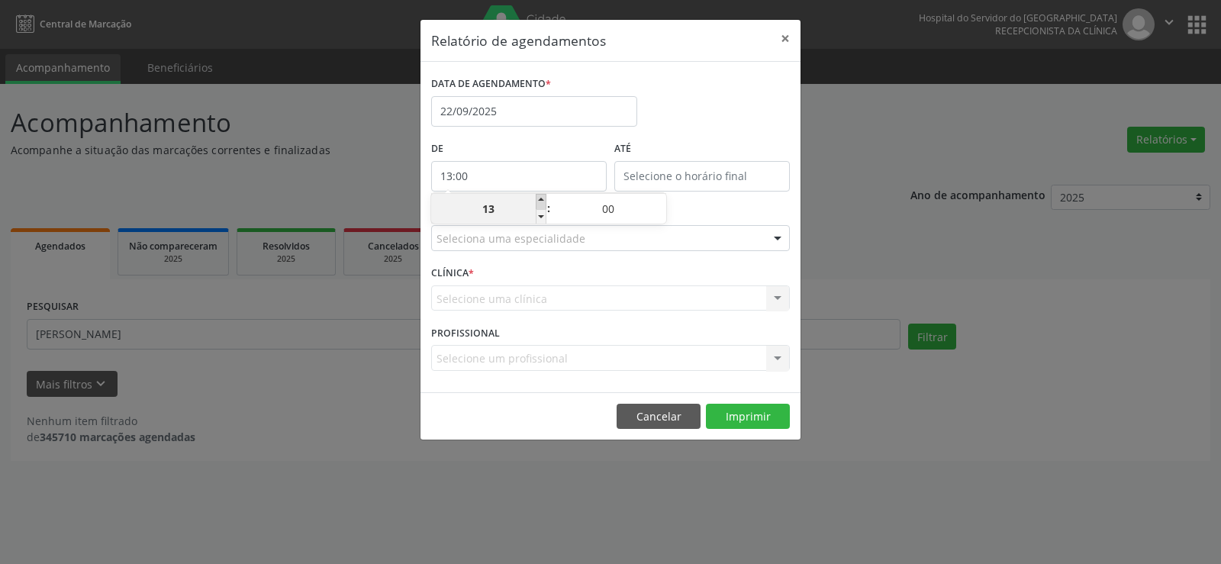
type input "14:00"
type input "14"
click at [545, 202] on span at bounding box center [541, 201] width 11 height 15
type input "15:00"
type input "15"
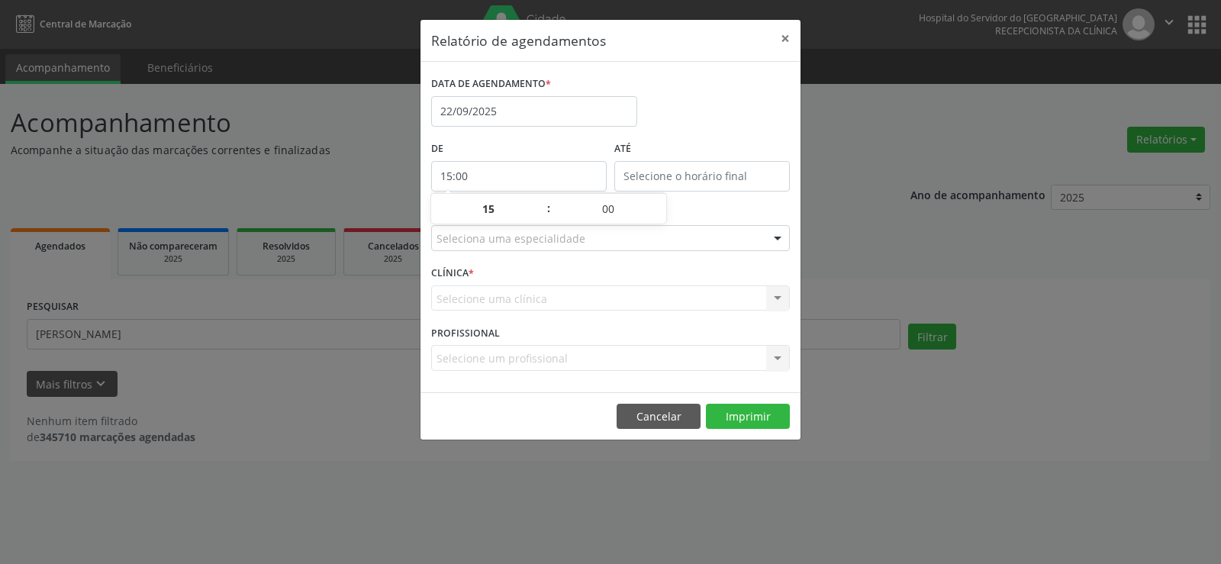
type input "15:00"
type input "15"
click at [659, 179] on input "15:00" at bounding box center [702, 176] width 176 height 31
click at [725, 202] on span at bounding box center [724, 201] width 11 height 15
type input "16:00"
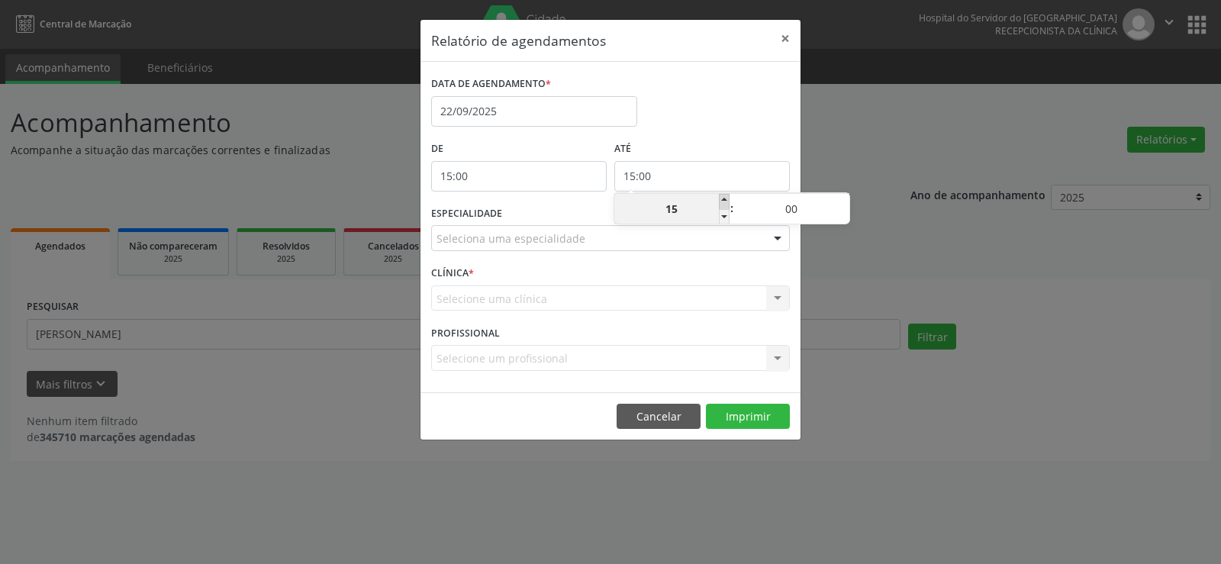
type input "16"
click at [725, 202] on span at bounding box center [724, 201] width 11 height 15
type input "17:00"
type input "17"
click at [725, 202] on span at bounding box center [724, 201] width 11 height 15
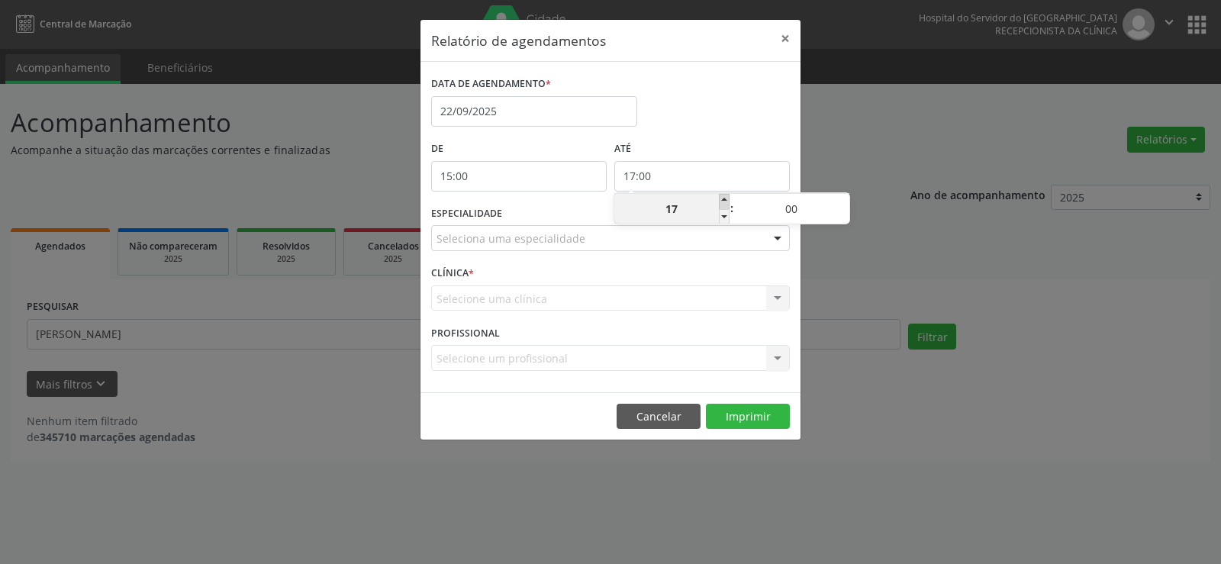
type input "18:00"
type input "18"
click at [725, 202] on span at bounding box center [724, 201] width 11 height 15
type input "19:00"
type input "19"
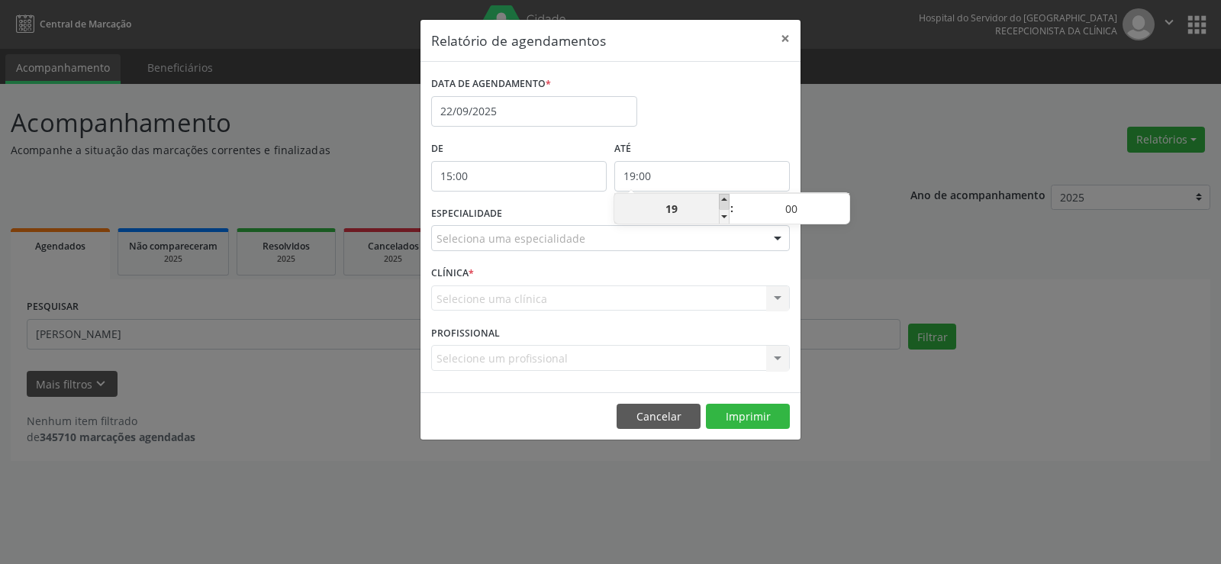
click at [728, 201] on span at bounding box center [724, 201] width 11 height 15
type input "20:00"
type input "20"
click at [671, 301] on div "Selecione uma clínica Hse Nenhum resultado encontrado para: " " Não há nenhuma …" at bounding box center [610, 298] width 359 height 26
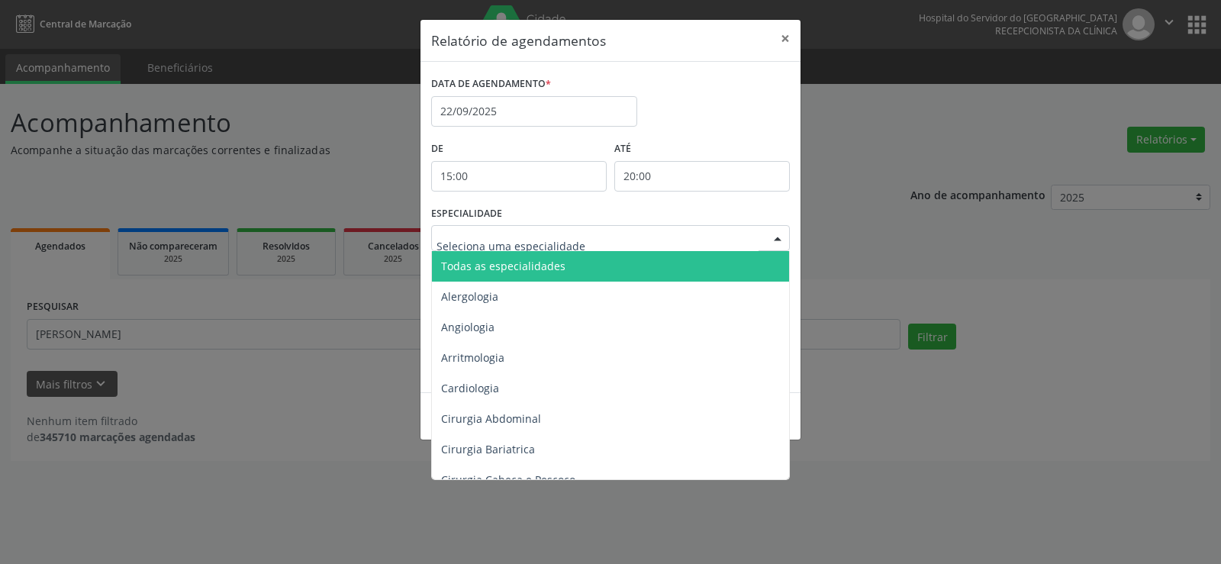
click at [654, 243] on div at bounding box center [610, 238] width 359 height 26
click at [650, 254] on span "Todas as especialidades" at bounding box center [611, 266] width 359 height 31
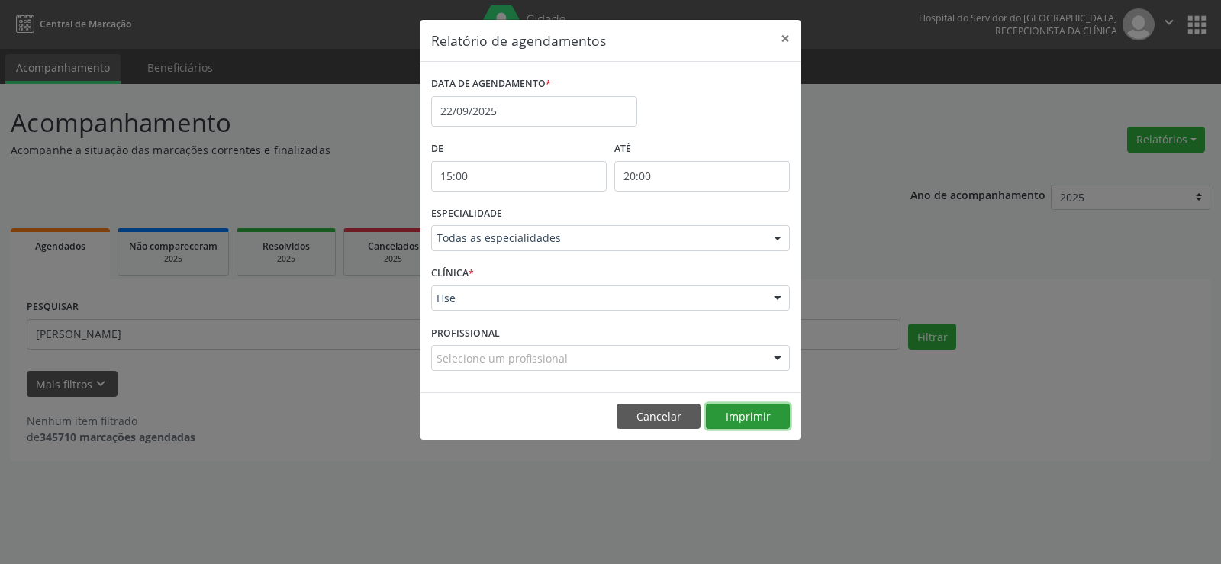
click at [724, 416] on button "Imprimir" at bounding box center [748, 417] width 84 height 26
click at [784, 40] on button "×" at bounding box center [785, 38] width 31 height 37
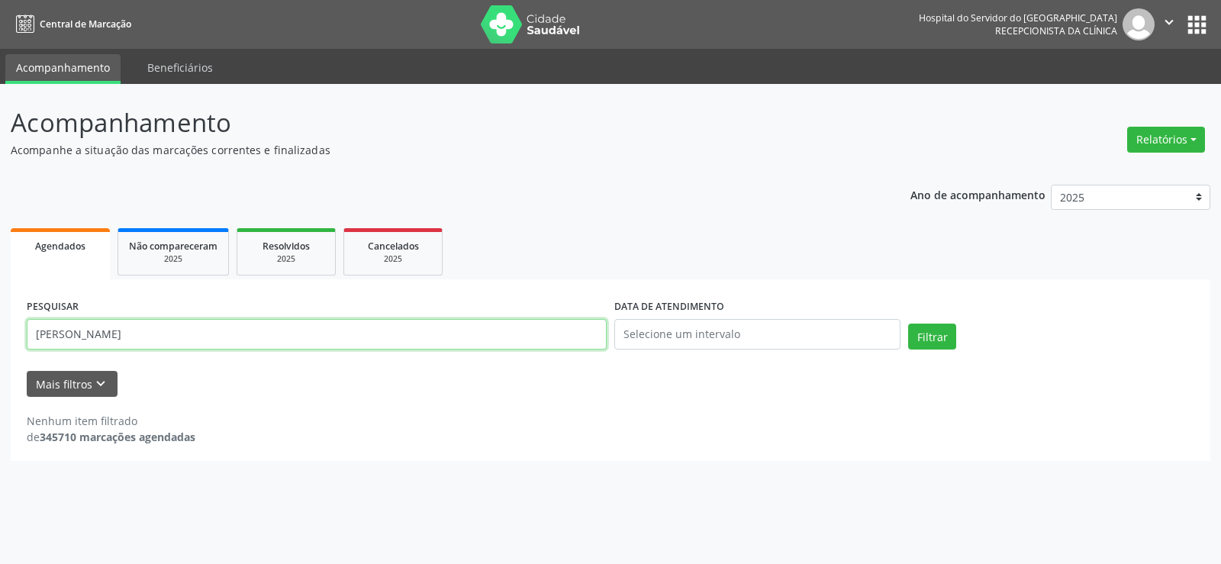
click at [462, 334] on input "[PERSON_NAME]" at bounding box center [317, 334] width 580 height 31
paste input "[PERSON_NAME]"
type input "[PERSON_NAME]"
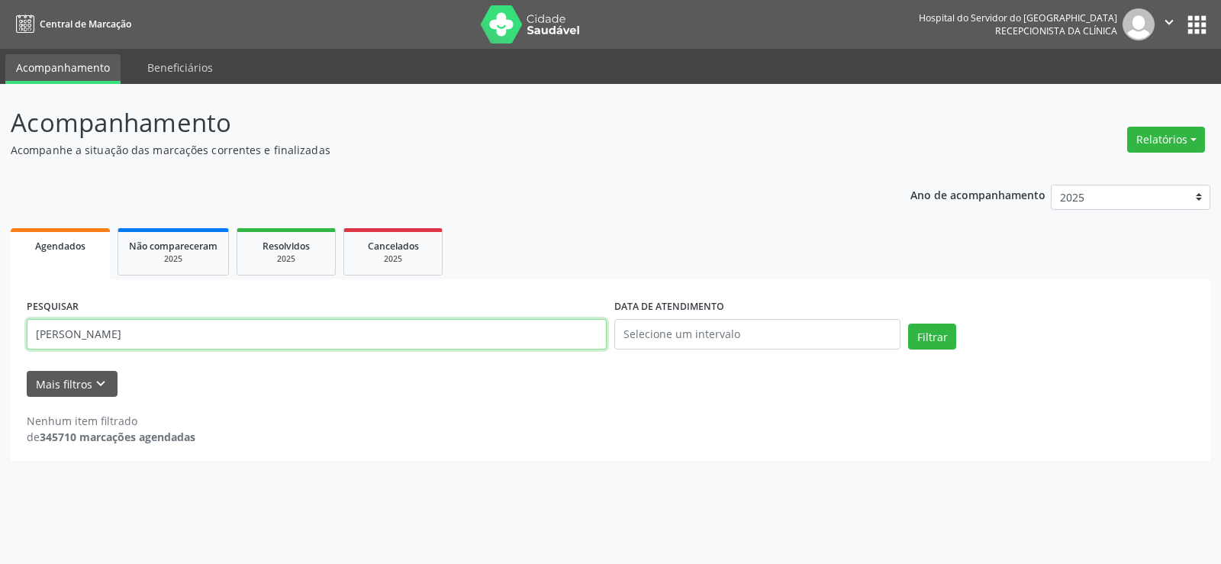
click at [908, 324] on button "Filtrar" at bounding box center [932, 337] width 48 height 26
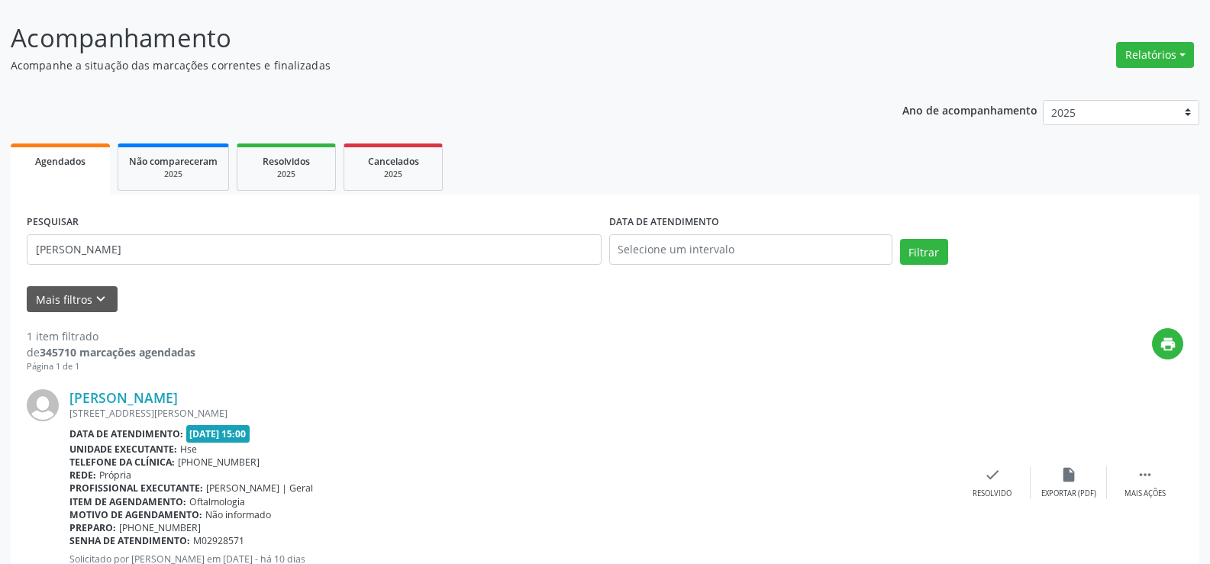
scroll to position [140, 0]
